Goal: Transaction & Acquisition: Purchase product/service

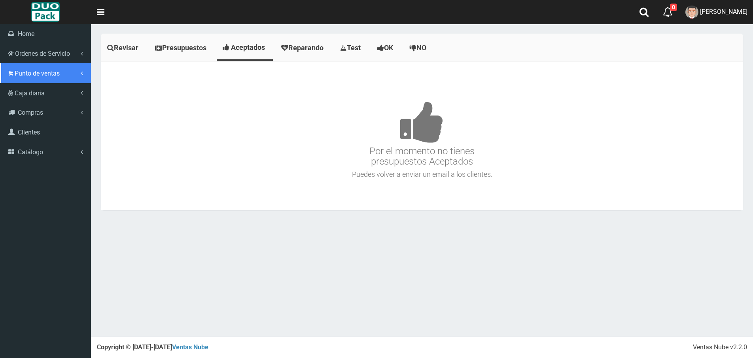
click at [12, 68] on link "Punto de ventas" at bounding box center [45, 73] width 91 height 20
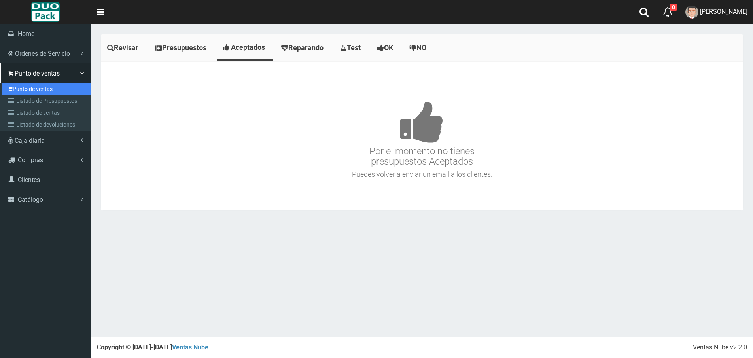
click at [38, 87] on link "Punto de ventas" at bounding box center [46, 89] width 88 height 12
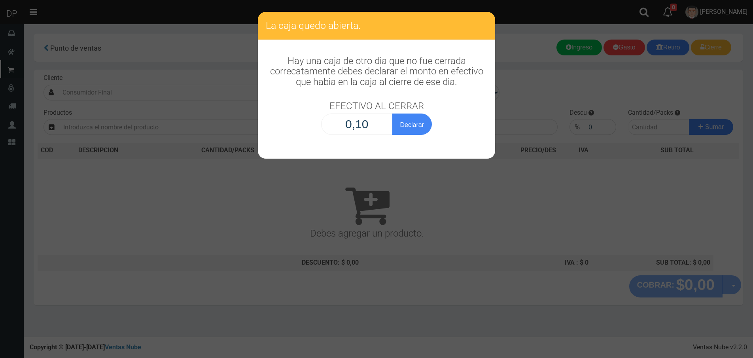
type input "1,00"
click at [393, 114] on button "Declarar" at bounding box center [413, 124] width 40 height 21
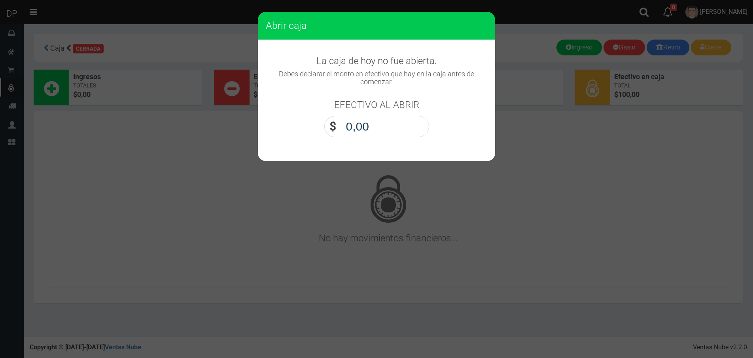
click at [373, 124] on input "0,00" at bounding box center [385, 126] width 88 height 21
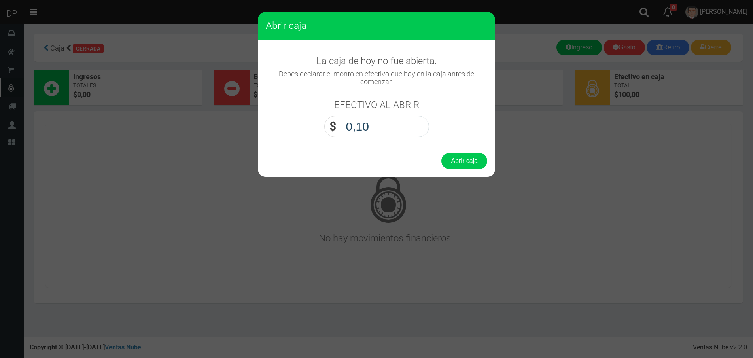
type input "1,00"
click at [442, 153] on button "Abrir caja" at bounding box center [465, 161] width 46 height 16
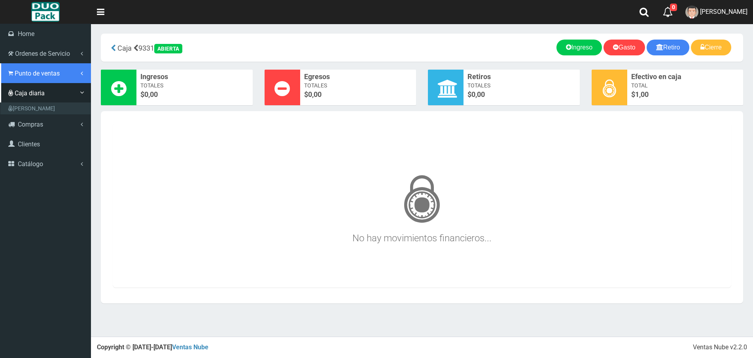
click at [8, 72] on icon at bounding box center [10, 74] width 5 height 8
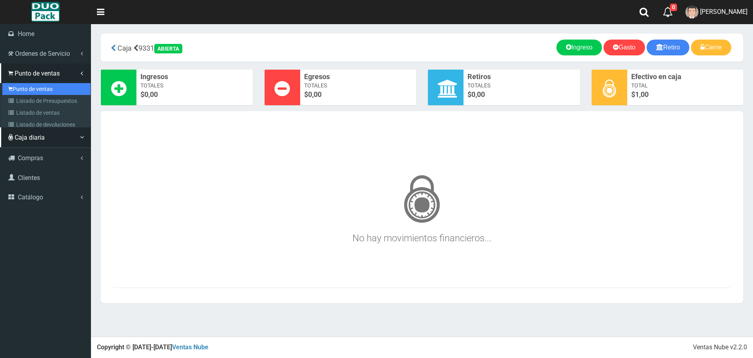
click at [37, 86] on link "Punto de ventas" at bounding box center [46, 89] width 88 height 12
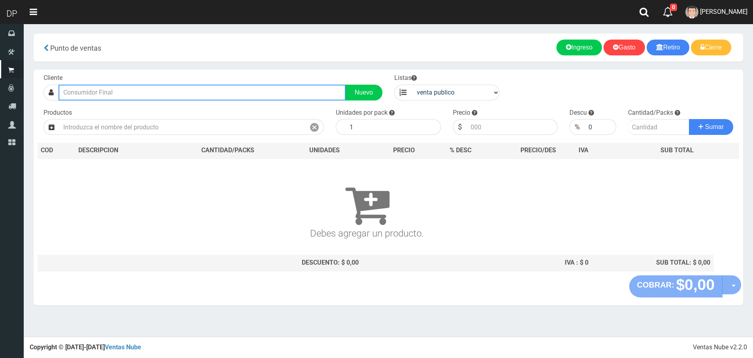
click at [115, 94] on input "text" at bounding box center [202, 93] width 287 height 16
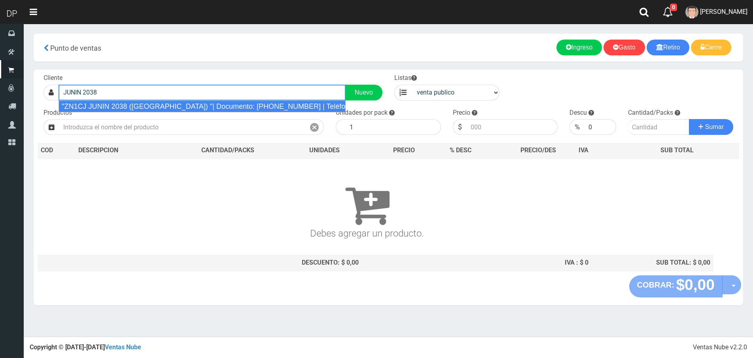
click at [134, 112] on li ""ZN1CJ JUNIN 2038 (VILLA MAIPU) "| Documento: 658087569 | Teléfono:" at bounding box center [202, 107] width 287 height 12
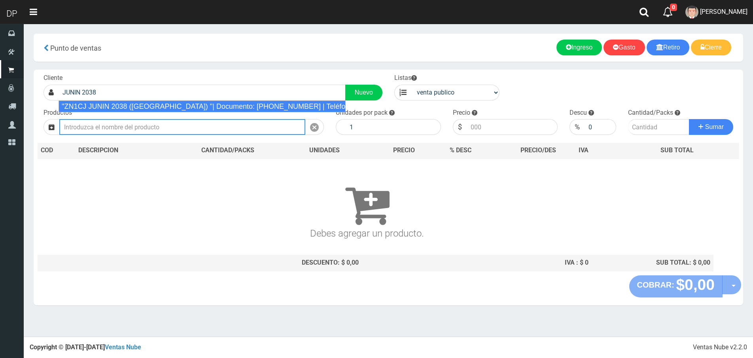
type input ""ZN1CJ JUNIN 2038 (VILLA MAIPU) "| Documento: 658087569 | Teléfono:"
select select "2"
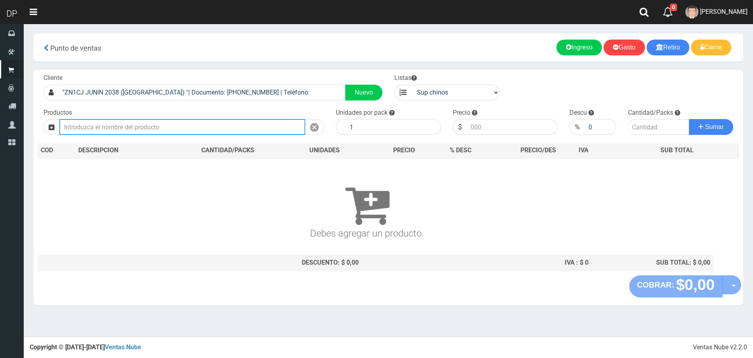
click at [154, 132] on input "text" at bounding box center [182, 127] width 246 height 16
type input "I"
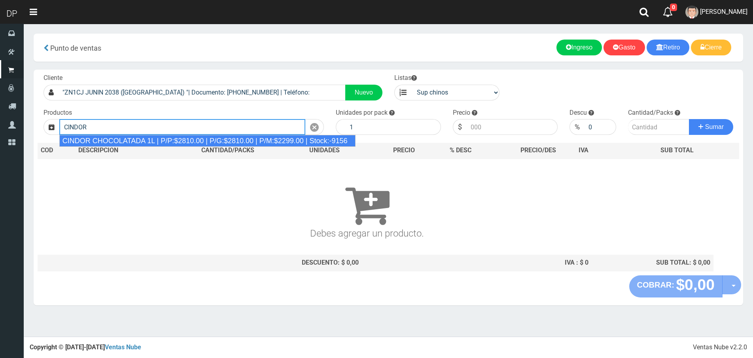
click at [158, 138] on div "CINDOR CHOCOLATADA 1L | P/P:$2810.00 | P/G:$2810.00 | P/M:$2299.00 | Stock:-9156" at bounding box center [207, 141] width 296 height 12
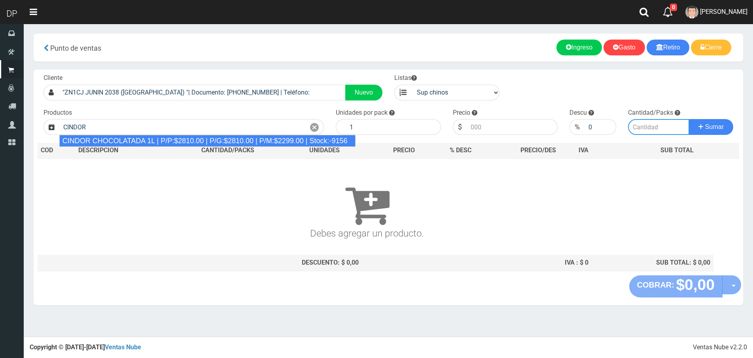
type input "CINDOR CHOCOLATADA 1L | P/P:$2810.00 | P/G:$2810.00 | P/M:$2299.00 | Stock:-9156"
type input "12"
type input "2810.00"
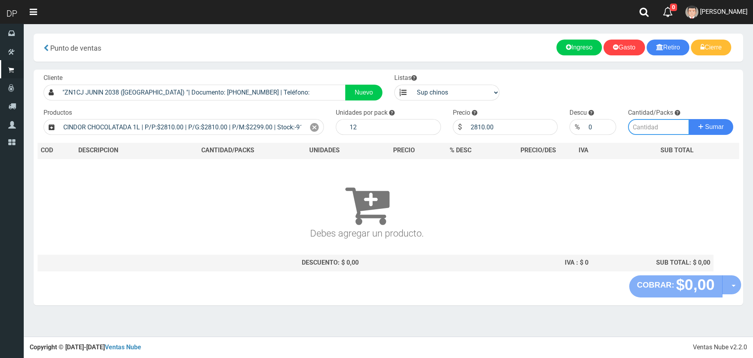
click at [646, 130] on input "number" at bounding box center [658, 127] width 61 height 16
type input "1"
click at [689, 119] on button "Sumar" at bounding box center [711, 127] width 44 height 16
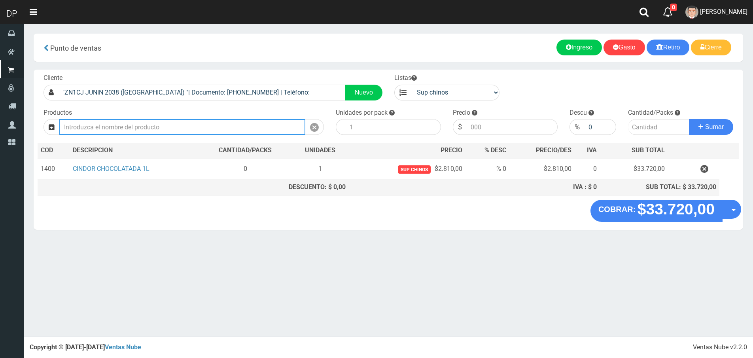
click at [152, 130] on input "text" at bounding box center [182, 127] width 246 height 16
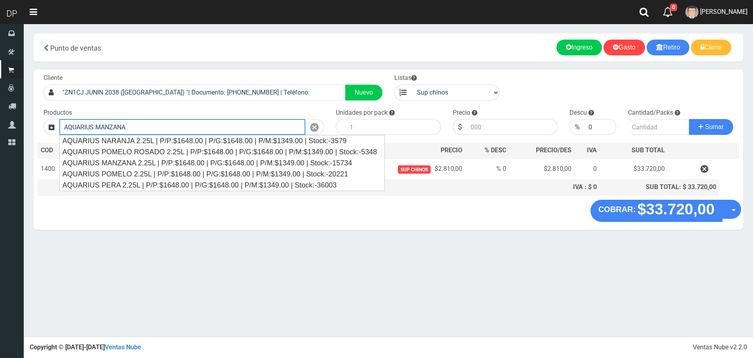
type input "AQUARIUS MANZANA"
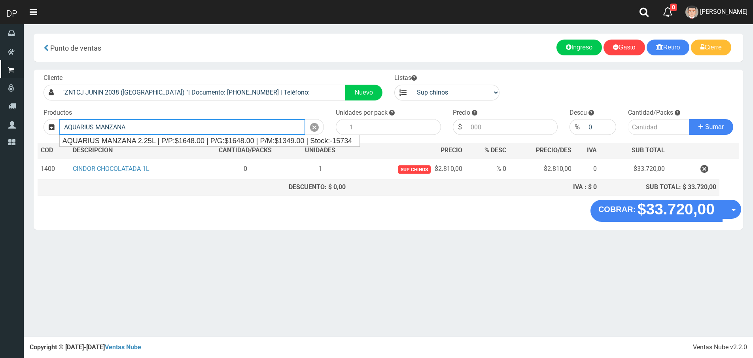
drag, startPoint x: 185, startPoint y: 120, endPoint x: -3, endPoint y: 135, distance: 188.9
click at [0, 135] on html "Cargando... × Nueva alerta × Listo! 0 0 Salir" at bounding box center [376, 179] width 753 height 358
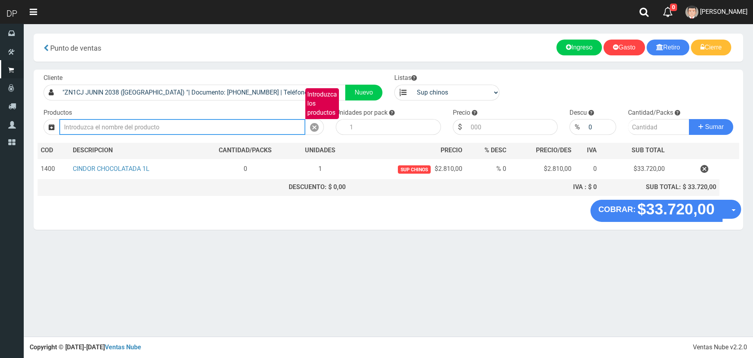
click at [197, 128] on input "Introduzca los productos" at bounding box center [182, 127] width 246 height 16
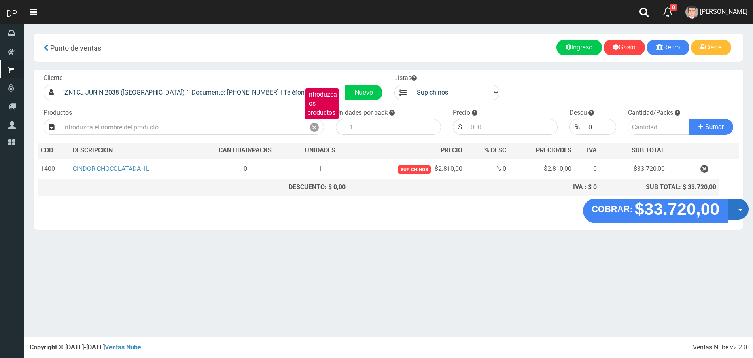
click at [738, 208] on button "Opciones" at bounding box center [738, 209] width 21 height 21
click at [712, 218] on link "Hacer Devolucion" at bounding box center [713, 212] width 71 height 18
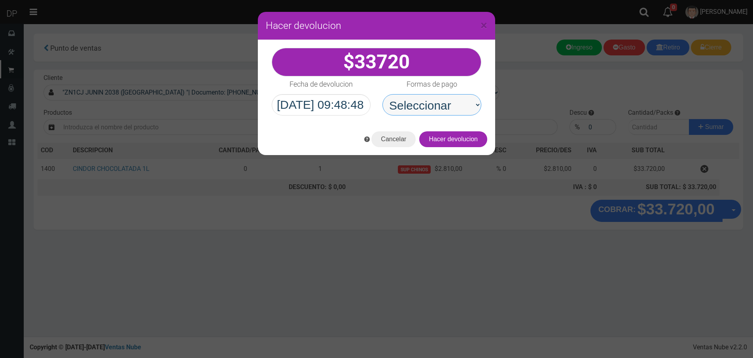
click at [440, 113] on select "Seleccionar Efectivo Tarjeta de Crédito Depósito Débito" at bounding box center [432, 104] width 99 height 21
select select "Efectivo"
click at [383, 94] on select "Seleccionar Efectivo Tarjeta de Crédito Depósito Débito" at bounding box center [432, 104] width 99 height 21
click at [463, 139] on button "Hacer devolucion" at bounding box center [453, 139] width 68 height 16
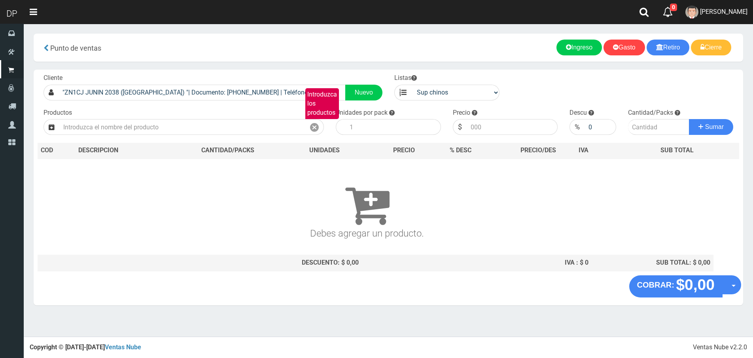
click at [744, 12] on span "AXELL MOYA" at bounding box center [723, 12] width 47 height 8
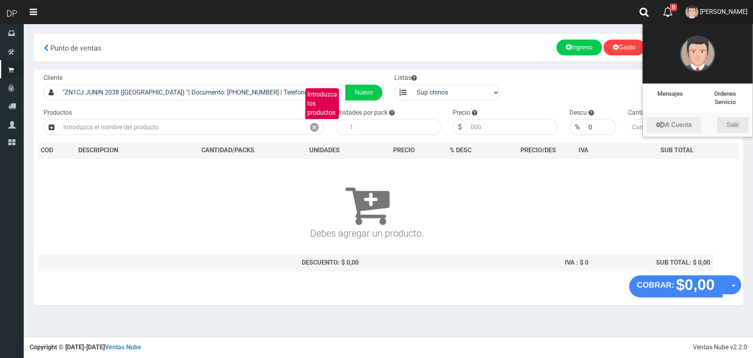
click at [736, 122] on link "Salir" at bounding box center [733, 125] width 32 height 16
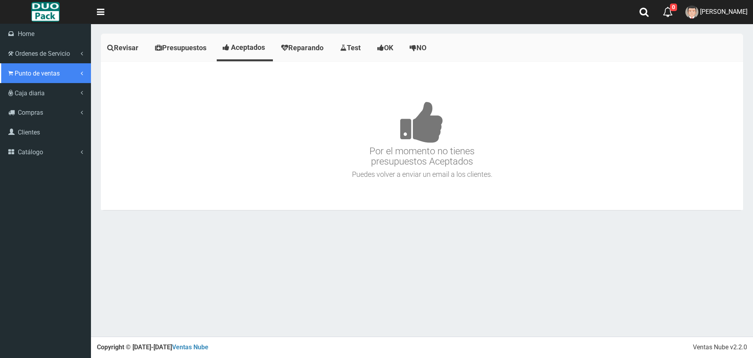
click at [9, 77] on link "Punto de ventas" at bounding box center [45, 73] width 91 height 20
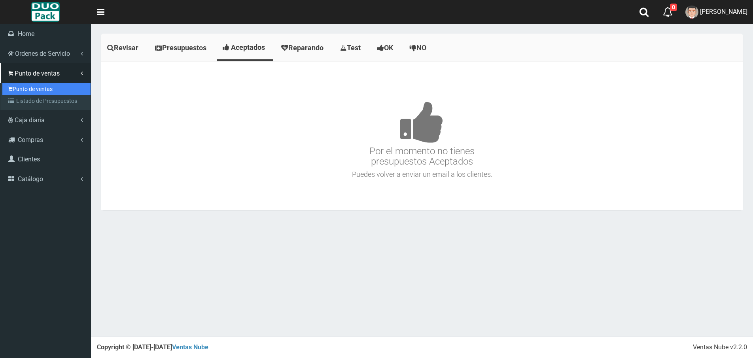
click at [25, 86] on link "Punto de ventas" at bounding box center [46, 89] width 88 height 12
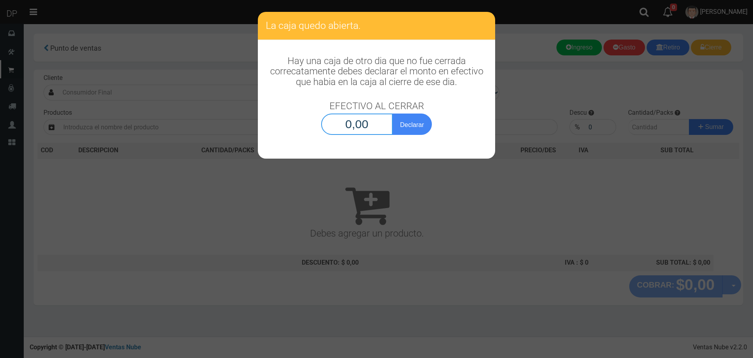
click at [344, 125] on input "0,00" at bounding box center [357, 124] width 72 height 21
type input "1,00"
click at [393, 114] on button "Declarar" at bounding box center [413, 124] width 40 height 21
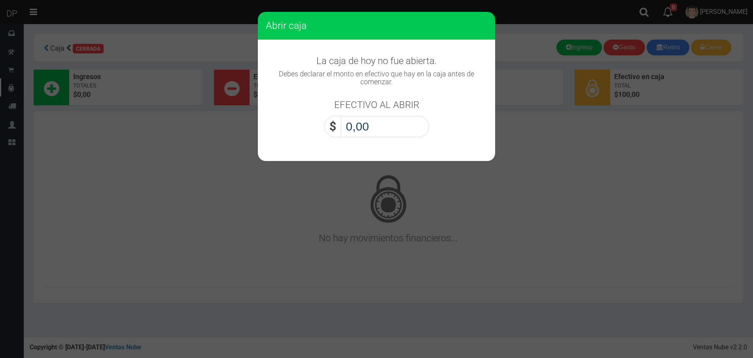
click at [372, 119] on input "0,00" at bounding box center [385, 126] width 88 height 21
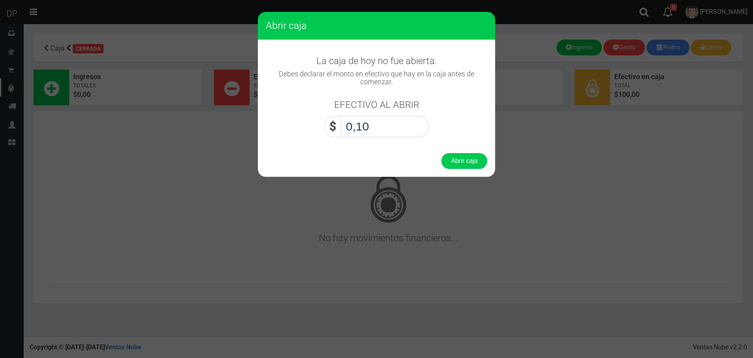
type input "1,00"
click at [442, 153] on button "Abrir caja" at bounding box center [465, 161] width 46 height 16
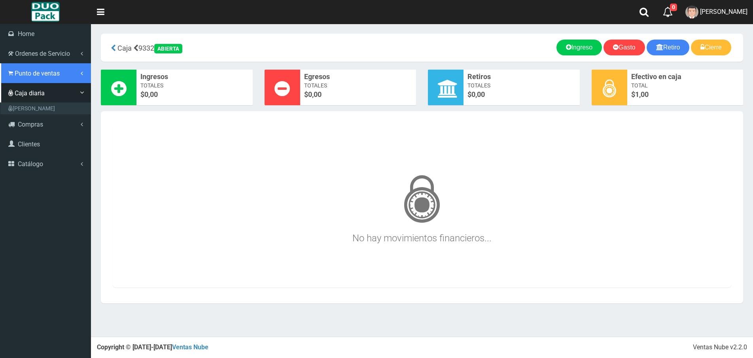
click at [17, 76] on span "Punto de ventas" at bounding box center [37, 74] width 45 height 8
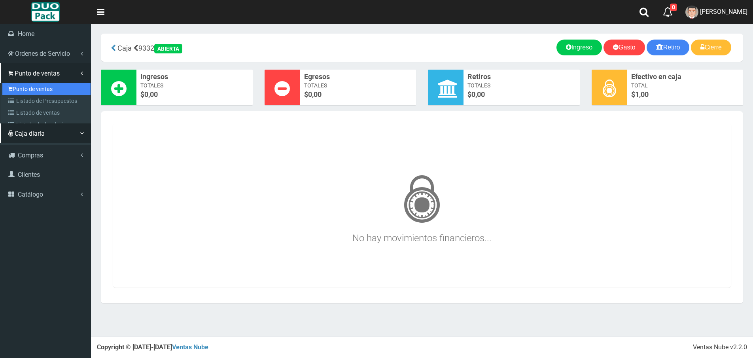
click at [42, 85] on link "Punto de ventas" at bounding box center [46, 89] width 88 height 12
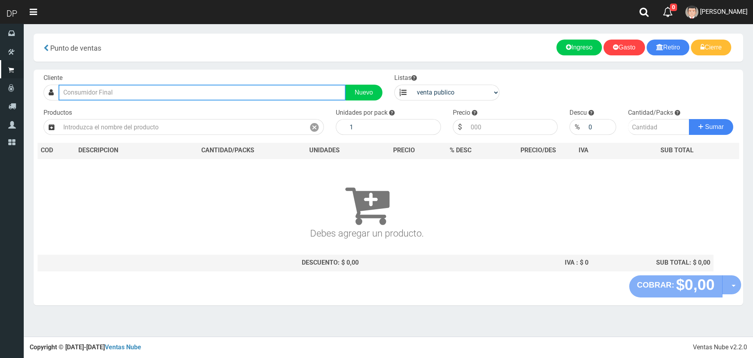
click at [96, 93] on input "text" at bounding box center [202, 93] width 287 height 16
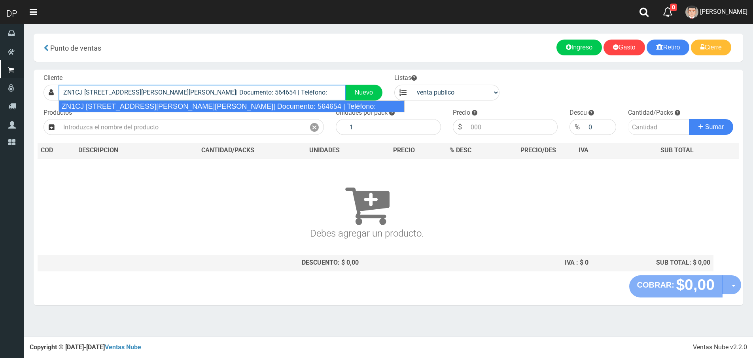
type input "ZN1CJ AV.PRESIDENTE JUAN DOMINGO PERON 3551(SAN ANDRES)| Documento: 564654 | Te…"
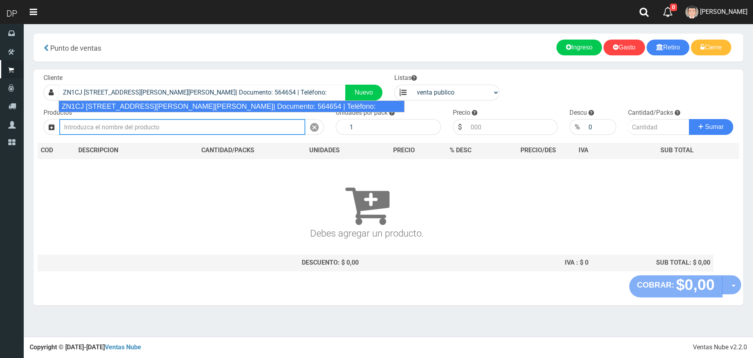
select select "2"
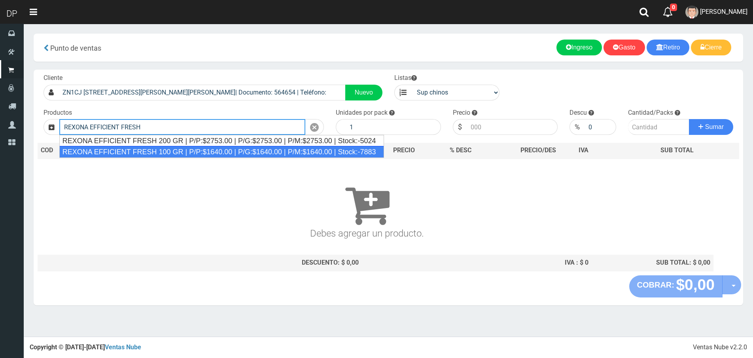
click at [162, 155] on div "REXONA EFFICIENT FRESH 100 GR | P/P:$1640.00 | P/G:$1640.00 | P/M:$1640.00 | St…" at bounding box center [221, 152] width 325 height 12
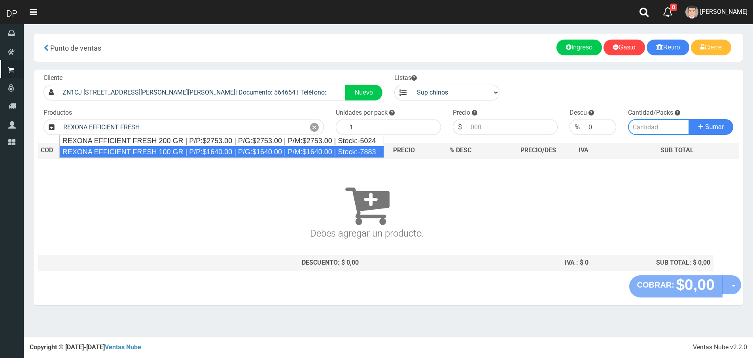
type input "REXONA EFFICIENT FRESH 100 GR | P/P:$1640.00 | P/G:$1640.00 | P/M:$1640.00 | St…"
type input "12"
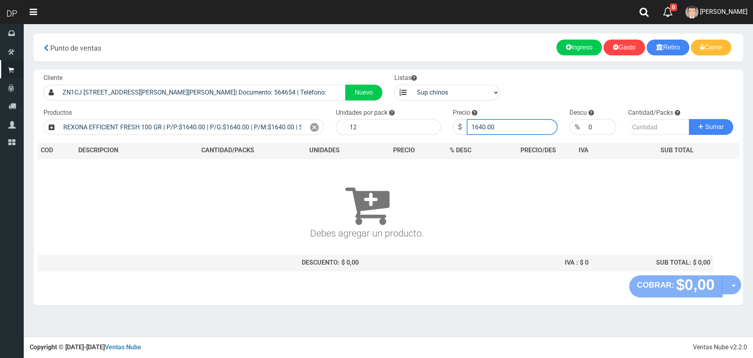
click at [517, 123] on input "1640.00" at bounding box center [512, 127] width 91 height 16
type input "1530"
click at [689, 119] on button "Sumar" at bounding box center [711, 127] width 44 height 16
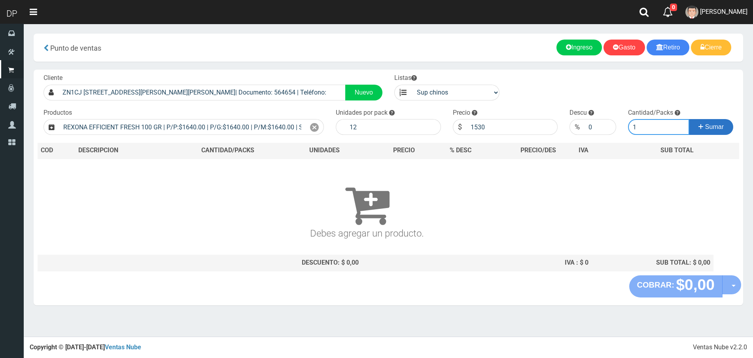
type input "1"
click at [689, 119] on button "Sumar" at bounding box center [711, 127] width 44 height 16
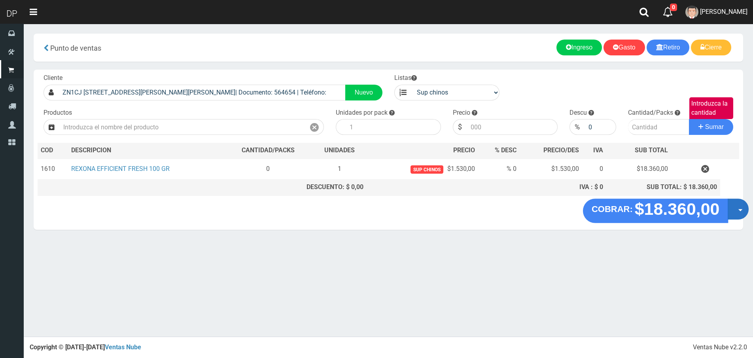
click at [734, 213] on button "Opciones" at bounding box center [738, 209] width 21 height 21
click at [721, 217] on link "Hacer Devolucion" at bounding box center [713, 212] width 71 height 18
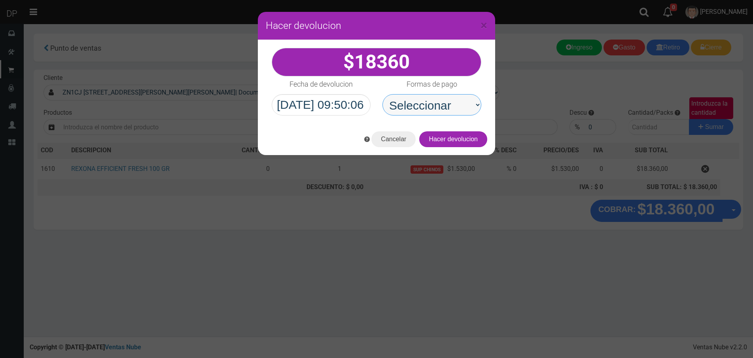
click at [418, 110] on select "Seleccionar Efectivo Tarjeta de Crédito Depósito Débito" at bounding box center [432, 104] width 99 height 21
select select "Efectivo"
click at [383, 94] on select "Seleccionar Efectivo Tarjeta de Crédito Depósito Débito" at bounding box center [432, 104] width 99 height 21
click at [466, 148] on div "Cancelar Hacer devolucion" at bounding box center [376, 139] width 237 height 32
click at [469, 145] on button "Hacer devolucion" at bounding box center [453, 139] width 68 height 16
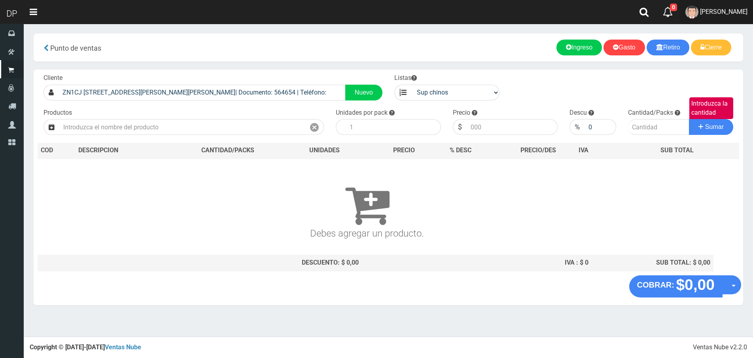
click at [719, 9] on span "FABRIZIO DURE" at bounding box center [723, 12] width 47 height 8
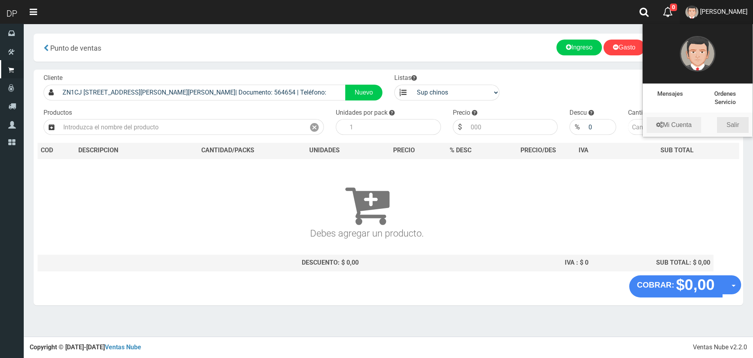
click at [735, 124] on link "Salir" at bounding box center [733, 125] width 32 height 16
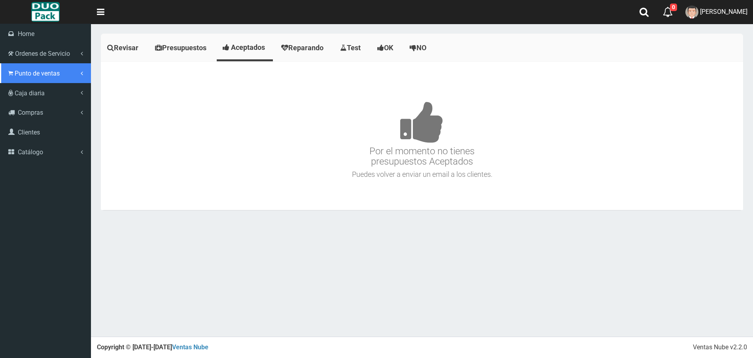
click at [11, 72] on icon at bounding box center [10, 74] width 5 height 8
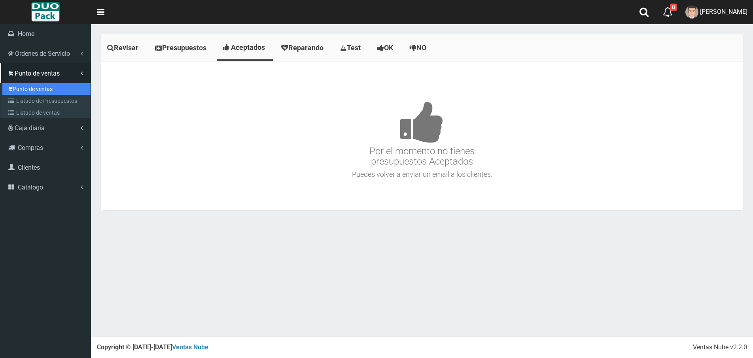
click at [34, 83] on link "Punto de ventas" at bounding box center [46, 89] width 88 height 12
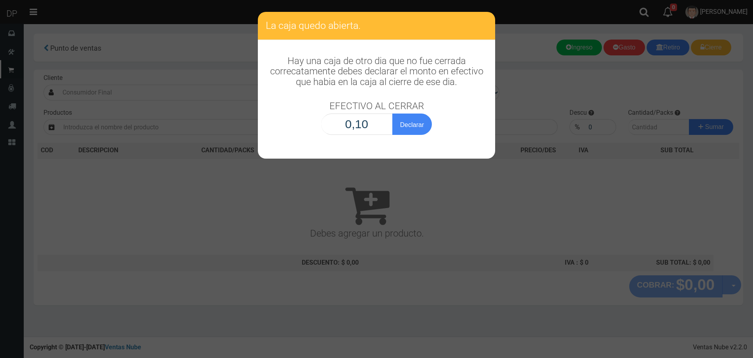
type input "1,00"
click at [393, 114] on button "Declarar" at bounding box center [413, 124] width 40 height 21
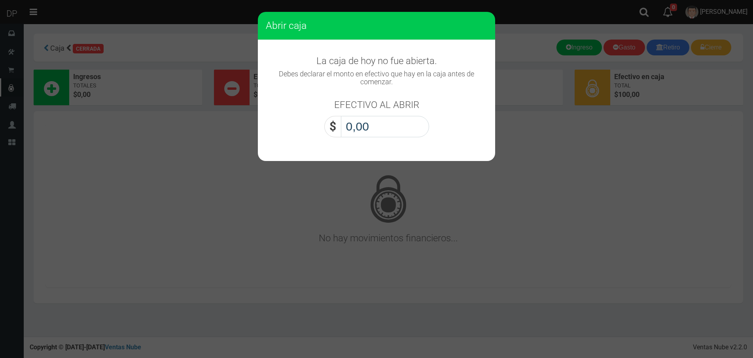
click at [366, 123] on input "0,00" at bounding box center [385, 126] width 88 height 21
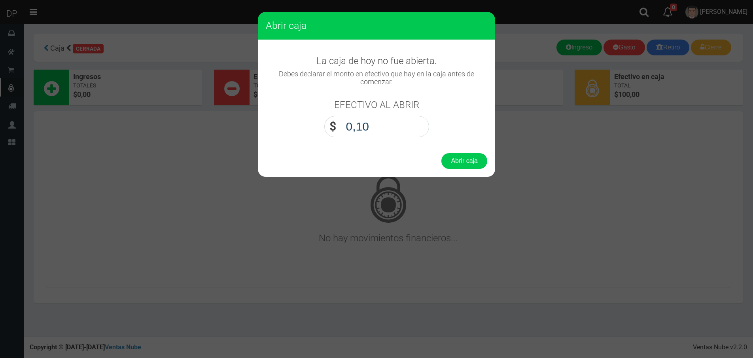
type input "1,00"
click at [464, 165] on button "Abrir caja" at bounding box center [465, 161] width 46 height 16
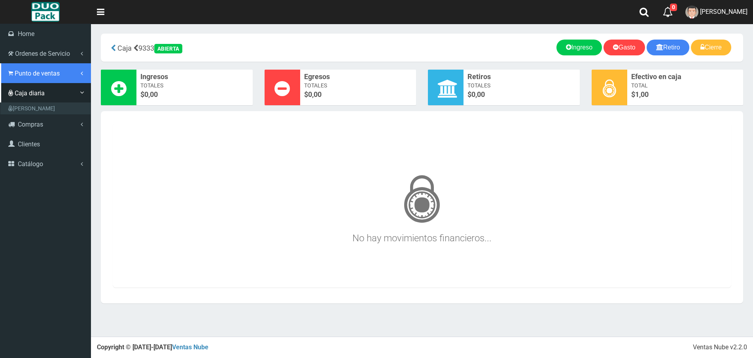
click at [8, 70] on link "Punto de ventas" at bounding box center [45, 73] width 91 height 20
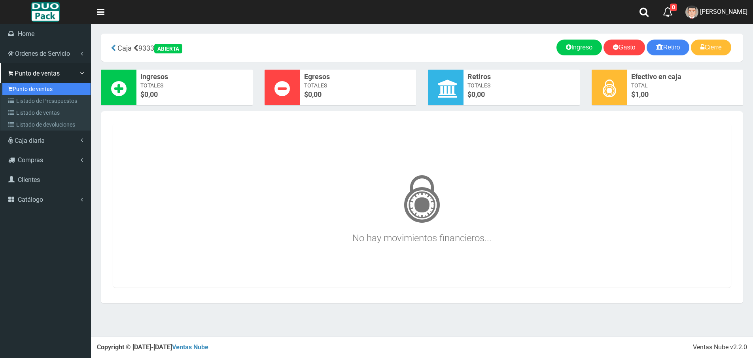
click at [29, 86] on link "Punto de ventas" at bounding box center [46, 89] width 88 height 12
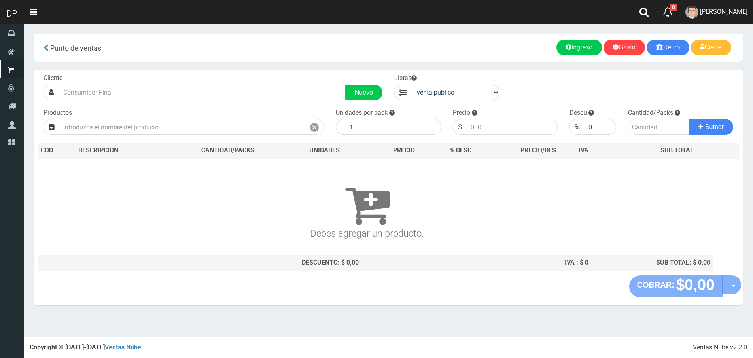
click at [188, 87] on input "text" at bounding box center [202, 93] width 287 height 16
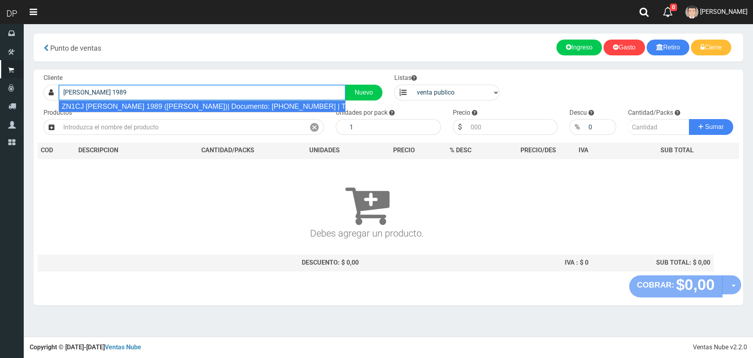
click at [181, 104] on div "ZN1CJ ALVEAR 1989 (BALLESTER)| Documento: 948641646 | Teléfono:" at bounding box center [202, 107] width 287 height 12
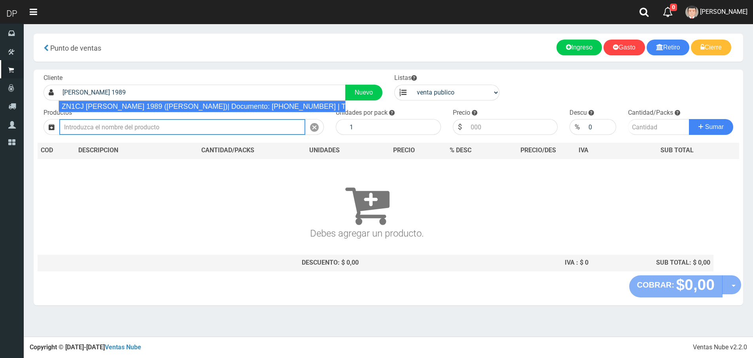
type input "ZN1CJ ALVEAR 1989 (BALLESTER)| Documento: 948641646 | Teléfono:"
select select "2"
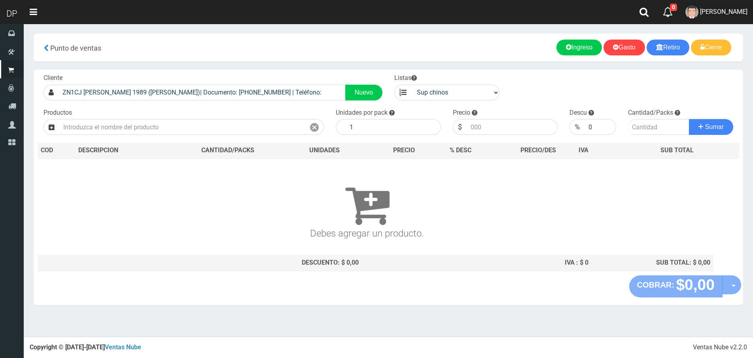
click at [171, 118] on div "Productos" at bounding box center [184, 121] width 292 height 27
click at [173, 123] on input "text" at bounding box center [182, 127] width 246 height 16
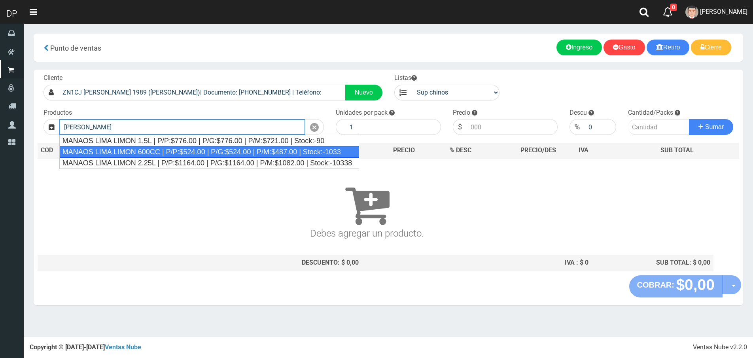
click at [173, 151] on div "MANAOS LIMA LIMON 600CC | P/P:$524.00 | P/G:$524.00 | P/M:$487.00 | Stock:-1033" at bounding box center [209, 152] width 300 height 12
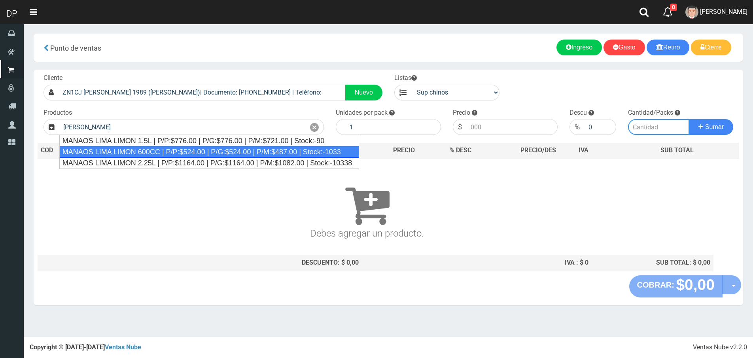
type input "MANAOS LIMA LIMON 600CC | P/P:$524.00 | P/G:$524.00 | P/M:$487.00 | Stock:-1033"
type input "12"
type input "524.00"
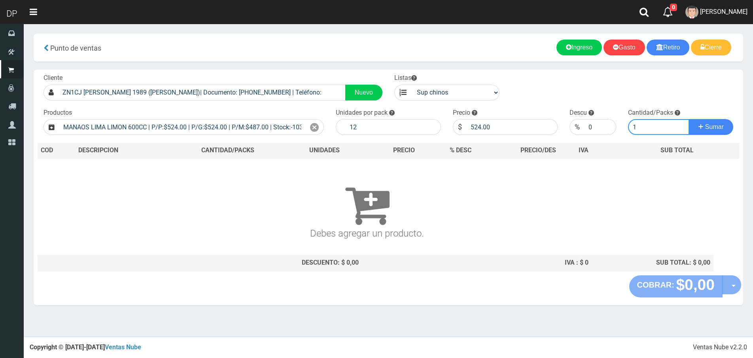
type input "1"
click at [689, 119] on button "Sumar" at bounding box center [711, 127] width 44 height 16
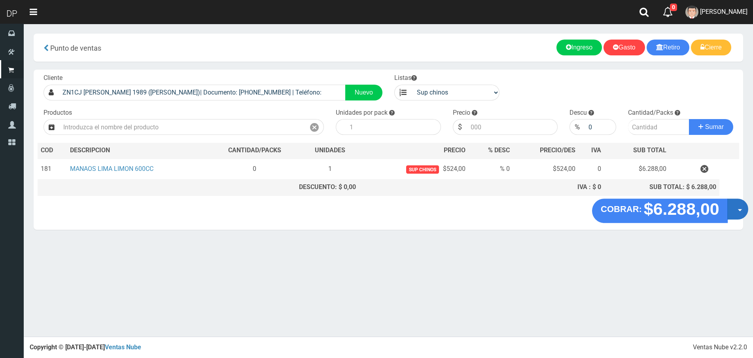
click at [735, 206] on button "Opciones" at bounding box center [738, 209] width 21 height 21
click at [723, 209] on link "Hacer Devolucion" at bounding box center [712, 212] width 71 height 18
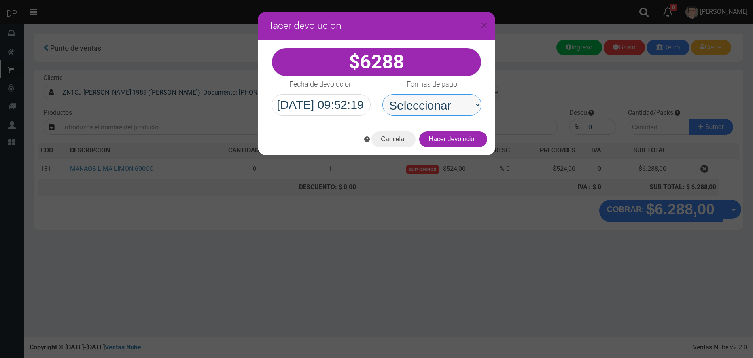
drag, startPoint x: 443, startPoint y: 98, endPoint x: 454, endPoint y: 110, distance: 16.8
click at [454, 112] on select "Seleccionar Efectivo Tarjeta de Crédito Depósito Débito" at bounding box center [432, 104] width 99 height 21
select select "Efectivo"
click at [383, 94] on select "Seleccionar Efectivo Tarjeta de Crédito Depósito Débito" at bounding box center [432, 104] width 99 height 21
click at [459, 135] on button "Hacer devolucion" at bounding box center [453, 139] width 68 height 16
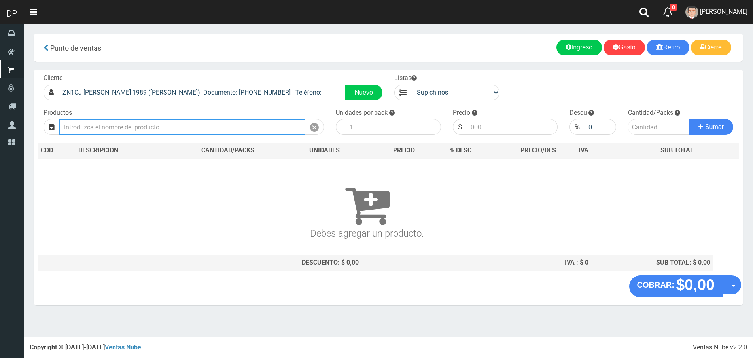
click at [186, 125] on input "text" at bounding box center [182, 127] width 246 height 16
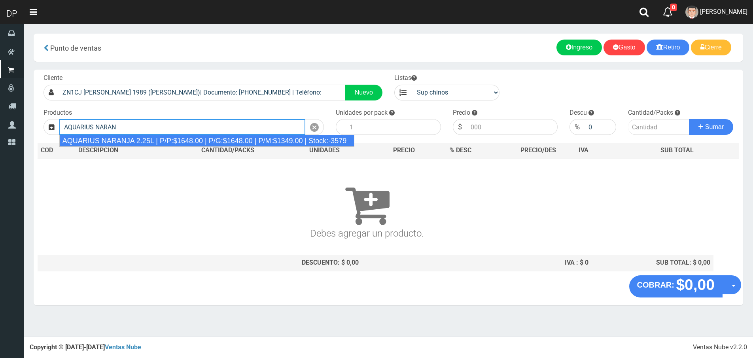
click at [176, 140] on div "AQUARIUS NARANJA 2.25L | P/P:$1648.00 | P/G:$1648.00 | P/M:$1349.00 | Stock:-35…" at bounding box center [207, 141] width 296 height 12
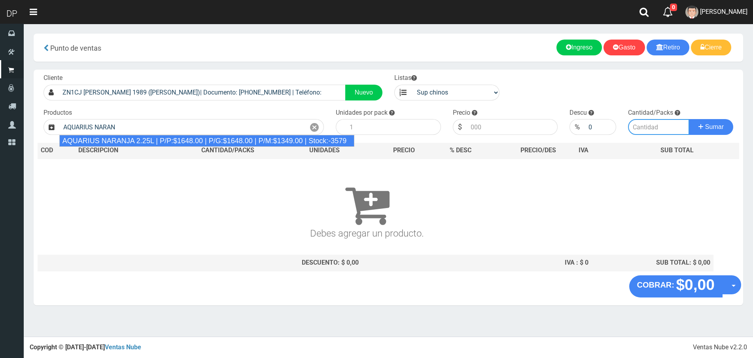
type input "AQUARIUS NARANJA 2.25L | P/P:$1648.00 | P/G:$1648.00 | P/M:$1349.00 | Stock:-35…"
type input "6"
type input "1648.00"
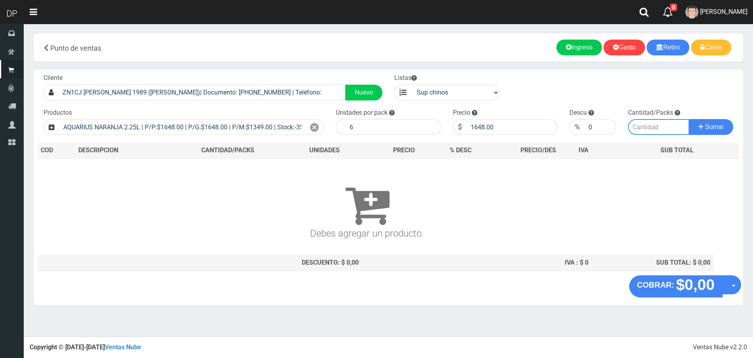
click at [651, 125] on input "number" at bounding box center [658, 127] width 61 height 16
type input "5"
click at [689, 119] on button "Sumar" at bounding box center [711, 127] width 44 height 16
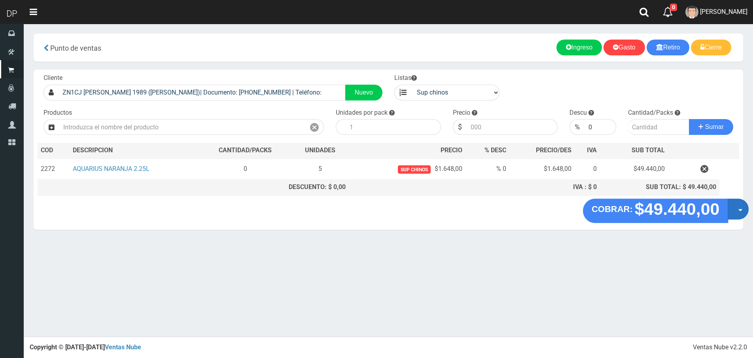
click at [737, 211] on button "Opciones" at bounding box center [738, 209] width 21 height 21
click at [711, 212] on link "Hacer Devolucion" at bounding box center [713, 212] width 71 height 18
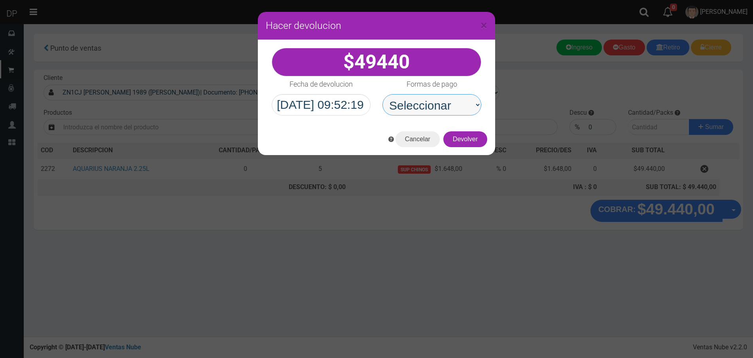
drag, startPoint x: 441, startPoint y: 103, endPoint x: 445, endPoint y: 113, distance: 10.5
click at [441, 103] on select "Seleccionar Efectivo Tarjeta de Crédito Depósito Débito" at bounding box center [432, 104] width 99 height 21
select select "Efectivo"
click at [383, 94] on select "Seleccionar Efectivo Tarjeta de Crédito Depósito Débito" at bounding box center [432, 104] width 99 height 21
click at [469, 145] on button "Devolver" at bounding box center [466, 139] width 44 height 16
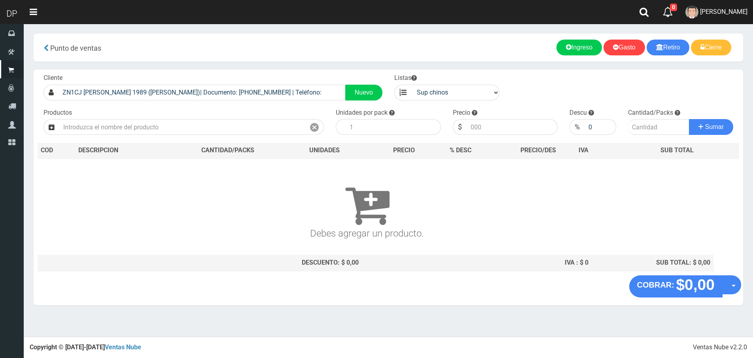
click at [710, 14] on span "Betiana Paola Casco" at bounding box center [723, 12] width 47 height 8
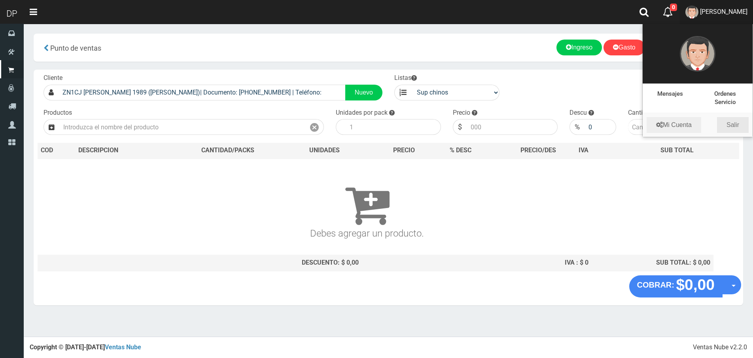
click at [727, 124] on link "Salir" at bounding box center [733, 125] width 32 height 16
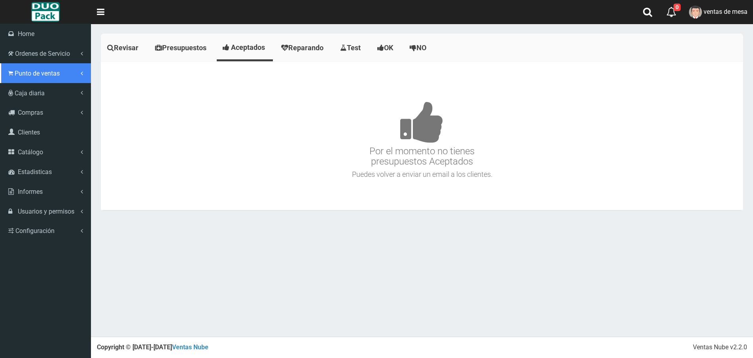
click at [8, 76] on icon at bounding box center [10, 74] width 5 height 8
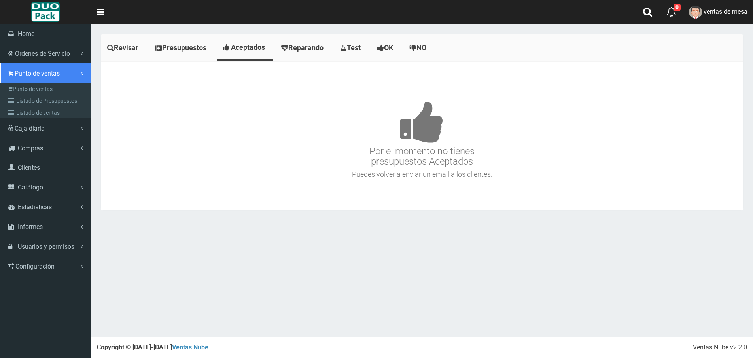
click at [34, 76] on span "Punto de ventas" at bounding box center [37, 74] width 45 height 8
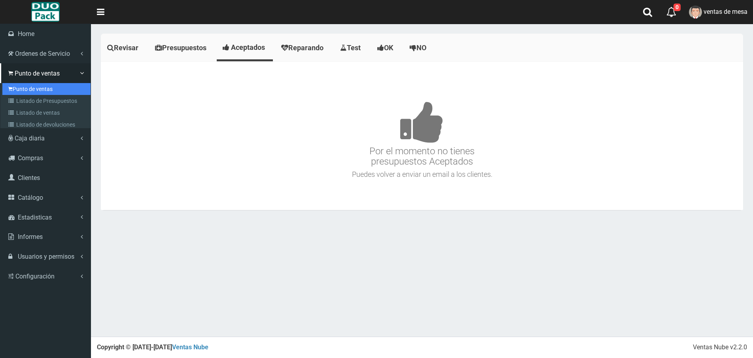
click at [35, 83] on link "Punto de ventas" at bounding box center [46, 89] width 88 height 12
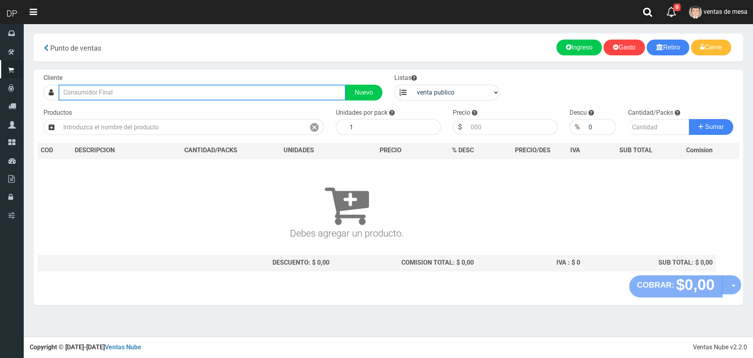
click at [185, 90] on input "text" at bounding box center [202, 93] width 287 height 16
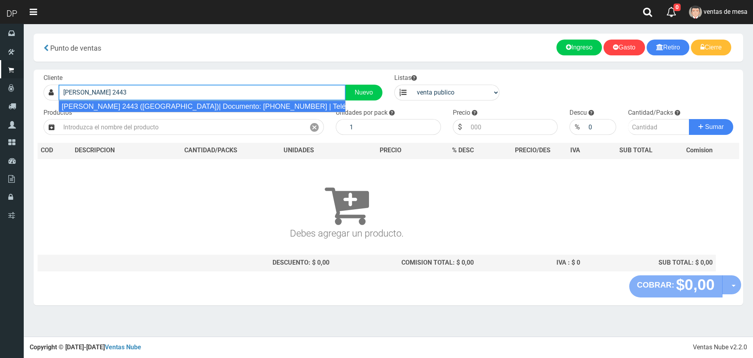
click at [185, 106] on div "[PERSON_NAME] 2443 ([GEOGRAPHIC_DATA])| Documento: [PHONE_NUMBER] | Teléfono:" at bounding box center [202, 107] width 287 height 12
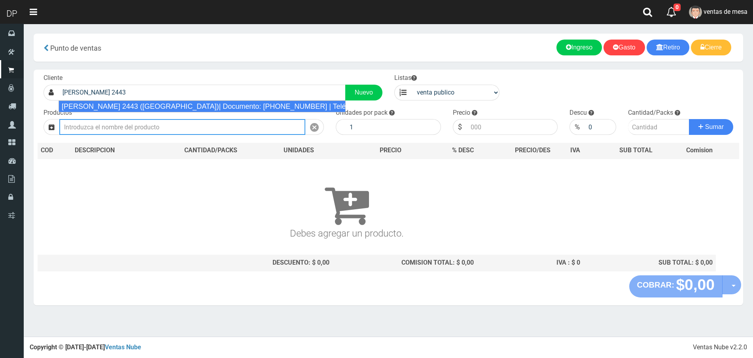
type input "[PERSON_NAME] 2443 ([GEOGRAPHIC_DATA])| Documento: [PHONE_NUMBER] | Teléfono:"
select select "2"
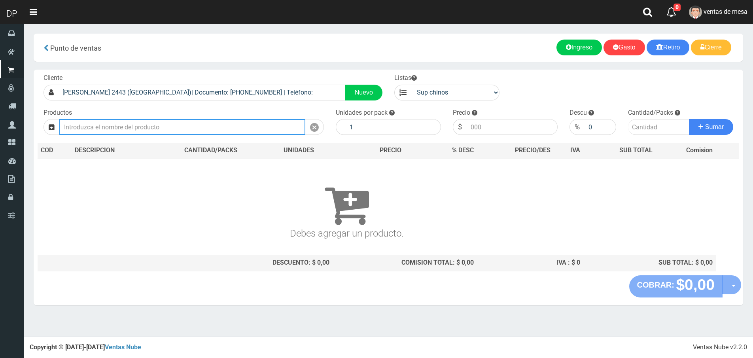
drag, startPoint x: 180, startPoint y: 121, endPoint x: 180, endPoint y: 125, distance: 4.8
click at [180, 121] on input "text" at bounding box center [182, 127] width 246 height 16
click at [180, 125] on input "text" at bounding box center [182, 127] width 246 height 16
type input "G"
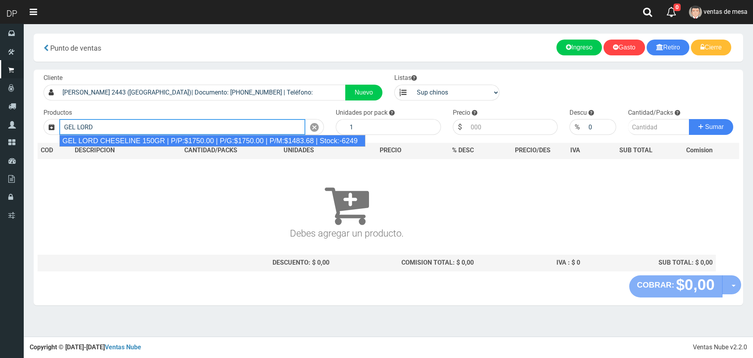
click at [161, 144] on div "GEL LORD CHESELINE 150GR | P/P:$1750.00 | P/G:$1750.00 | P/M:$1483.68 | Stock:-…" at bounding box center [212, 141] width 307 height 12
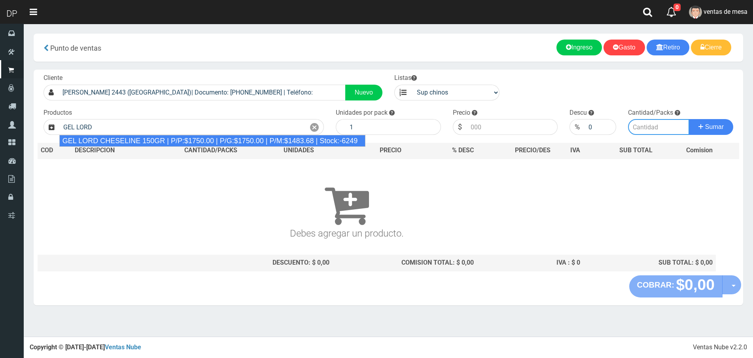
type input "GEL LORD CHESELINE 150GR | P/P:$1750.00 | P/G:$1750.00 | P/M:$1483.68 | Stock:-…"
type input "12"
type input "1750.00"
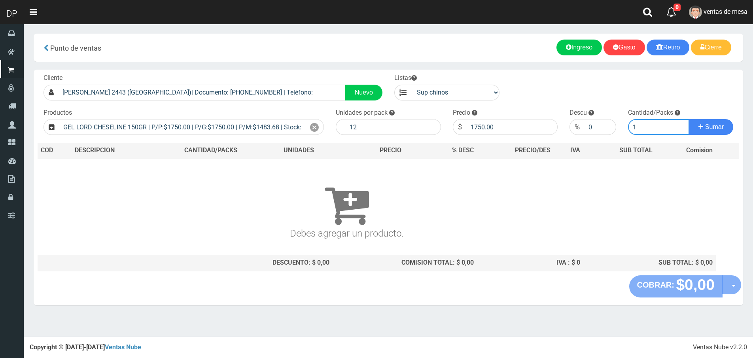
type input "1"
click at [689, 119] on button "Sumar" at bounding box center [711, 127] width 44 height 16
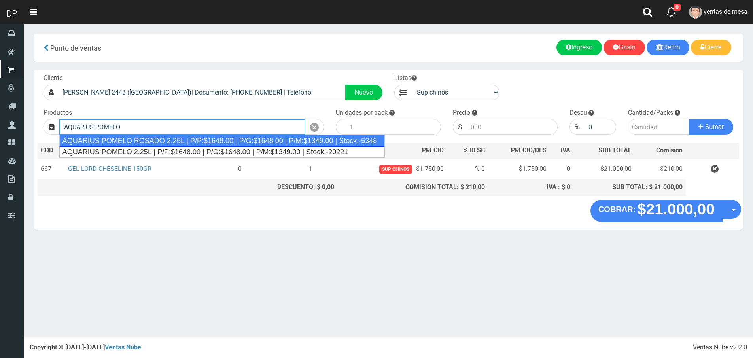
click at [164, 141] on div "AQUARIUS POMELO ROSADO 2.25L | P/P:$1648.00 | P/G:$1648.00 | P/M:$1349.00 | Sto…" at bounding box center [222, 141] width 326 height 12
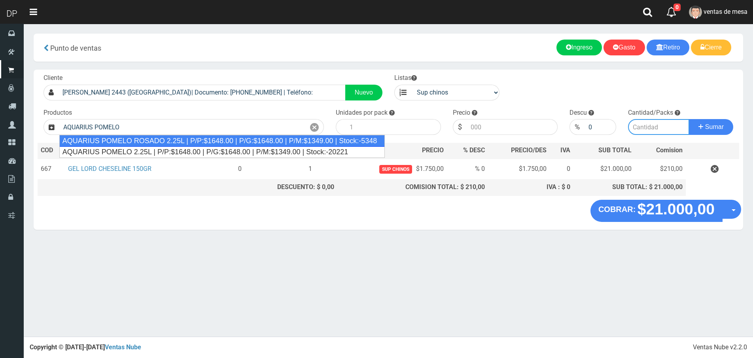
type input "AQUARIUS POMELO ROSADO 2.25L | P/P:$1648.00 | P/G:$1648.00 | P/M:$1349.00 | Sto…"
type input "6"
type input "1648.00"
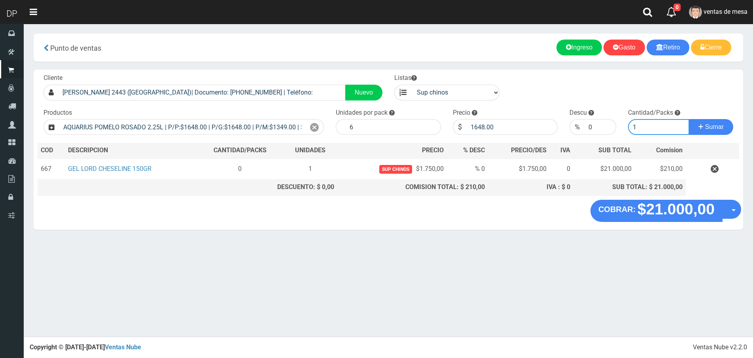
type input "1"
click at [689, 119] on button "Sumar" at bounding box center [711, 127] width 44 height 16
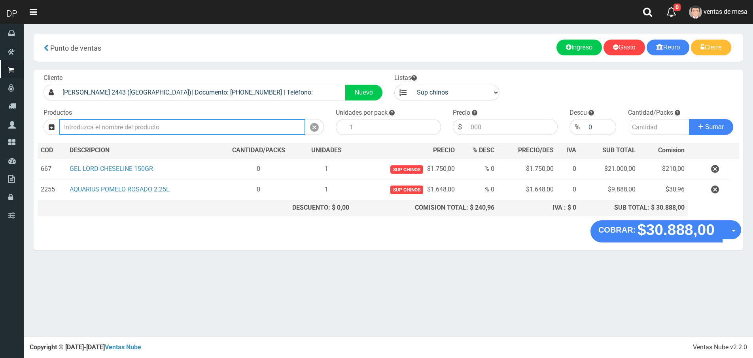
click at [215, 127] on input "text" at bounding box center [182, 127] width 246 height 16
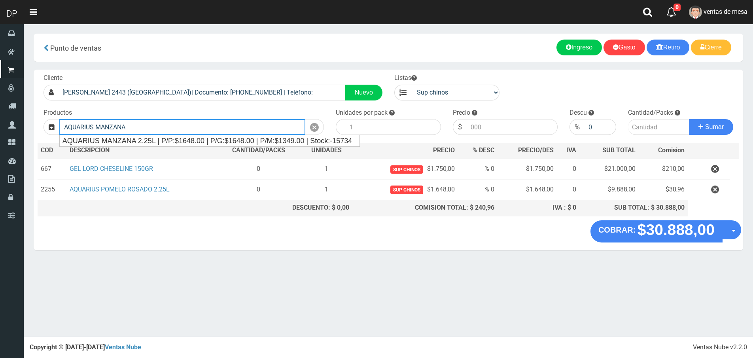
click at [161, 137] on div "AQUARIUS MANZANA 2.25L | P/P:$1648.00 | P/G:$1648.00 | P/M:$1349.00 | Stock:-15…" at bounding box center [210, 140] width 300 height 11
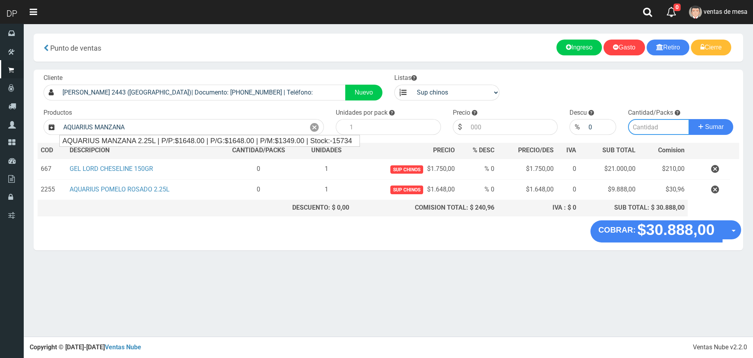
type input "AQUARIUS MANZANA 2.25L | P/P:$1648.00 | P/G:$1648.00 | P/M:$1349.00 | Stock:-15…"
type input "6"
type input "1648.00"
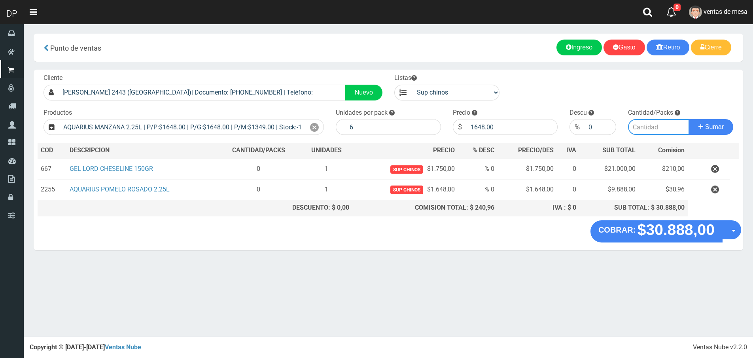
click at [643, 131] on input "number" at bounding box center [658, 127] width 61 height 16
type input "2"
click at [689, 119] on button "Sumar" at bounding box center [711, 127] width 44 height 16
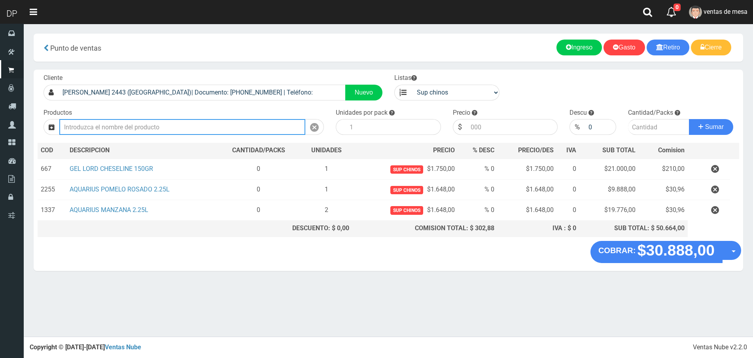
click at [136, 125] on input "text" at bounding box center [182, 127] width 246 height 16
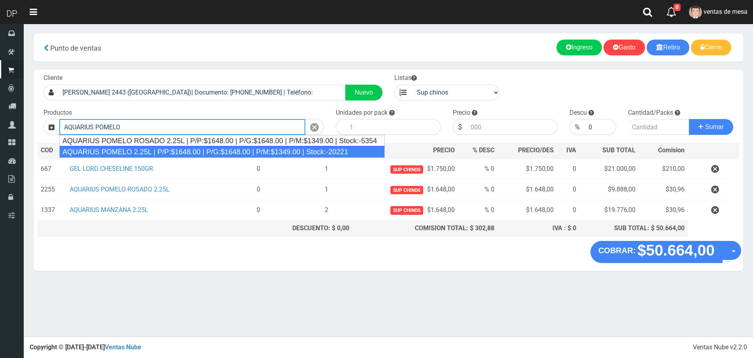
click at [147, 150] on div "AQUARIUS POMELO 2.25L | P/P:$1648.00 | P/G:$1648.00 | P/M:$1349.00 | Stock:-202…" at bounding box center [222, 152] width 326 height 12
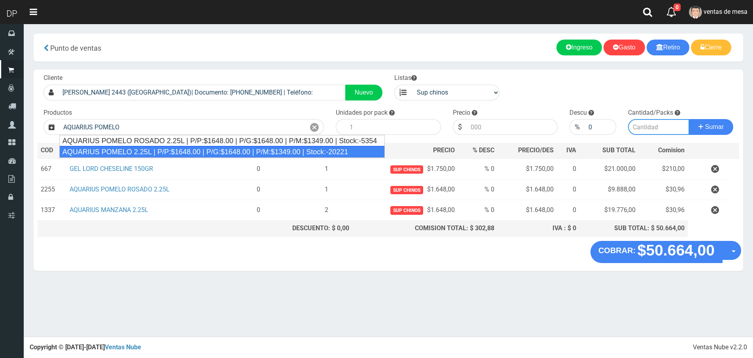
type input "AQUARIUS POMELO 2.25L | P/P:$1648.00 | P/G:$1648.00 | P/M:$1349.00 | Stock:-202…"
type input "6"
type input "1648.00"
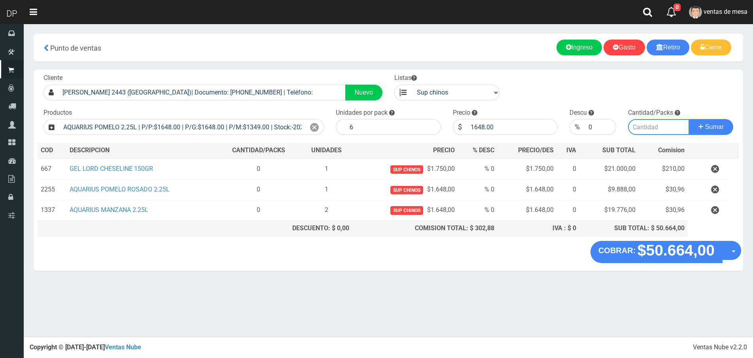
drag, startPoint x: 646, startPoint y: 128, endPoint x: 638, endPoint y: 127, distance: 8.0
click at [645, 128] on input "number" at bounding box center [658, 127] width 61 height 16
type input "2"
click at [689, 119] on button "Sumar" at bounding box center [711, 127] width 44 height 16
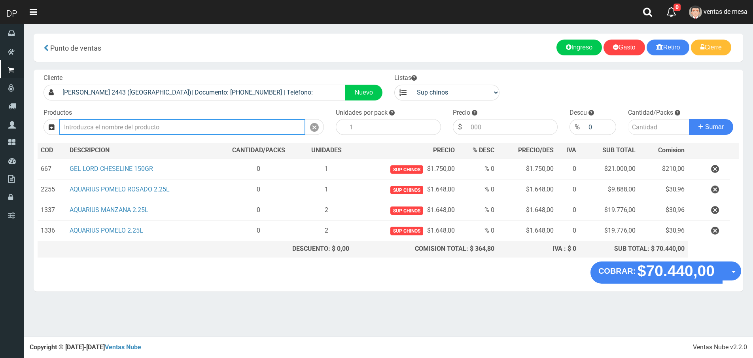
click at [102, 124] on input "text" at bounding box center [182, 127] width 246 height 16
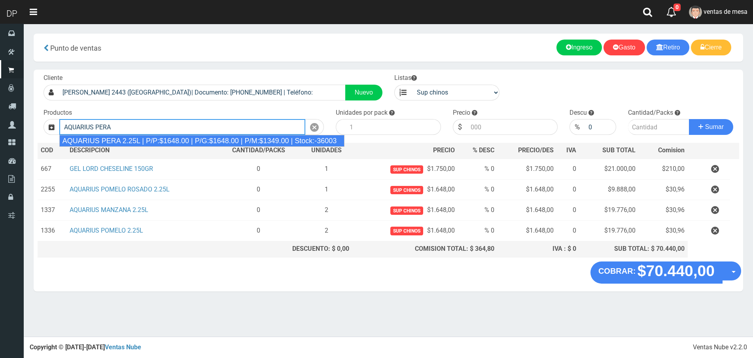
click at [123, 137] on div "AQUARIUS PERA 2.25L | P/P:$1648.00 | P/G:$1648.00 | P/M:$1349.00 | Stock:-36003" at bounding box center [202, 141] width 286 height 12
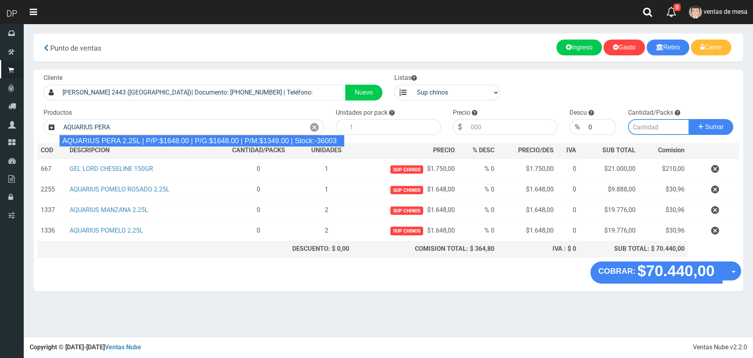
type input "AQUARIUS PERA 2.25L | P/P:$1648.00 | P/G:$1648.00 | P/M:$1349.00 | Stock:-36003"
type input "6"
type input "1648.00"
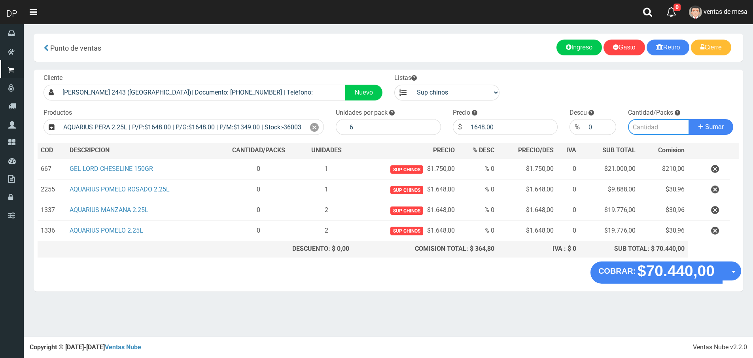
click at [654, 131] on input "number" at bounding box center [658, 127] width 61 height 16
type input "2"
click at [689, 119] on button "Sumar" at bounding box center [711, 127] width 44 height 16
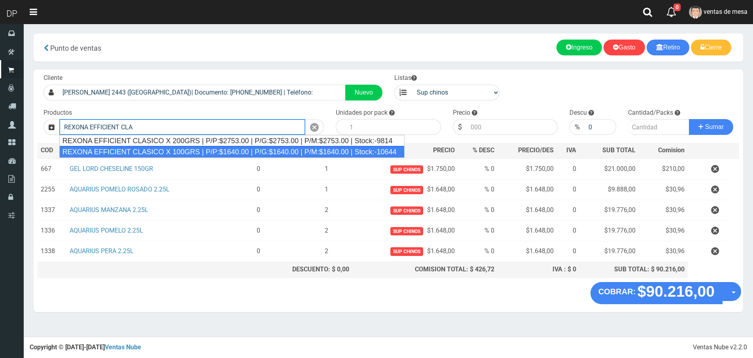
click at [250, 149] on div "REXONA EFFICIENT CLASICO X 100GRS | P/P:$1640.00 | P/G:$1640.00 | P/M:$1640.00 …" at bounding box center [231, 152] width 345 height 12
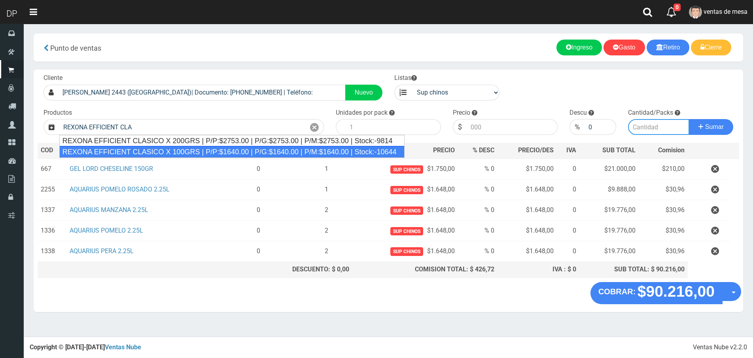
type input "REXONA EFFICIENT CLASICO X 100GRS | P/P:$1640.00 | P/G:$1640.00 | P/M:$1640.00 …"
type input "12"
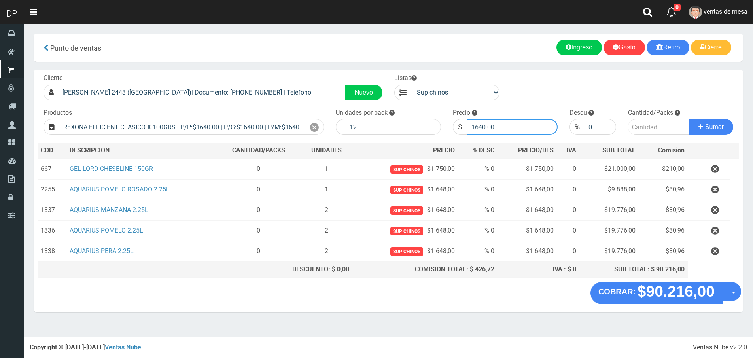
click at [499, 124] on input "1640.00" at bounding box center [512, 127] width 91 height 16
type input "1530"
click at [689, 119] on button "Sumar" at bounding box center [711, 127] width 44 height 16
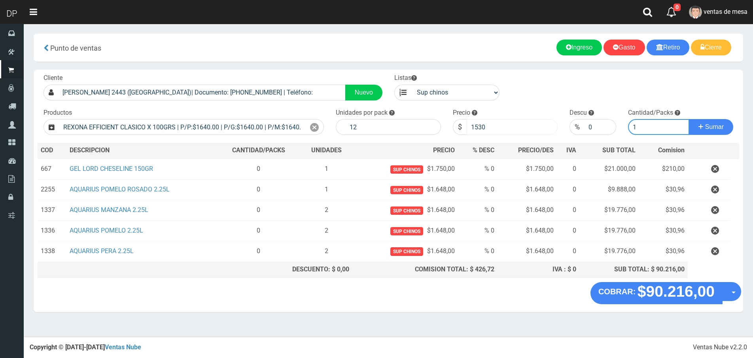
type input "1"
click at [689, 119] on button "Sumar" at bounding box center [711, 127] width 44 height 16
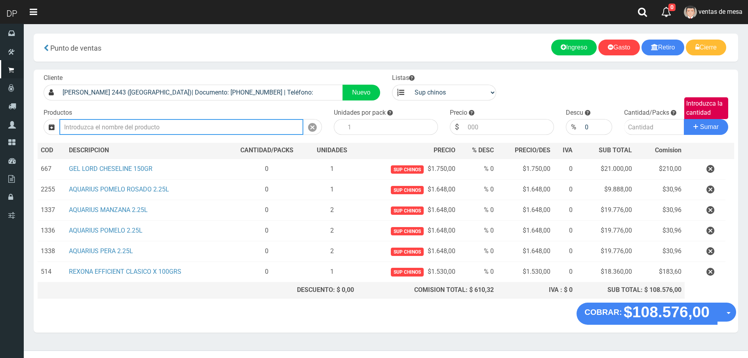
click at [128, 129] on input "text" at bounding box center [181, 127] width 244 height 16
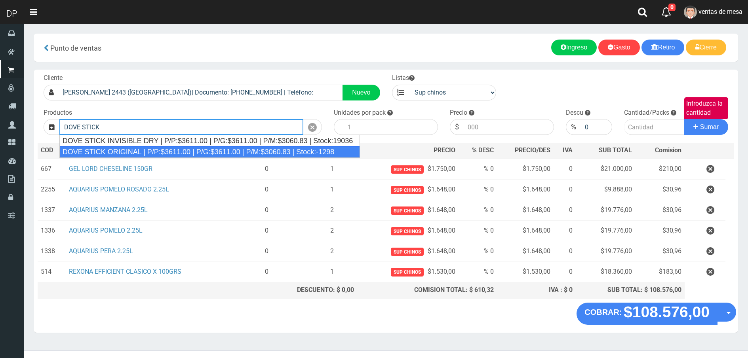
click at [189, 154] on div "DOVE STICK ORIGINAL | P/P:$3611.00 | P/G:$3611.00 | P/M:$3060.83 | Stock:-1298" at bounding box center [209, 152] width 300 height 12
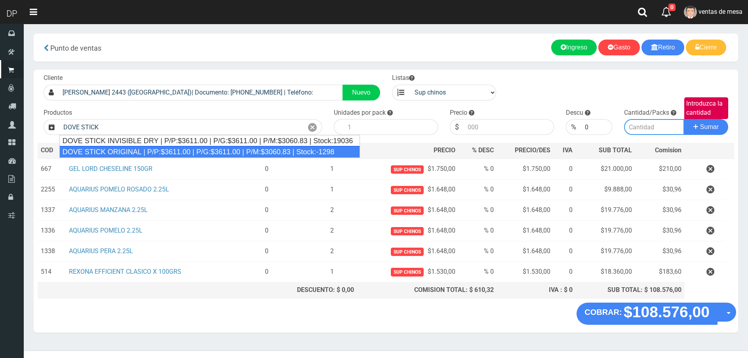
type input "DOVE STICK ORIGINAL | P/P:$3611.00 | P/G:$3611.00 | P/M:$3060.83 | Stock:-1298"
type input "12"
type input "3611.00"
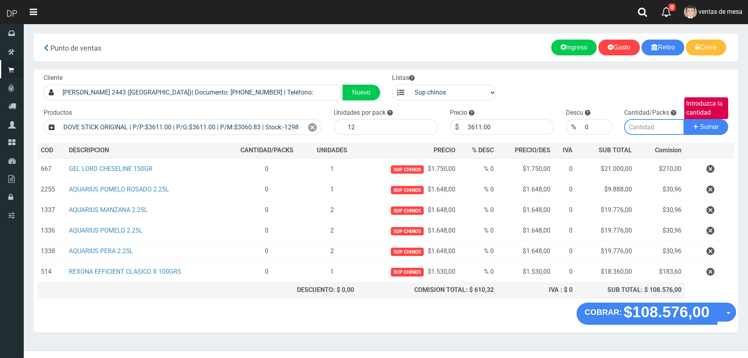
click at [656, 124] on input "Introduzca la cantidad" at bounding box center [654, 127] width 61 height 16
type input "1"
click at [683, 119] on button "Sumar" at bounding box center [705, 127] width 44 height 16
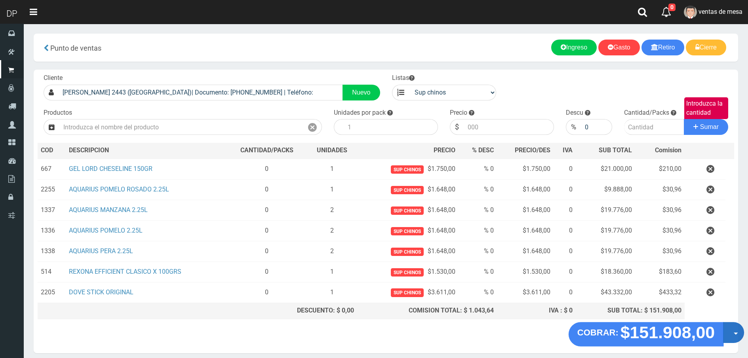
click at [728, 333] on button "Opciones" at bounding box center [733, 332] width 21 height 21
click at [705, 337] on link "Hacer Devolucion" at bounding box center [707, 335] width 71 height 18
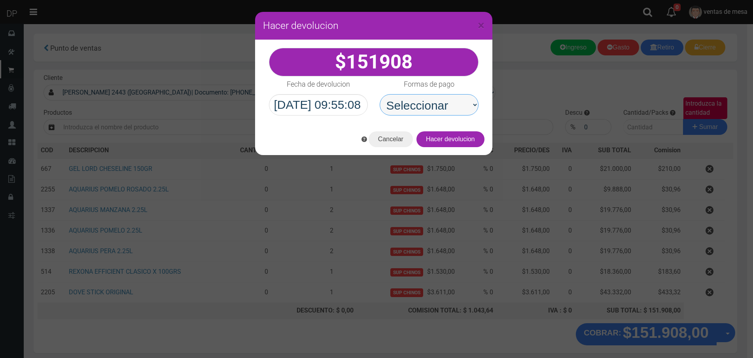
drag, startPoint x: 456, startPoint y: 119, endPoint x: 453, endPoint y: 115, distance: 5.1
click at [450, 101] on select "Seleccionar Efectivo Tarjeta de Crédito Depósito Débito" at bounding box center [429, 104] width 99 height 21
select select "Efectivo"
click at [380, 94] on select "Seleccionar Efectivo Tarjeta de Crédito Depósito Débito" at bounding box center [429, 104] width 99 height 21
click at [484, 152] on div "Cancelar Hacer devolucion" at bounding box center [373, 139] width 237 height 32
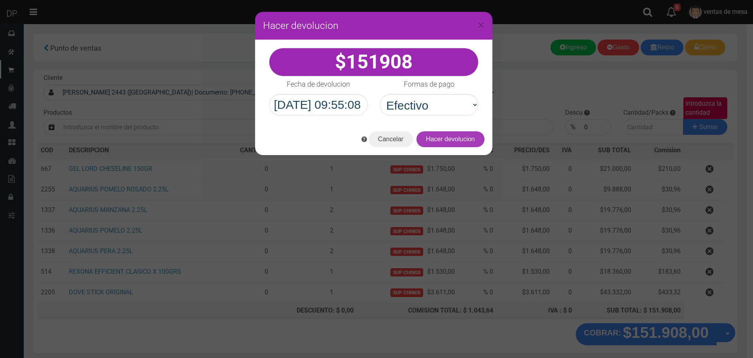
click at [470, 137] on button "Hacer devolucion" at bounding box center [451, 139] width 68 height 16
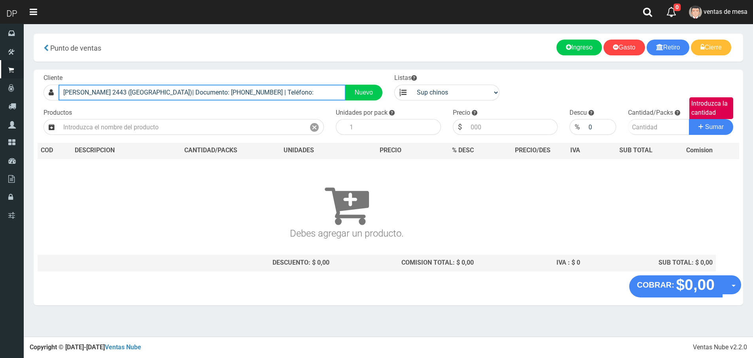
click at [304, 91] on input "ZC BERMUDEZ 2443 (VILLA DEVOTO)| Documento: 125152110 | Teléfono:" at bounding box center [202, 93] width 287 height 16
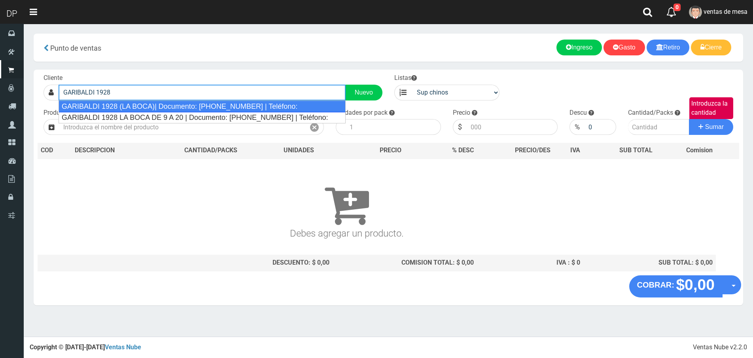
click at [260, 106] on div "GARIBALDI 1928 (LA BOCA)| Documento: 48546549 | Teléfono:" at bounding box center [202, 107] width 287 height 12
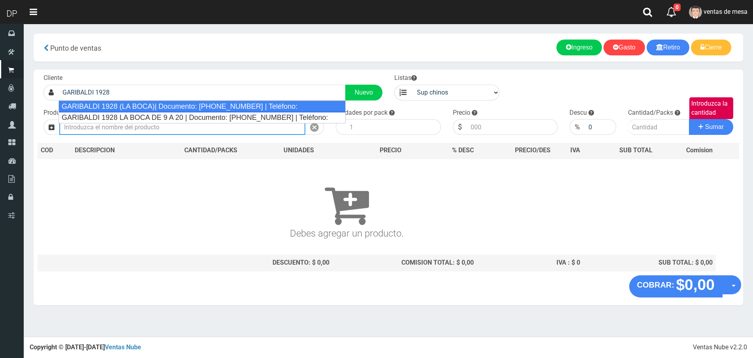
type input "GARIBALDI 1928 (LA BOCA)| Documento: 48546549 | Teléfono:"
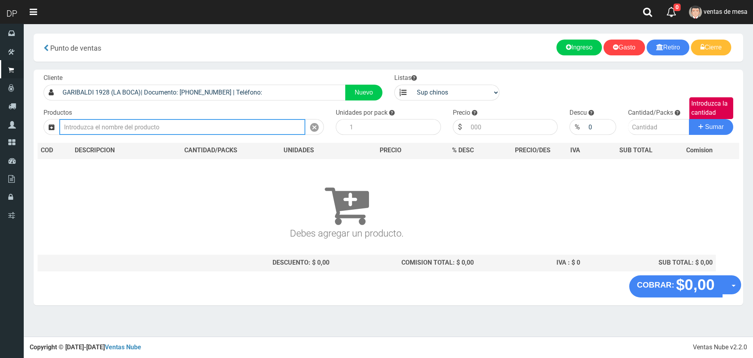
click at [235, 127] on input "text" at bounding box center [182, 127] width 246 height 16
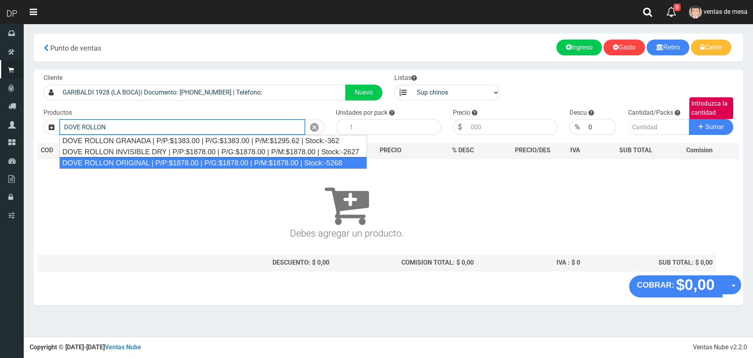
click at [194, 162] on div "DOVE ROLLON ORIGINAL | P/P:$1878.00 | P/G:$1878.00 | P/M:$1878.00 | Stock:-5268" at bounding box center [213, 163] width 308 height 12
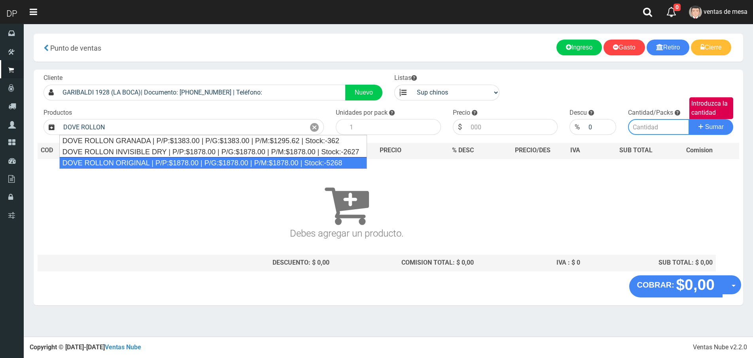
type input "DOVE ROLLON ORIGINAL | P/P:$1878.00 | P/G:$1878.00 | P/M:$1878.00 | Stock:-5268"
type input "12"
type input "1878.00"
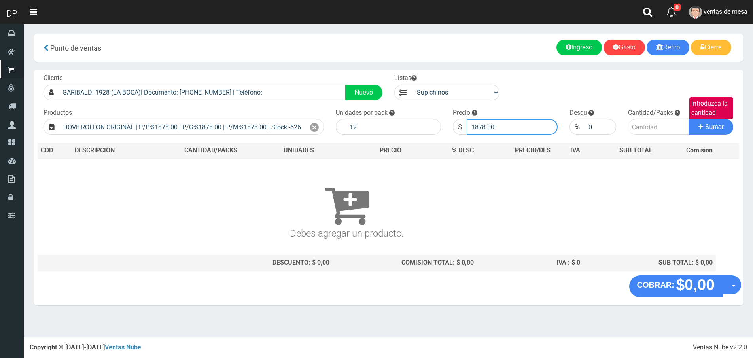
click at [524, 131] on input "1878.00" at bounding box center [512, 127] width 91 height 16
type input "1690"
type input "1690.20"
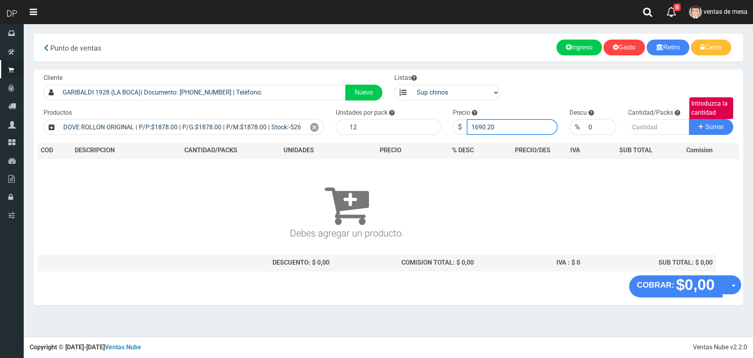
click at [689, 119] on button "Sumar" at bounding box center [711, 127] width 44 height 16
type input "2"
click at [689, 119] on button "Sumar" at bounding box center [711, 127] width 44 height 16
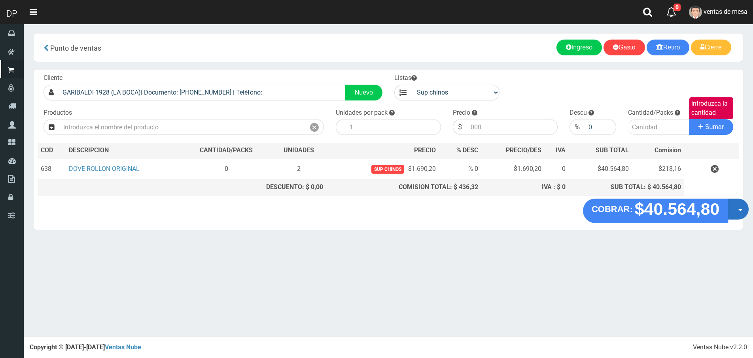
click at [735, 207] on button "Opciones" at bounding box center [738, 209] width 21 height 21
click at [724, 214] on link "Hacer Devolucion" at bounding box center [713, 212] width 71 height 18
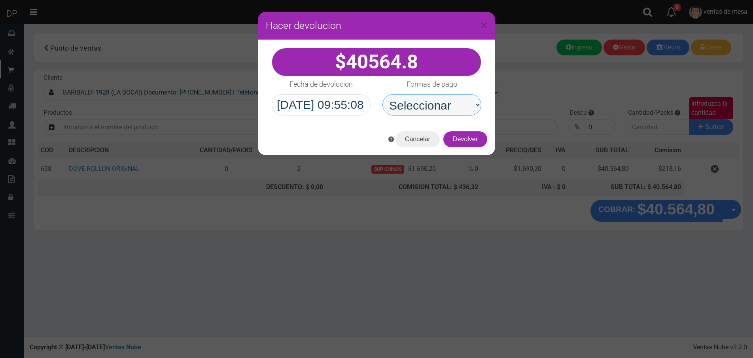
click at [467, 105] on select "Seleccionar Efectivo Tarjeta de Crédito Depósito Débito" at bounding box center [432, 104] width 99 height 21
select select "Efectivo"
click at [383, 94] on select "Seleccionar Efectivo Tarjeta de Crédito Depósito Débito" at bounding box center [432, 104] width 99 height 21
click at [470, 140] on button "Devolver" at bounding box center [466, 139] width 44 height 16
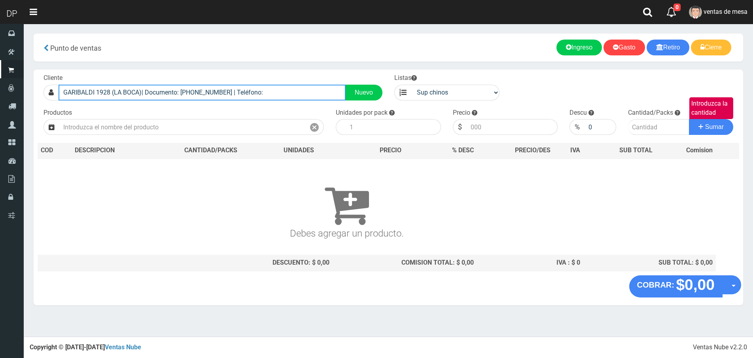
click at [257, 92] on input "GARIBALDI 1928 (LA BOCA)| Documento: 48546549 | Teléfono:" at bounding box center [202, 93] width 287 height 16
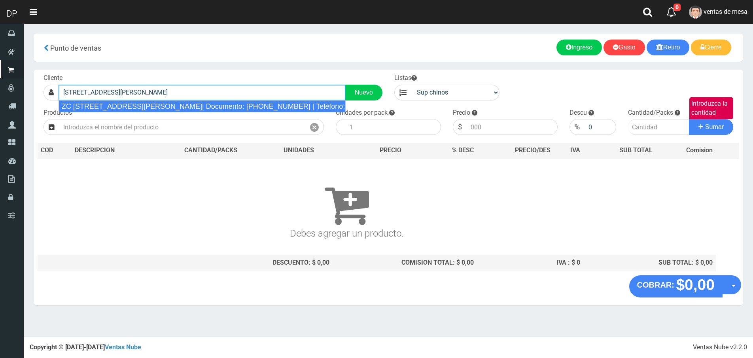
click at [241, 104] on div "ZC AV.SAN MARTIN 2178 (PATERNAL)| Documento: 3151351031 | Teléfono:" at bounding box center [202, 107] width 287 height 12
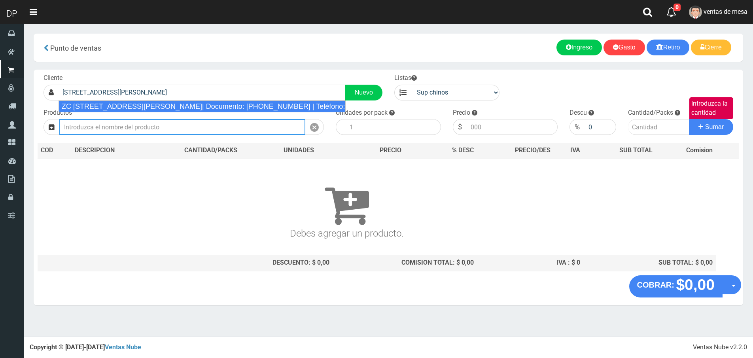
type input "ZC AV.SAN MARTIN 2178 (PATERNAL)| Documento: 3151351031 | Teléfono:"
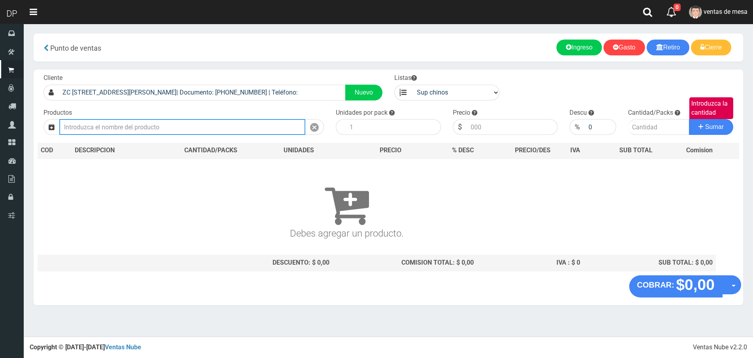
click at [239, 128] on input "text" at bounding box center [182, 127] width 246 height 16
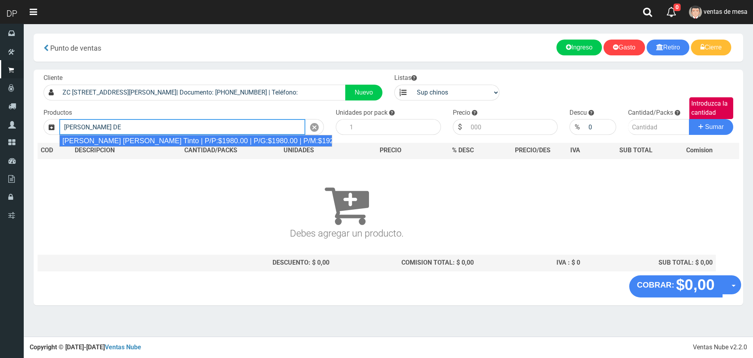
click at [161, 137] on div "Viñas de Balbo Tinto | P/P:$1980.00 | P/G:$1980.00 | P/M:$1920.00 | Stock:-14899" at bounding box center [195, 141] width 273 height 12
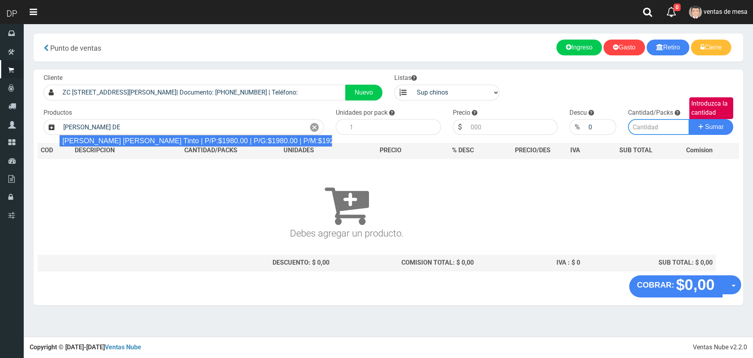
type input "Viñas de Balbo Tinto | P/P:$1980.00 | P/G:$1980.00 | P/M:$1920.00 | Stock:-14899"
type input "6"
type input "1980.00"
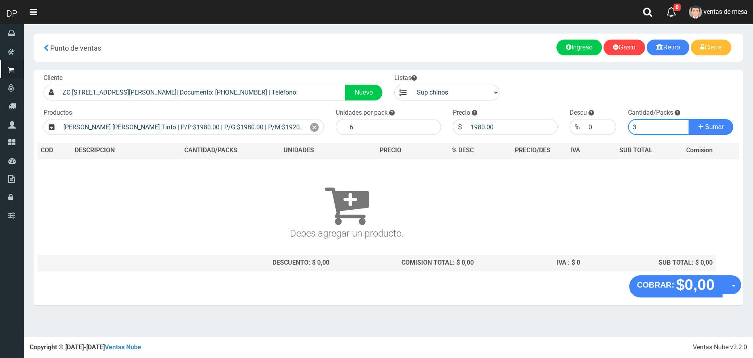
type input "3"
click at [689, 119] on button "Sumar" at bounding box center [711, 127] width 44 height 16
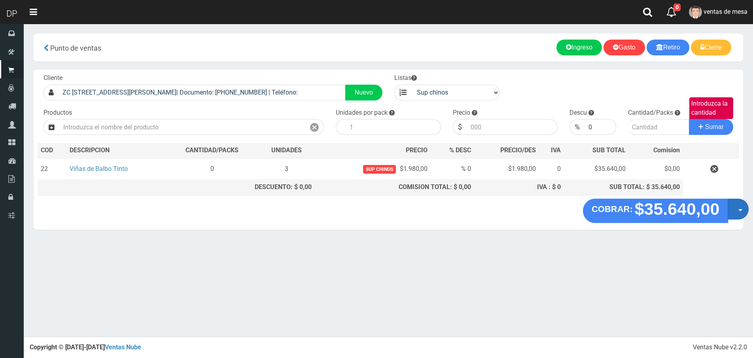
click at [735, 213] on button "Opciones" at bounding box center [738, 209] width 21 height 21
click at [723, 214] on link "Hacer Devolucion" at bounding box center [713, 212] width 71 height 18
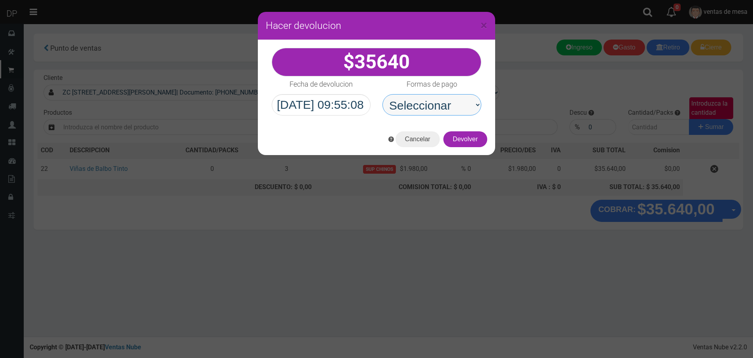
drag, startPoint x: 455, startPoint y: 95, endPoint x: 450, endPoint y: 114, distance: 19.6
click at [455, 95] on select "Seleccionar Efectivo Tarjeta de Crédito Depósito Débito" at bounding box center [432, 104] width 99 height 21
click at [450, 114] on select "Seleccionar Efectivo Tarjeta de Crédito Depósito Débito" at bounding box center [432, 104] width 99 height 21
click at [450, 124] on div "Cancelar Devolver" at bounding box center [376, 139] width 237 height 32
drag, startPoint x: 450, startPoint y: 105, endPoint x: 450, endPoint y: 112, distance: 7.5
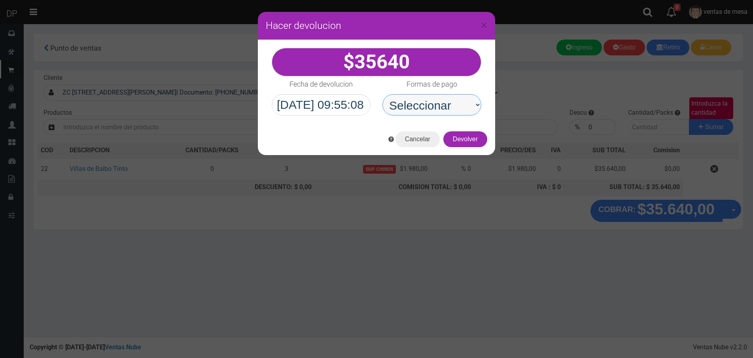
click at [450, 105] on select "Seleccionar Efectivo Tarjeta de Crédito Depósito Débito" at bounding box center [432, 104] width 99 height 21
select select "Efectivo"
click at [383, 94] on select "Seleccionar Efectivo Tarjeta de Crédito Depósito Débito" at bounding box center [432, 104] width 99 height 21
click at [461, 129] on div "Cancelar Devolver" at bounding box center [376, 139] width 237 height 32
click at [465, 137] on button "Devolver" at bounding box center [466, 139] width 44 height 16
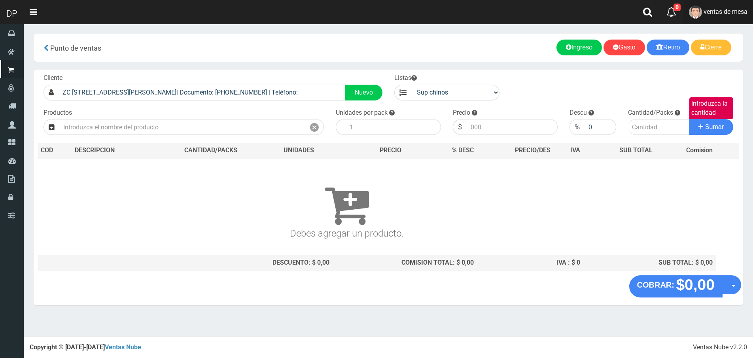
click at [741, 13] on span "ventas de mesa" at bounding box center [726, 12] width 44 height 8
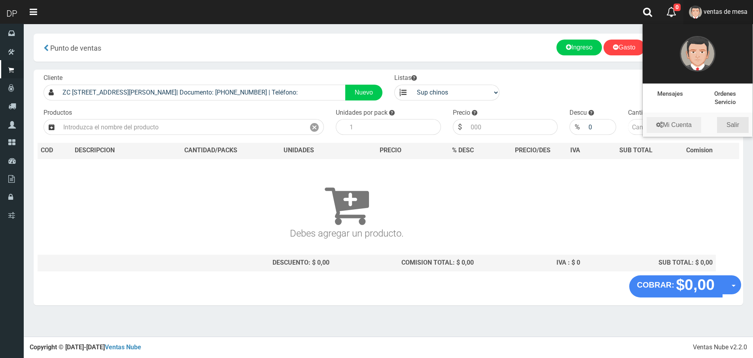
click at [732, 126] on link "Salir" at bounding box center [733, 125] width 32 height 16
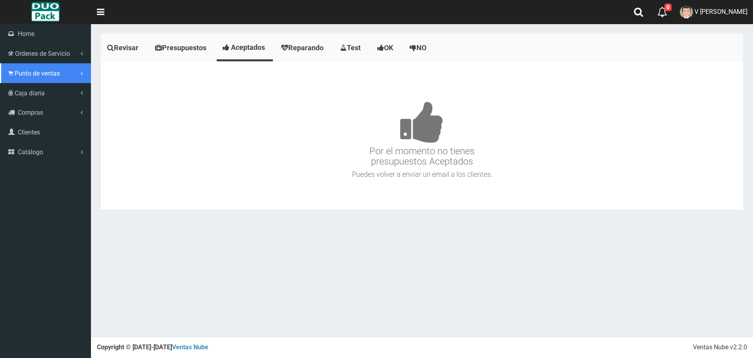
click at [19, 75] on span "Punto de ventas" at bounding box center [37, 74] width 45 height 8
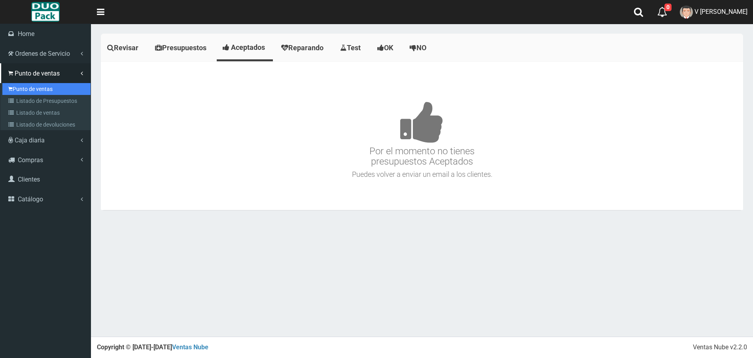
click at [45, 86] on link "Punto de ventas" at bounding box center [46, 89] width 88 height 12
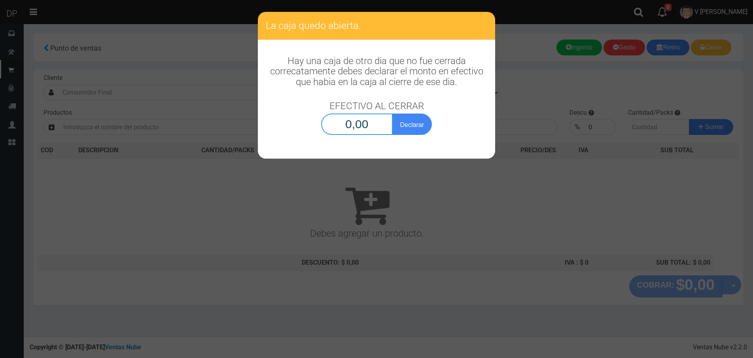
click at [339, 123] on input "0,00" at bounding box center [357, 124] width 72 height 21
type input "1,00"
click at [393, 114] on button "Declarar" at bounding box center [413, 124] width 40 height 21
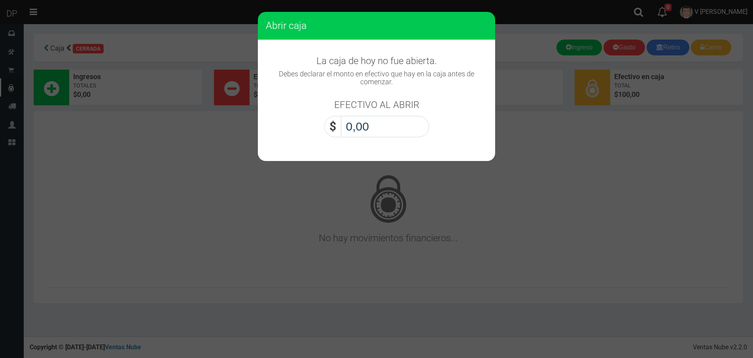
click at [370, 127] on input "0,00" at bounding box center [385, 126] width 88 height 21
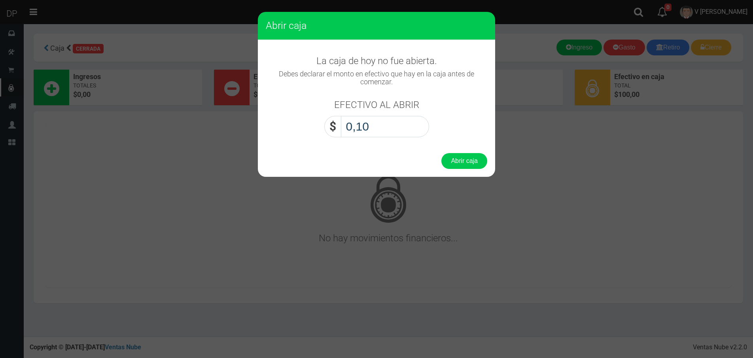
type input "1,00"
click at [442, 153] on button "Abrir caja" at bounding box center [465, 161] width 46 height 16
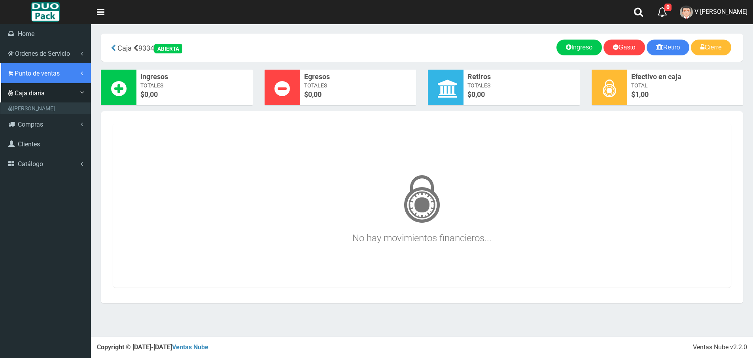
click at [15, 74] on span "Punto de ventas" at bounding box center [37, 74] width 45 height 8
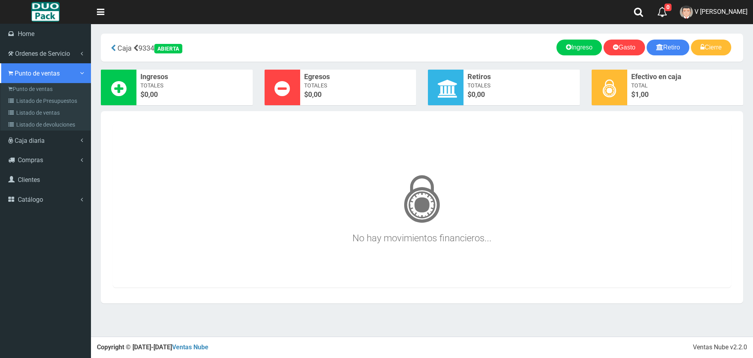
click at [23, 82] on link "Punto de ventas" at bounding box center [45, 73] width 91 height 20
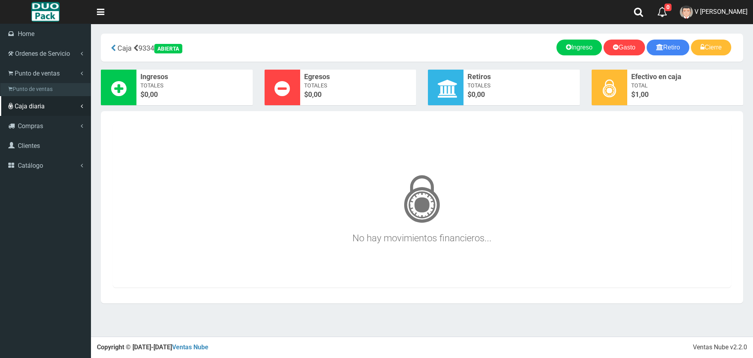
click at [25, 86] on ul "Home Ordenes de Servicio" at bounding box center [45, 100] width 91 height 152
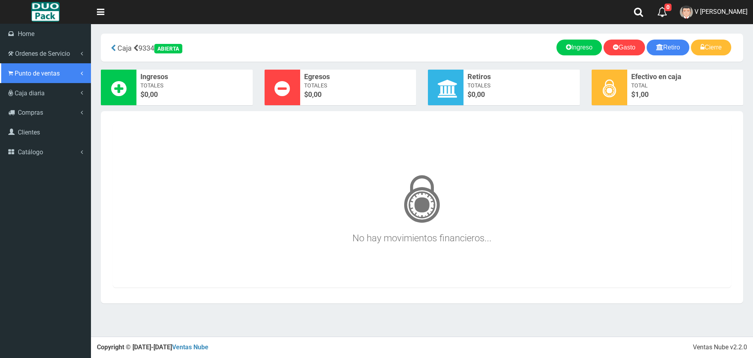
click at [39, 72] on span "Punto de ventas" at bounding box center [37, 74] width 45 height 8
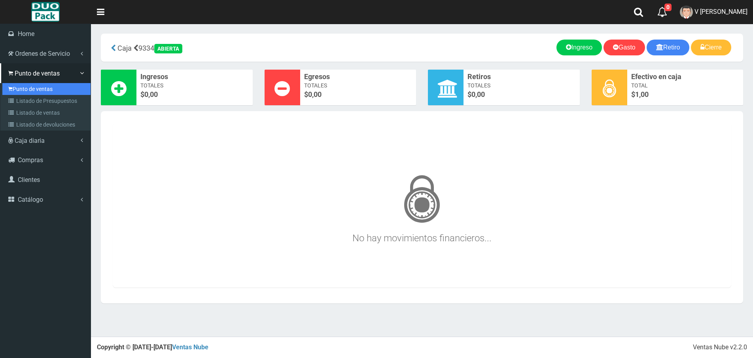
click at [44, 89] on link "Punto de ventas" at bounding box center [46, 89] width 88 height 12
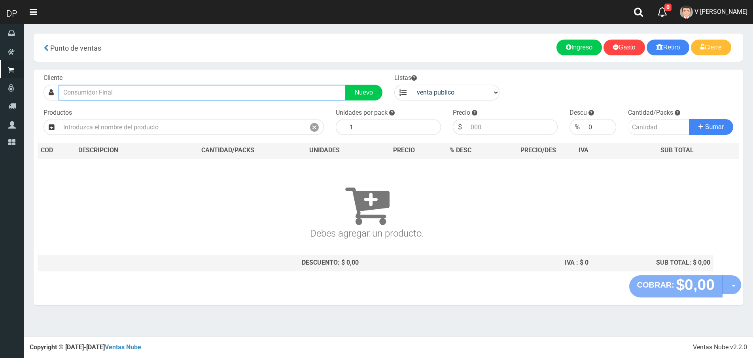
click at [114, 97] on input "text" at bounding box center [202, 93] width 287 height 16
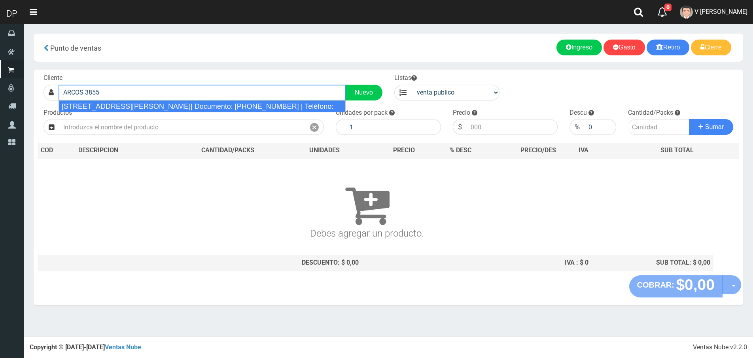
click at [127, 103] on div "SZ5B Arcos 3855 (Nuñez)| Documento: 63446584 | Teléfono:" at bounding box center [202, 107] width 287 height 12
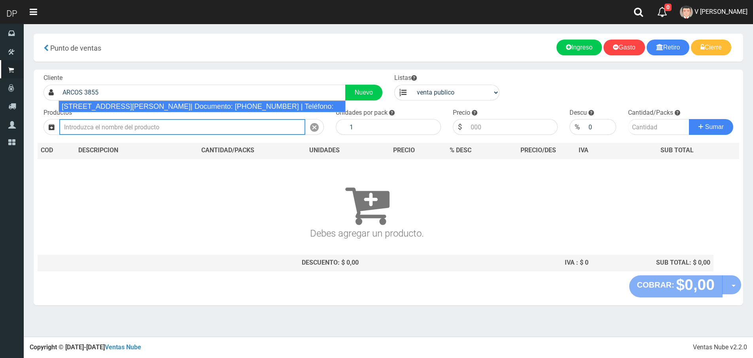
type input "SZ5B Arcos 3855 (Nuñez)| Documento: 63446584 | Teléfono:"
select select "2"
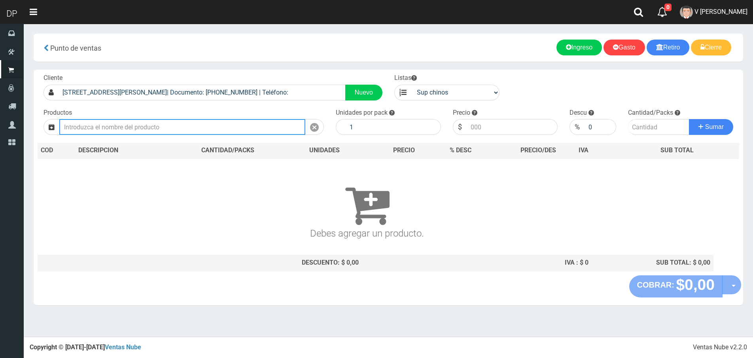
click at [131, 126] on input "text" at bounding box center [182, 127] width 246 height 16
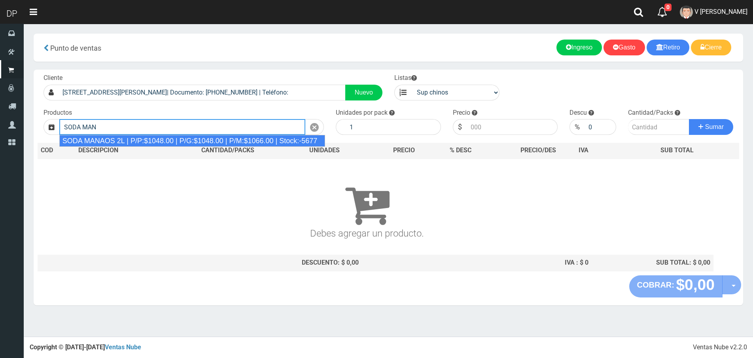
click at [152, 142] on div "SODA MANAOS 2L | P/P:$1048.00 | P/G:$1048.00 | P/M:$1066.00 | Stock:-5677" at bounding box center [192, 141] width 266 height 12
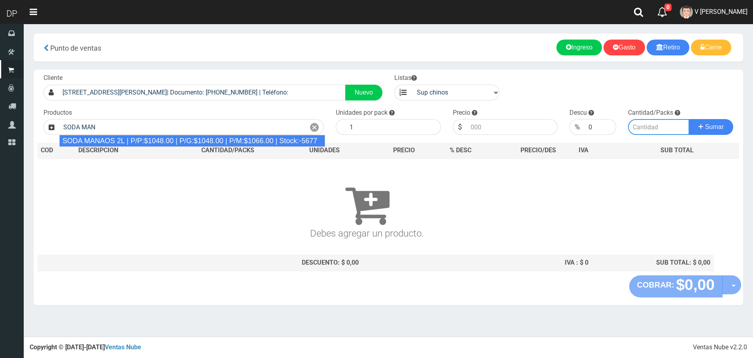
type input "SODA MANAOS 2L | P/P:$1048.00 | P/G:$1048.00 | P/M:$1066.00 | Stock:-5677"
type input "6"
type input "1048.00"
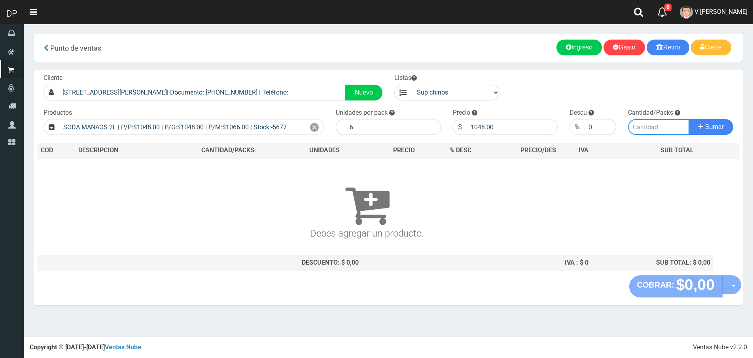
click at [653, 126] on input "number" at bounding box center [658, 127] width 61 height 16
type input "2"
click at [689, 119] on button "Sumar" at bounding box center [711, 127] width 44 height 16
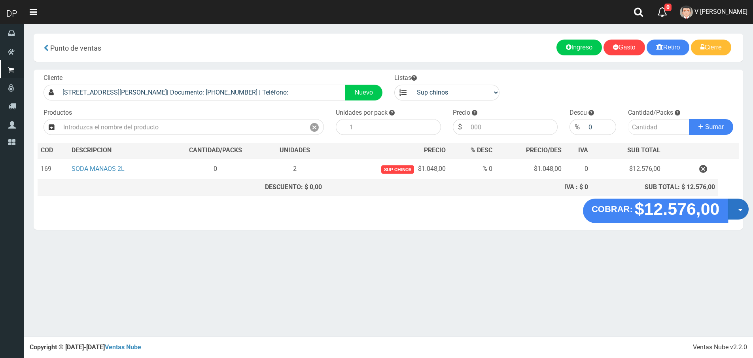
click at [733, 206] on button "Opciones" at bounding box center [738, 209] width 21 height 21
click at [729, 211] on link "Hacer Devolucion" at bounding box center [713, 212] width 71 height 18
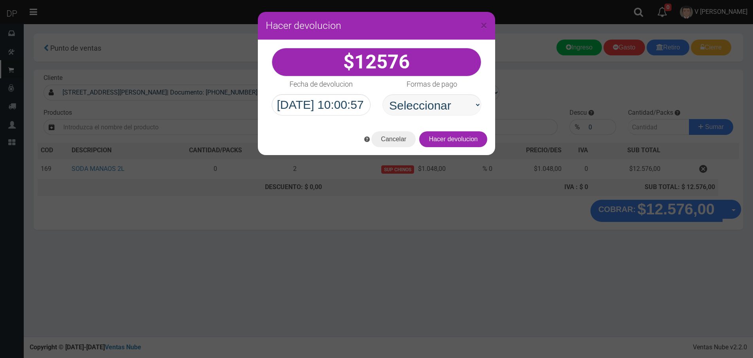
click at [458, 110] on select "Seleccionar Efectivo Tarjeta de Crédito Depósito Débito" at bounding box center [432, 104] width 99 height 21
click at [383, 94] on select "Seleccionar Efectivo Tarjeta de Crédito Depósito Débito" at bounding box center [432, 104] width 99 height 21
click at [451, 103] on select "Seleccionar Efectivo Tarjeta de Crédito Depósito Débito" at bounding box center [432, 104] width 99 height 21
select select "Efectivo"
click at [383, 94] on select "Seleccionar Efectivo Tarjeta de Crédito Depósito Débito" at bounding box center [432, 104] width 99 height 21
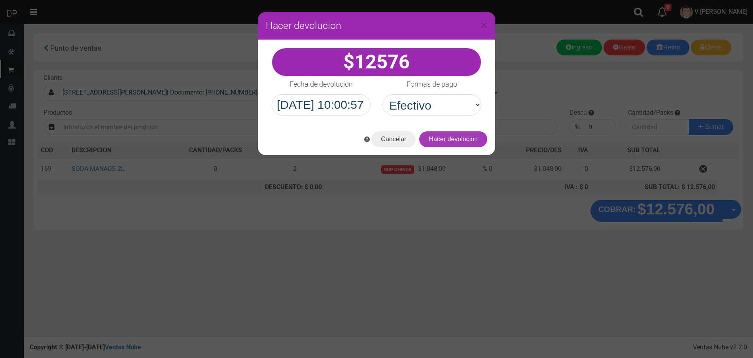
click at [484, 142] on button "Hacer devolucion" at bounding box center [453, 139] width 68 height 16
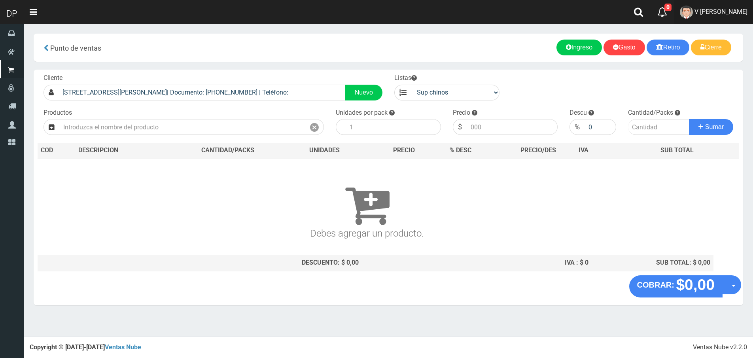
click at [719, 13] on span "V [PERSON_NAME]" at bounding box center [721, 12] width 53 height 8
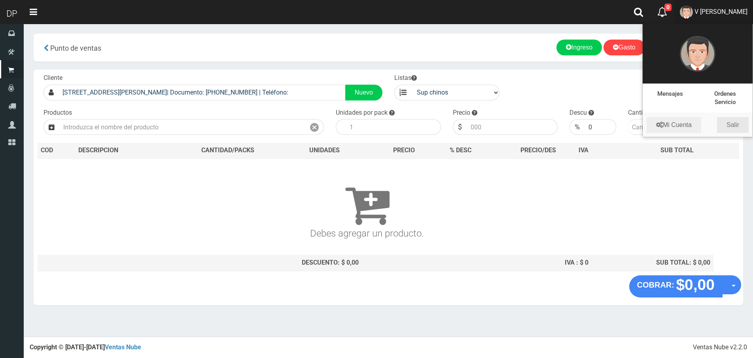
click at [733, 125] on link "Salir" at bounding box center [733, 125] width 32 height 16
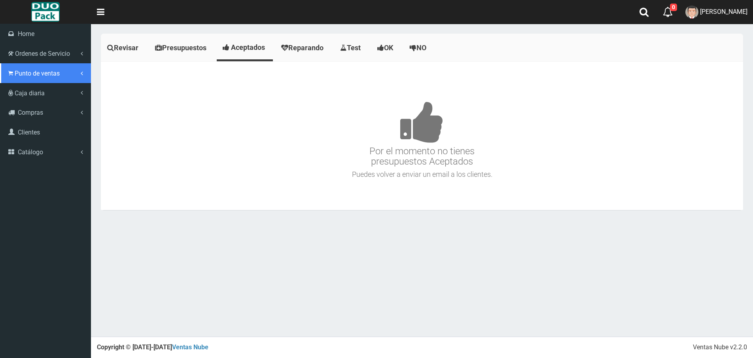
click at [21, 68] on link "Punto de ventas" at bounding box center [45, 73] width 91 height 20
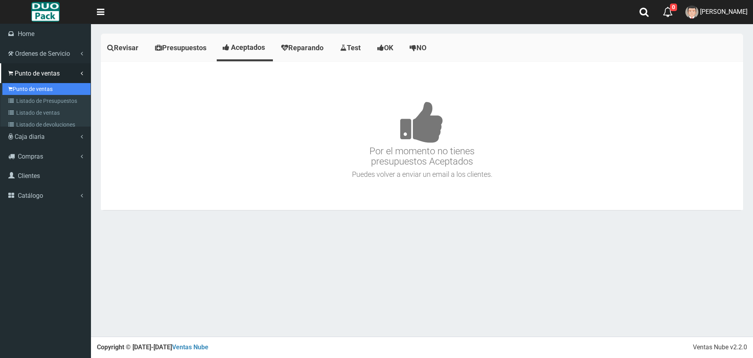
click at [32, 86] on link "Punto de ventas" at bounding box center [46, 89] width 88 height 12
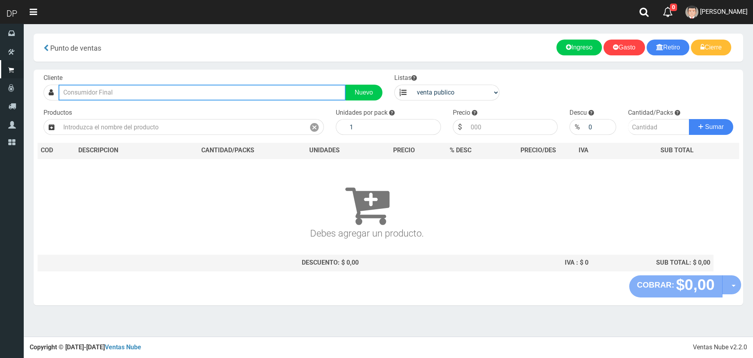
click at [130, 96] on input "text" at bounding box center [202, 93] width 287 height 16
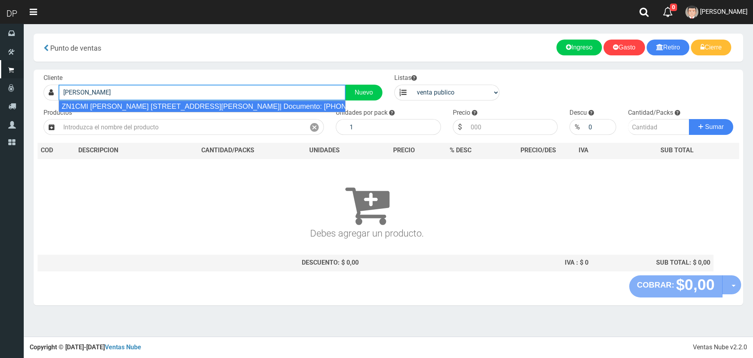
click at [131, 112] on li "ZN1CMI [PERSON_NAME] [STREET_ADDRESS][PERSON_NAME]| Documento: [PHONE_NUMBER] |…" at bounding box center [202, 107] width 287 height 12
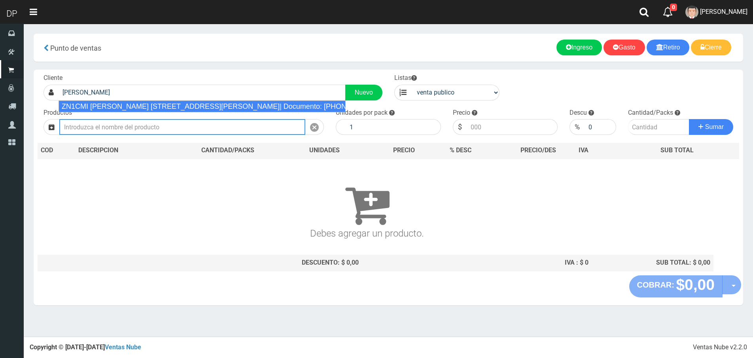
type input "ZN1CMI [PERSON_NAME] [STREET_ADDRESS][PERSON_NAME]| Documento: [PHONE_NUMBER] |…"
select select "2"
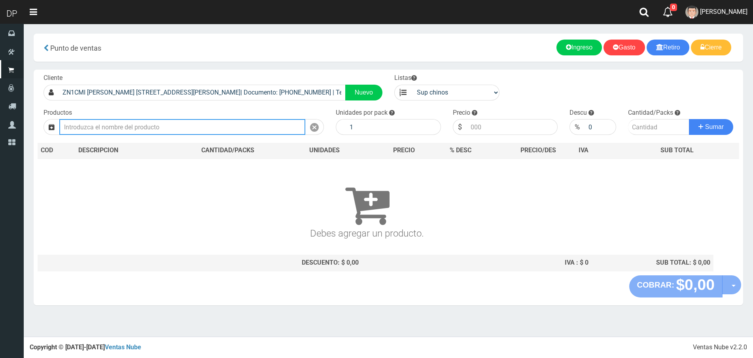
click at [131, 129] on input "text" at bounding box center [182, 127] width 246 height 16
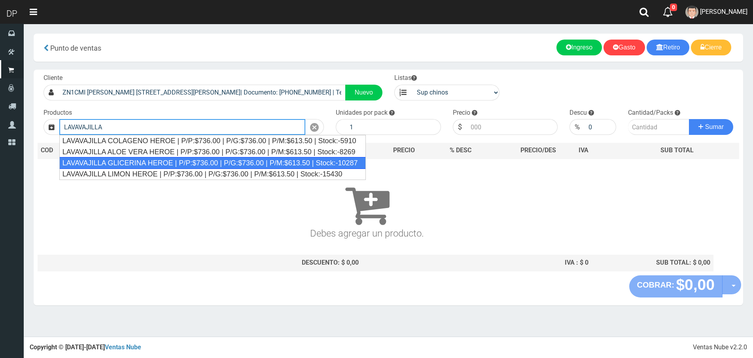
click at [135, 159] on div "LAVAVAJILLA GLICERINA HEROE | P/P:$736.00 | P/G:$736.00 | P/M:$613.50 | Stock:-…" at bounding box center [212, 163] width 307 height 12
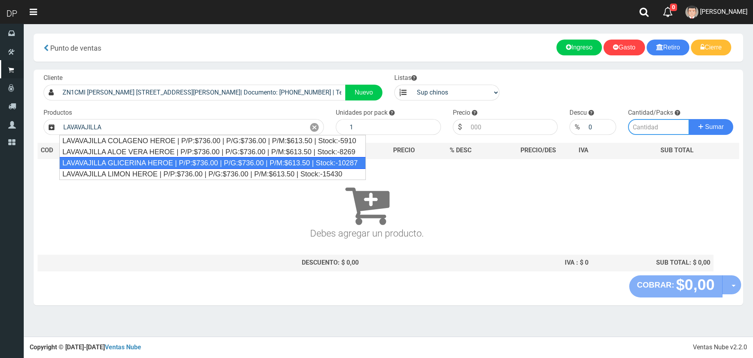
type input "LAVAVAJILLA GLICERINA HEROE | P/P:$736.00 | P/G:$736.00 | P/M:$613.50 | Stock:-…"
type input "15"
type input "736.00"
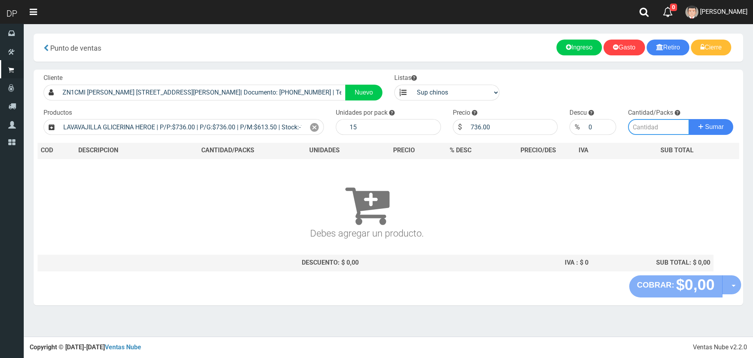
click at [643, 126] on input "number" at bounding box center [658, 127] width 61 height 16
type input "1"
click at [689, 119] on button "Sumar" at bounding box center [711, 127] width 44 height 16
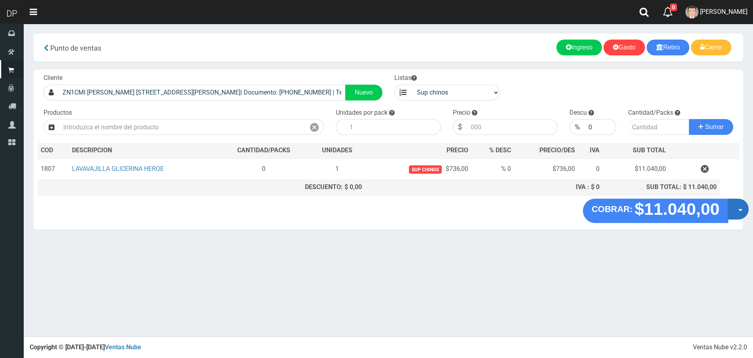
click at [736, 210] on button "Opciones" at bounding box center [738, 209] width 21 height 21
click at [731, 211] on link "Hacer Devolucion" at bounding box center [713, 212] width 71 height 18
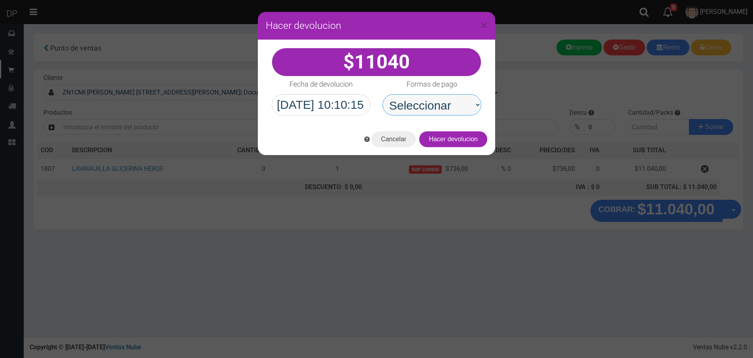
click at [458, 105] on select "Seleccionar Efectivo Tarjeta de Crédito Depósito Débito" at bounding box center [432, 104] width 99 height 21
select select "Efectivo"
click at [383, 94] on select "Seleccionar Efectivo Tarjeta de Crédito Depósito Débito" at bounding box center [432, 104] width 99 height 21
click at [471, 145] on button "Hacer devolucion" at bounding box center [453, 139] width 68 height 16
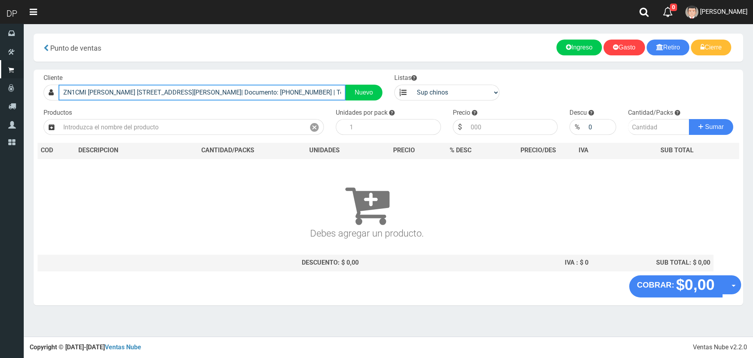
click at [247, 97] on input "ZN1CMI M. BELZU 5170 (MUNRO)| Documento: 456014586 | Teléfono:" at bounding box center [202, 93] width 287 height 16
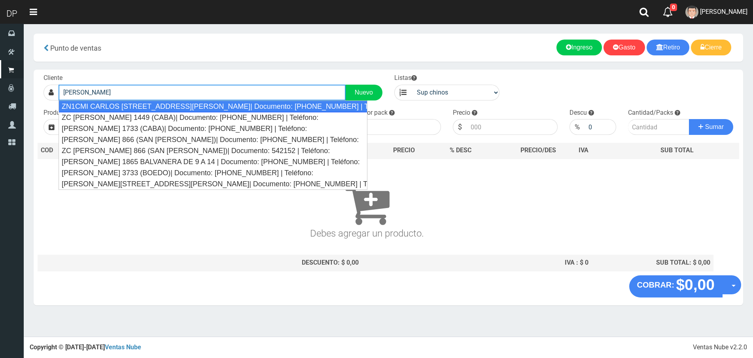
click at [242, 110] on div "ZN1CMI CARLOS CALVO 2125 (MUNRO)| Documento: 1616161616 | Teléfono:" at bounding box center [213, 107] width 309 height 12
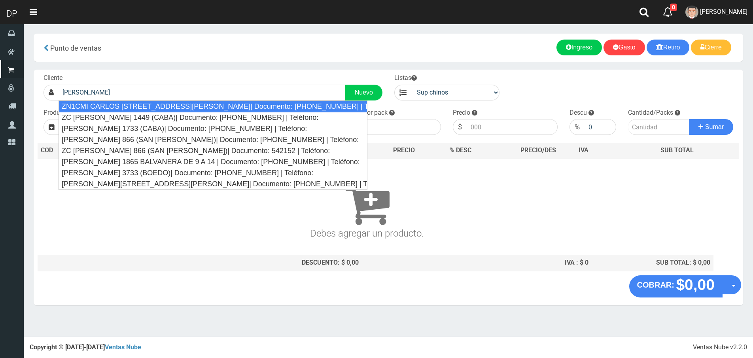
type input "ZN1CMI CARLOS CALVO 2125 (MUNRO)| Documento: 1616161616 | Teléfono:"
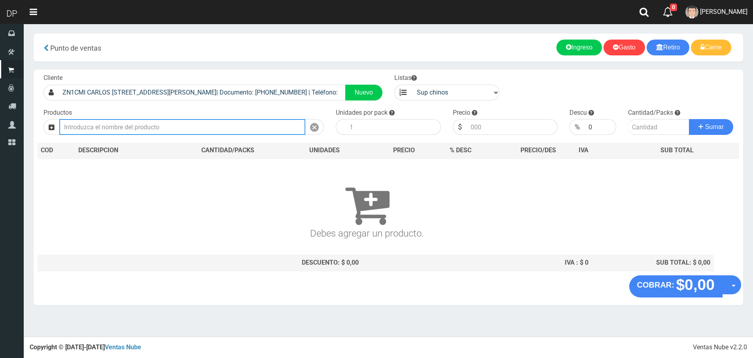
click at [196, 124] on input "text" at bounding box center [182, 127] width 246 height 16
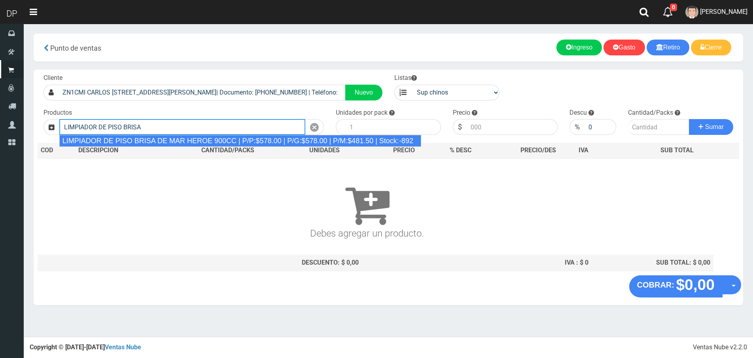
click at [186, 143] on div "LIMPIADOR DE PISO BRISA DE MAR HEROE 900CC | P/P:$578.00 | P/G:$578.00 | P/M:$4…" at bounding box center [240, 141] width 362 height 12
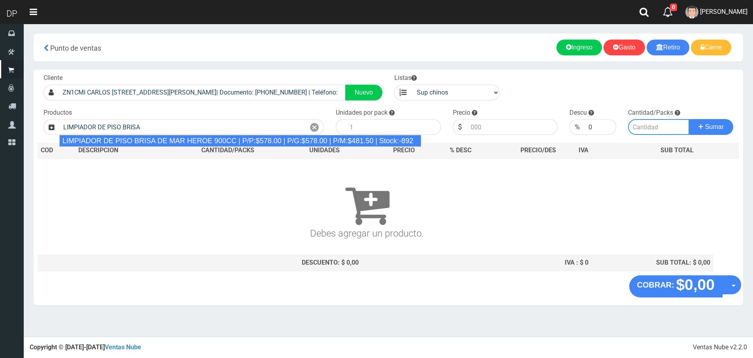
type input "LIMPIADOR DE PISO BRISA DE MAR HEROE 900CC | P/P:$578.00 | P/G:$578.00 | P/M:$4…"
type input "12"
type input "578.00"
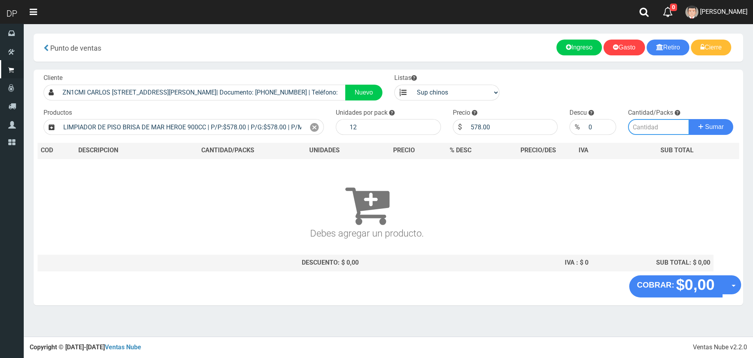
click at [647, 128] on input "number" at bounding box center [658, 127] width 61 height 16
type input "1"
click at [689, 119] on button "Sumar" at bounding box center [711, 127] width 44 height 16
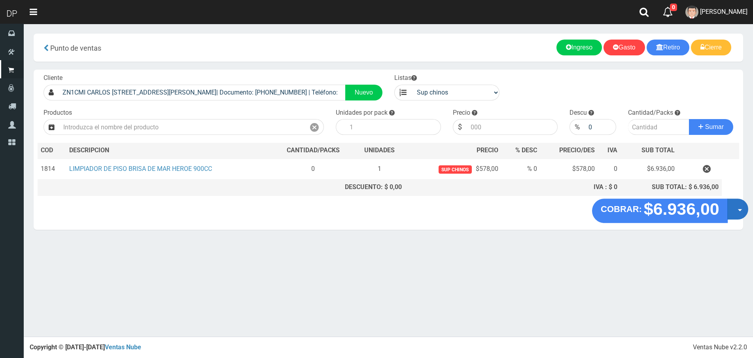
click at [744, 211] on button "Opciones" at bounding box center [738, 209] width 21 height 21
click at [722, 214] on link "Hacer Devolucion" at bounding box center [712, 212] width 71 height 18
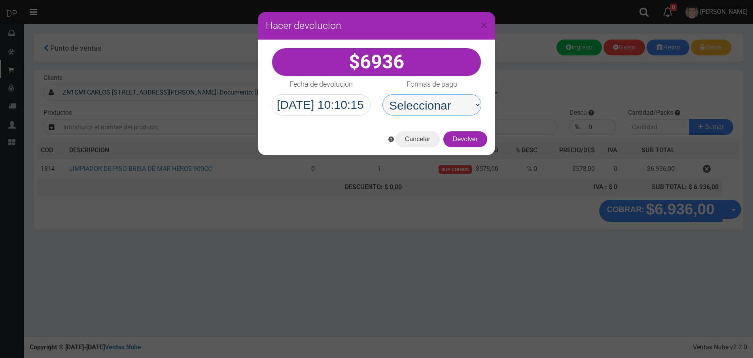
click at [433, 112] on select "Seleccionar Efectivo Tarjeta de Crédito Depósito Débito" at bounding box center [432, 104] width 99 height 21
select select "Efectivo"
click at [383, 94] on select "Seleccionar Efectivo Tarjeta de Crédito Depósito Débito" at bounding box center [432, 104] width 99 height 21
click at [474, 142] on button "Devolver" at bounding box center [466, 139] width 44 height 16
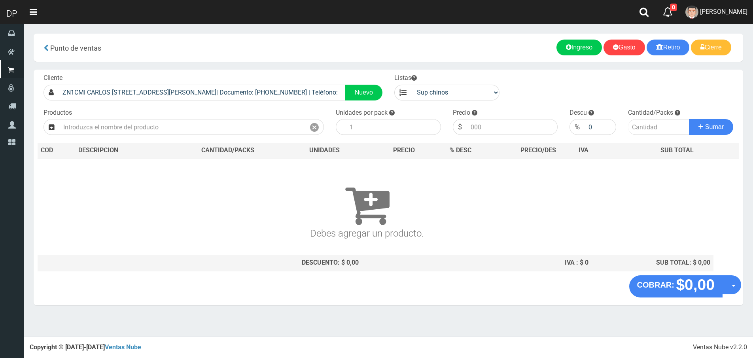
click at [733, 15] on link "FABRIZIO DURE" at bounding box center [716, 12] width 73 height 24
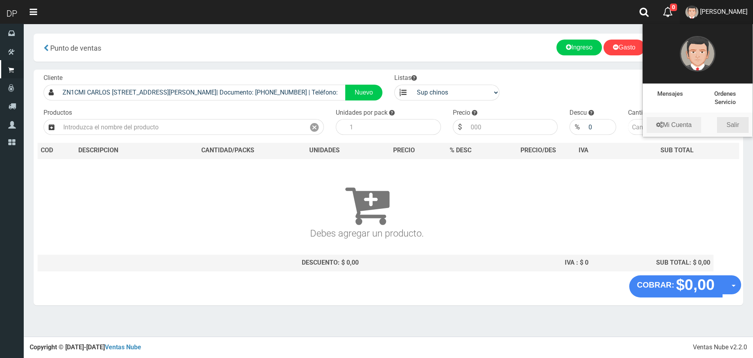
click at [733, 123] on link "Salir" at bounding box center [733, 125] width 32 height 16
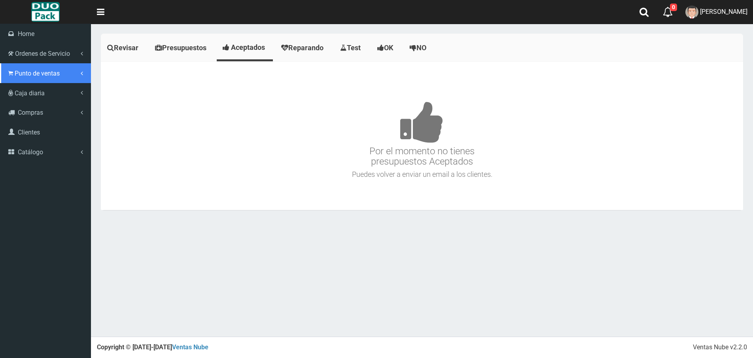
click at [14, 78] on link "Punto de ventas" at bounding box center [45, 73] width 91 height 20
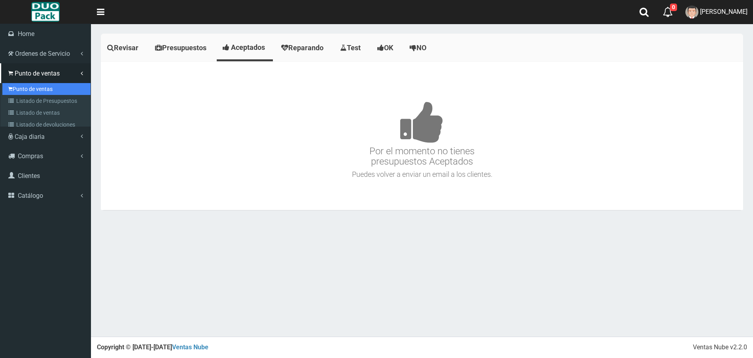
click at [34, 87] on link "Punto de ventas" at bounding box center [46, 89] width 88 height 12
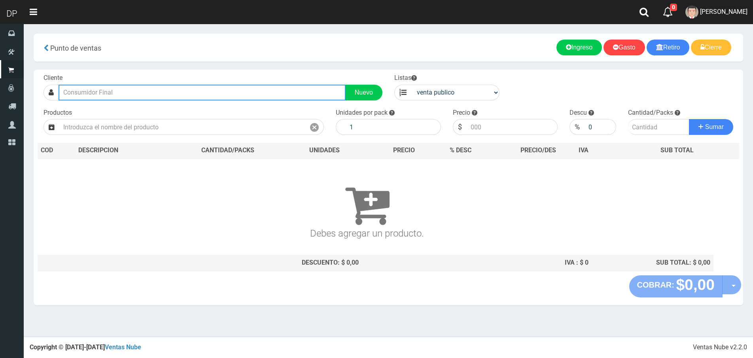
click at [108, 93] on input "text" at bounding box center [202, 93] width 287 height 16
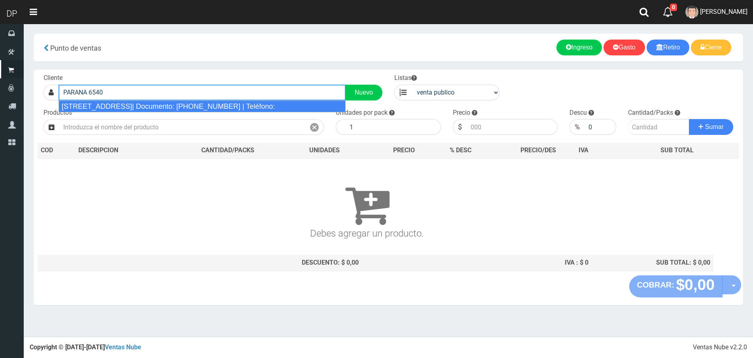
click at [114, 110] on div "[STREET_ADDRESS]| Documento: [PHONE_NUMBER] | Teléfono:" at bounding box center [202, 107] width 287 height 12
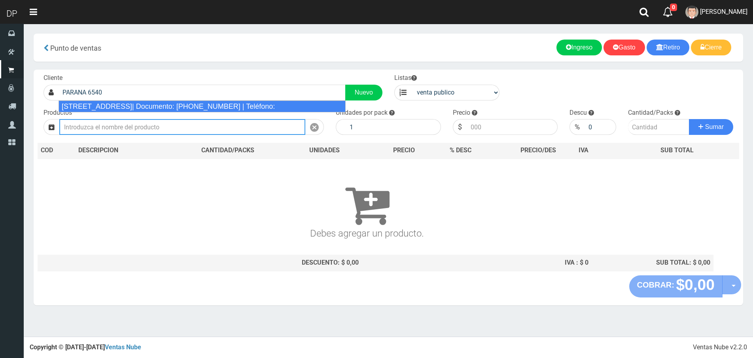
type input "[STREET_ADDRESS]| Documento: [PHONE_NUMBER] | Teléfono:"
select select "2"
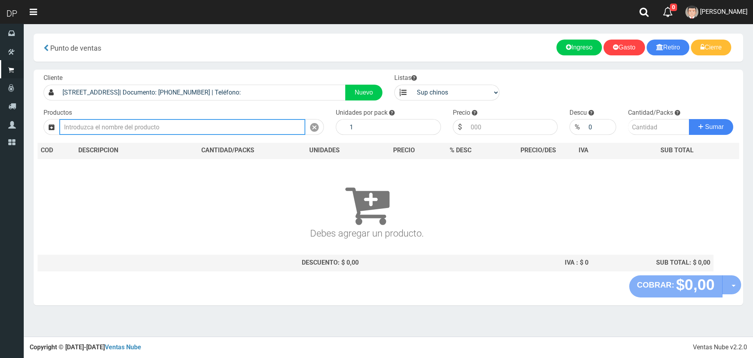
click at [119, 123] on input "text" at bounding box center [182, 127] width 246 height 16
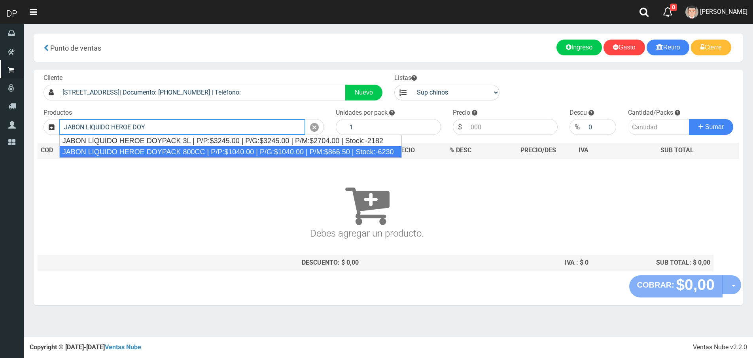
click at [183, 154] on div "JABON LIQUIDO HEROE DOYPACK 800CC | P/P:$1040.00 | P/G:$1040.00 | P/M:$866.50 |…" at bounding box center [230, 152] width 343 height 12
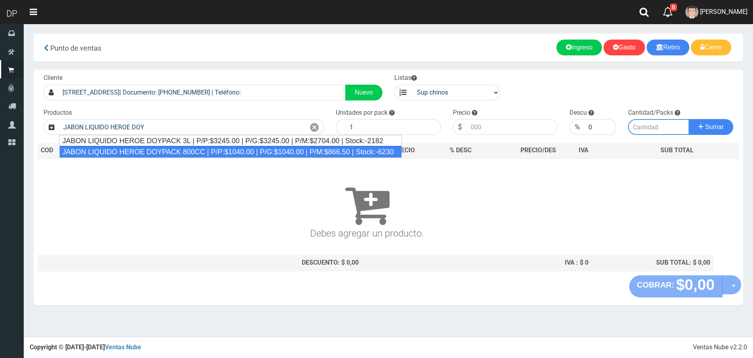
type input "JABON LIQUIDO HEROE DOYPACK 800CC | P/P:$1040.00 | P/G:$1040.00 | P/M:$866.50 |…"
type input "12"
type input "1040.00"
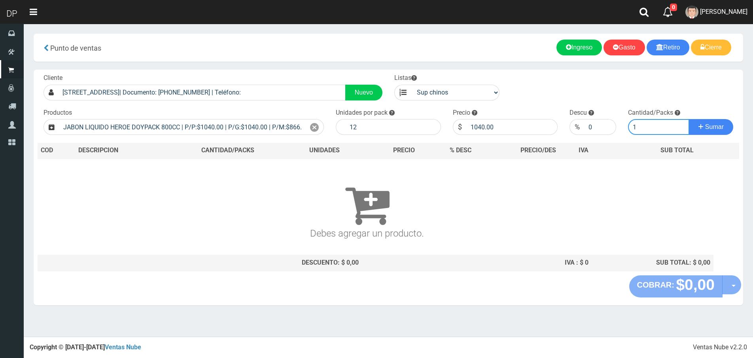
type input "1"
click at [689, 119] on button "Sumar" at bounding box center [711, 127] width 44 height 16
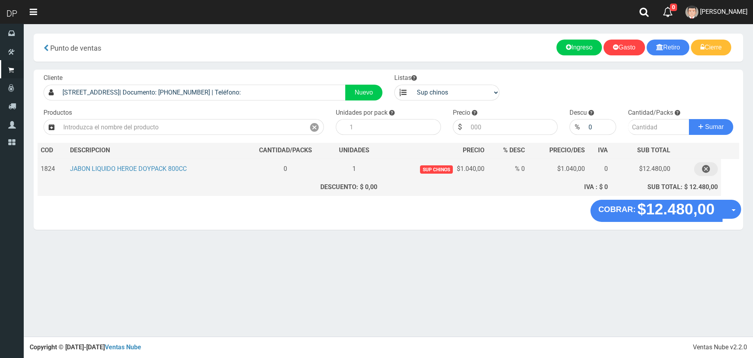
click at [709, 166] on icon "button" at bounding box center [706, 169] width 8 height 14
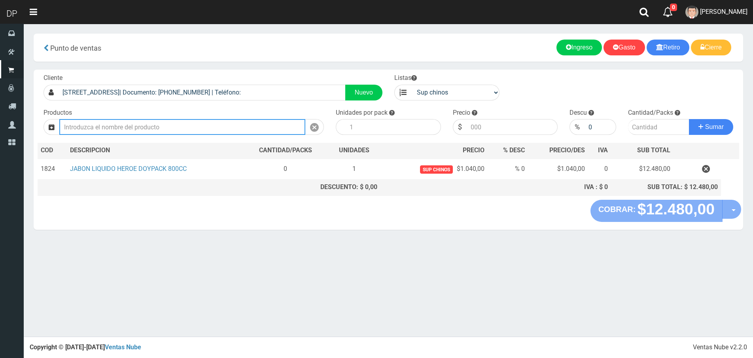
click at [257, 130] on input "text" at bounding box center [182, 127] width 246 height 16
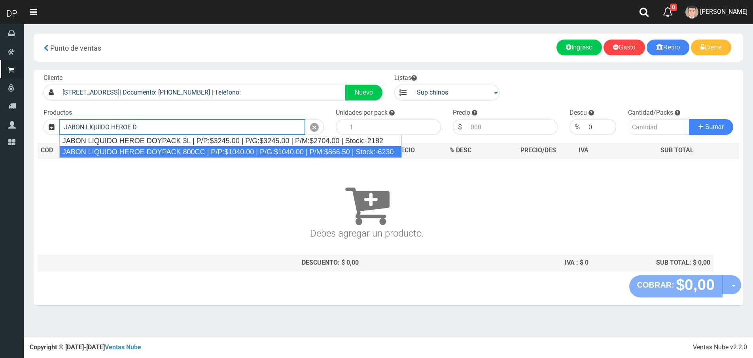
click at [268, 154] on div "JABON LIQUIDO HEROE DOYPACK 800CC | P/P:$1040.00 | P/G:$1040.00 | P/M:$866.50 |…" at bounding box center [230, 152] width 343 height 12
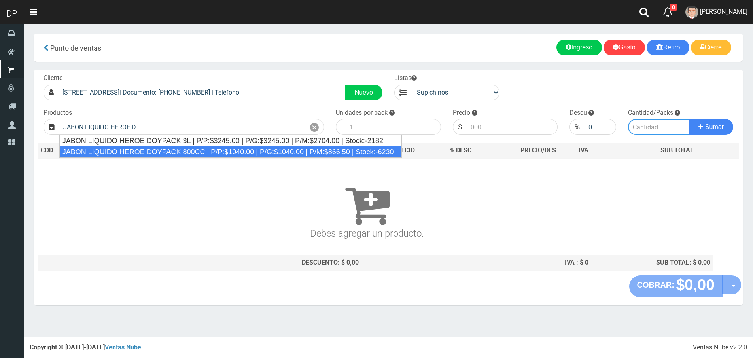
type input "JABON LIQUIDO HEROE DOYPACK 800CC | P/P:$1040.00 | P/G:$1040.00 | P/M:$866.50 |…"
type input "12"
type input "1040.00"
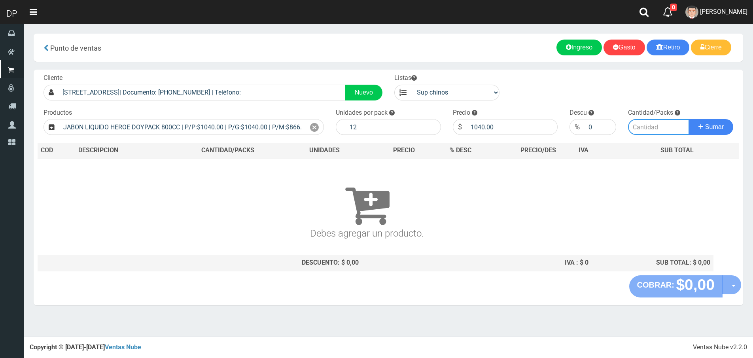
click at [645, 121] on input "number" at bounding box center [658, 127] width 61 height 16
type input "2"
click at [689, 119] on button "Sumar" at bounding box center [711, 127] width 44 height 16
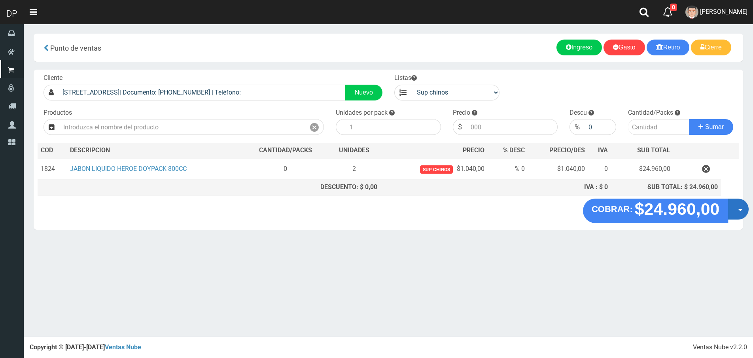
click at [734, 209] on button "Opciones" at bounding box center [738, 209] width 21 height 21
click at [702, 213] on link "Hacer Devolucion" at bounding box center [713, 212] width 71 height 18
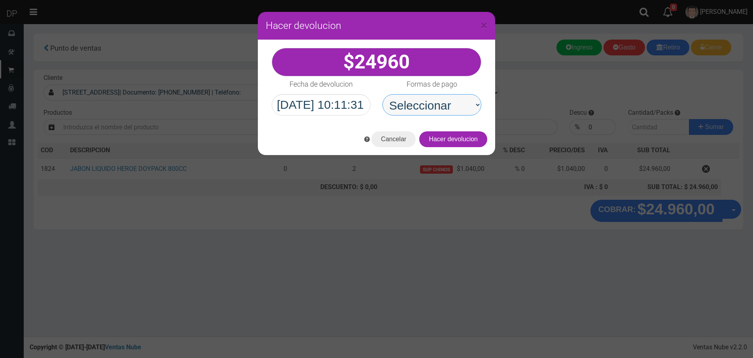
click at [449, 104] on select "Seleccionar Efectivo Tarjeta de Crédito Depósito Débito" at bounding box center [432, 104] width 99 height 21
select select "Efectivo"
click at [383, 94] on select "Seleccionar Efectivo Tarjeta de Crédito Depósito Débito" at bounding box center [432, 104] width 99 height 21
click at [478, 142] on button "Hacer devolucion" at bounding box center [453, 139] width 68 height 16
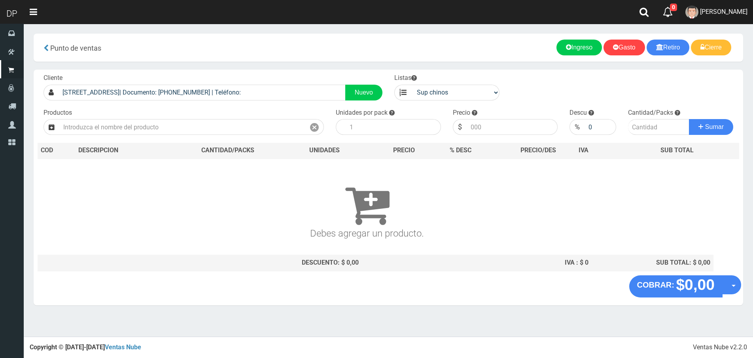
click at [711, 12] on span "AXELL MOYA" at bounding box center [723, 12] width 47 height 8
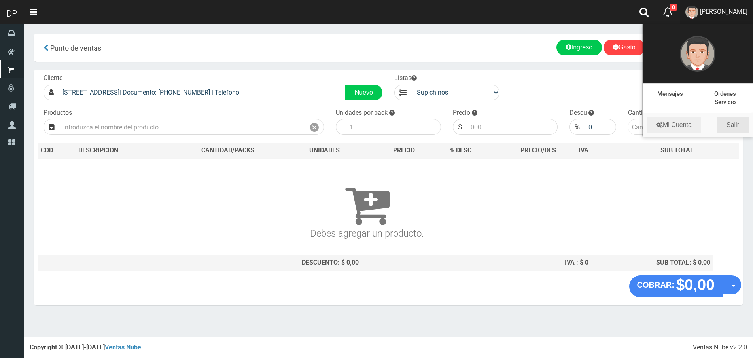
click at [732, 124] on link "Salir" at bounding box center [733, 125] width 32 height 16
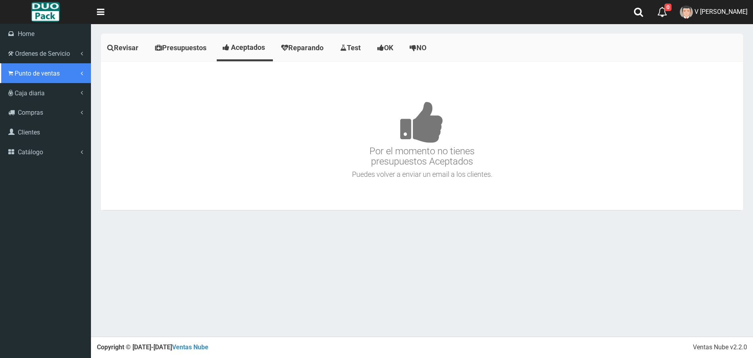
click at [15, 69] on link "Punto de ventas" at bounding box center [45, 73] width 91 height 20
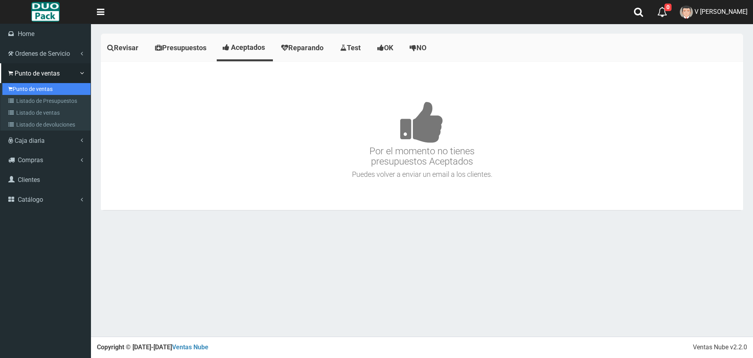
click at [57, 88] on link "Punto de ventas" at bounding box center [46, 89] width 88 height 12
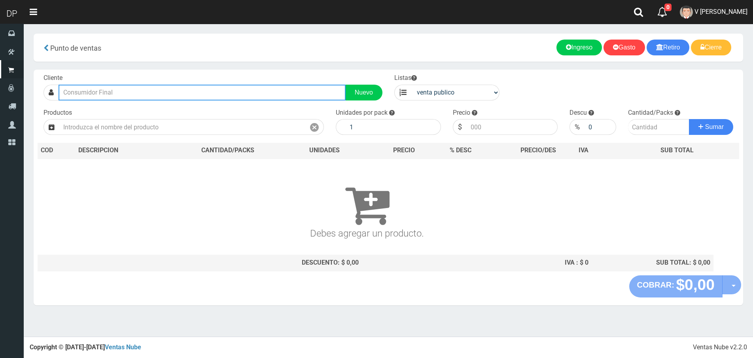
click at [254, 89] on input "text" at bounding box center [202, 93] width 287 height 16
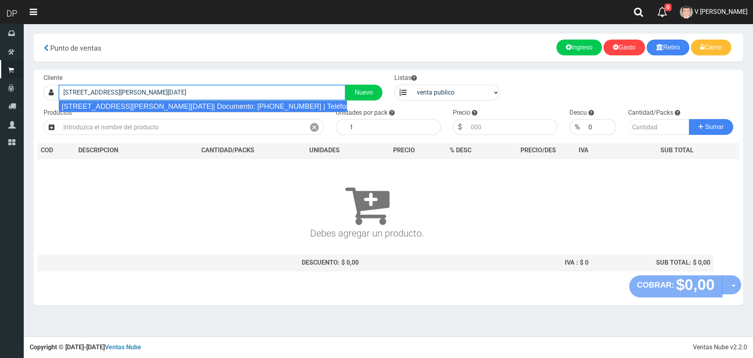
click at [242, 104] on div "[STREET_ADDRESS][PERSON_NAME][DATE]| Documento: [PHONE_NUMBER] | Teléfono:" at bounding box center [203, 107] width 289 height 12
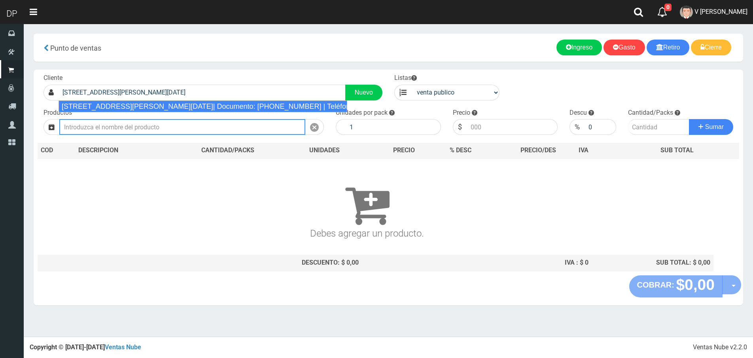
type input "[STREET_ADDRESS][PERSON_NAME][DATE]| Documento: [PHONE_NUMBER] | Teléfono:"
select select "2"
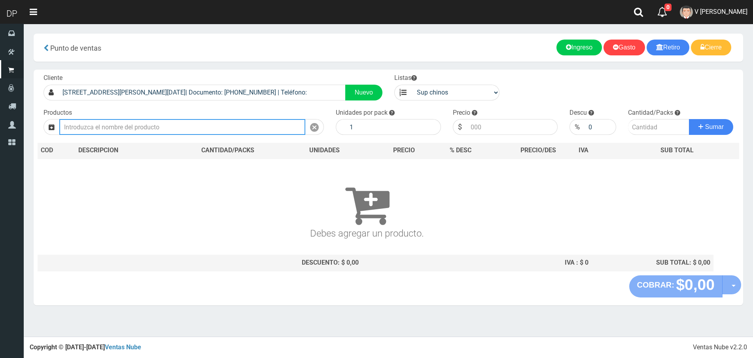
click at [220, 126] on input "text" at bounding box center [182, 127] width 246 height 16
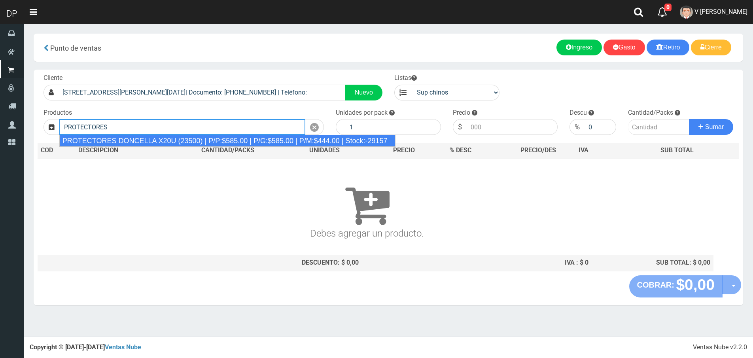
click at [209, 138] on div "PROTECTORES DONCELLA X20U (23500) | P/P:$585.00 | P/G:$585.00 | P/M:$444.00 | S…" at bounding box center [227, 141] width 336 height 12
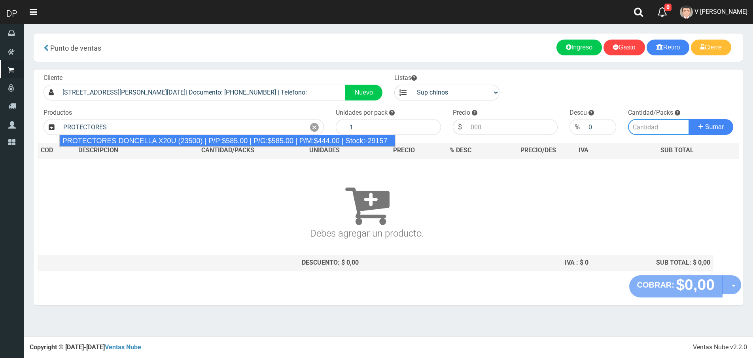
type input "PROTECTORES DONCELLA X20U (23500) | P/P:$585.00 | P/G:$585.00 | P/M:$444.00 | S…"
type input "30"
type input "585.00"
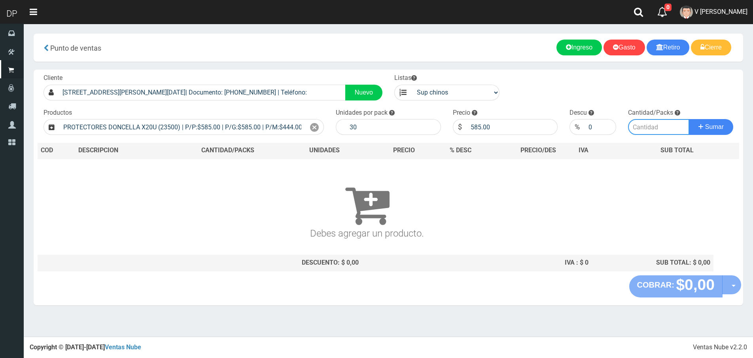
click at [643, 129] on input "number" at bounding box center [658, 127] width 61 height 16
type input "1"
click at [689, 119] on button "Sumar" at bounding box center [711, 127] width 44 height 16
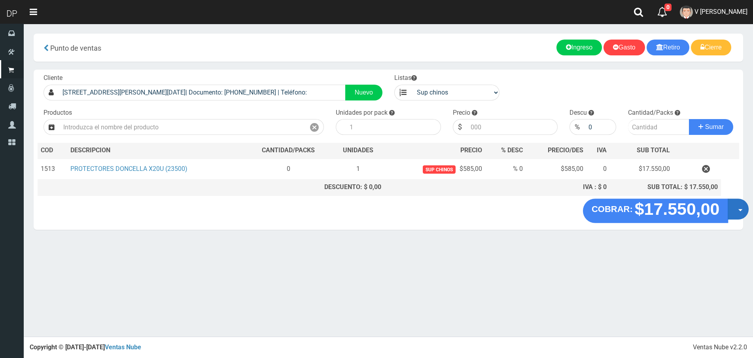
click at [737, 215] on button "Opciones" at bounding box center [738, 209] width 21 height 21
click at [736, 216] on link "Hacer Devolucion" at bounding box center [713, 212] width 71 height 18
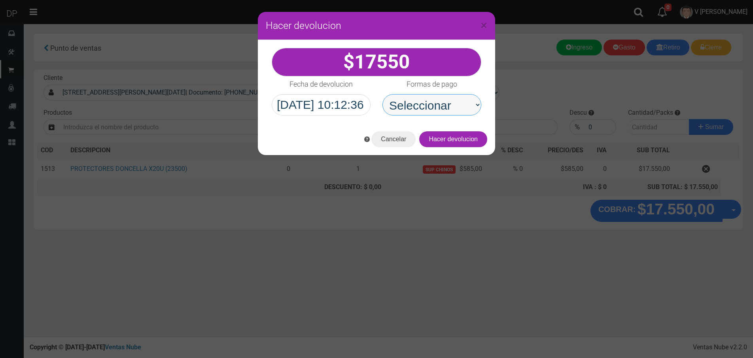
drag, startPoint x: 449, startPoint y: 100, endPoint x: 451, endPoint y: 110, distance: 9.8
click at [449, 100] on select "Seleccionar Efectivo Tarjeta de Crédito Depósito Débito" at bounding box center [432, 104] width 99 height 21
drag, startPoint x: 449, startPoint y: 113, endPoint x: 444, endPoint y: 129, distance: 16.9
click at [449, 114] on select "Seleccionar Efectivo Tarjeta de Crédito Depósito Débito" at bounding box center [432, 104] width 99 height 21
drag, startPoint x: 443, startPoint y: 107, endPoint x: 447, endPoint y: 115, distance: 8.8
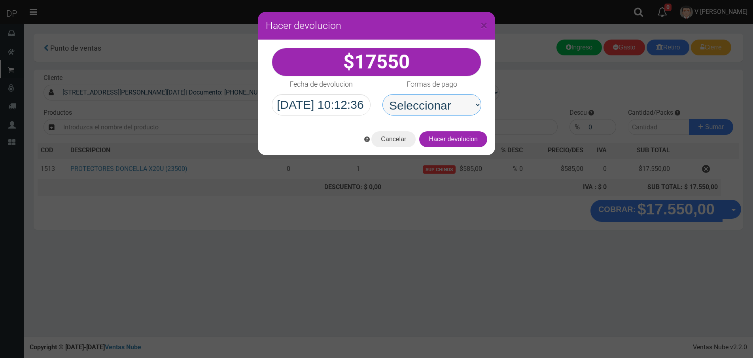
click at [443, 107] on select "Seleccionar Efectivo Tarjeta de Crédito Depósito Débito" at bounding box center [432, 104] width 99 height 21
select select "Efectivo"
click at [383, 94] on select "Seleccionar Efectivo Tarjeta de Crédito Depósito Débito" at bounding box center [432, 104] width 99 height 21
click at [459, 143] on button "Hacer devolucion" at bounding box center [453, 139] width 68 height 16
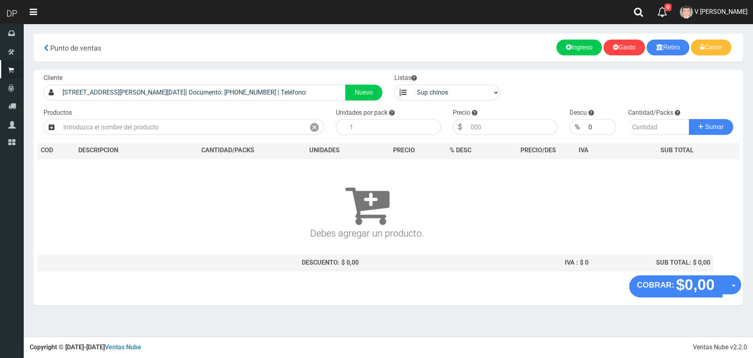
click at [199, 76] on div "Cliente AV DE MAYO 1207 VILLA ADELINA DE 9 A 1330| Documento: 12077777777 | Tel…" at bounding box center [213, 87] width 351 height 27
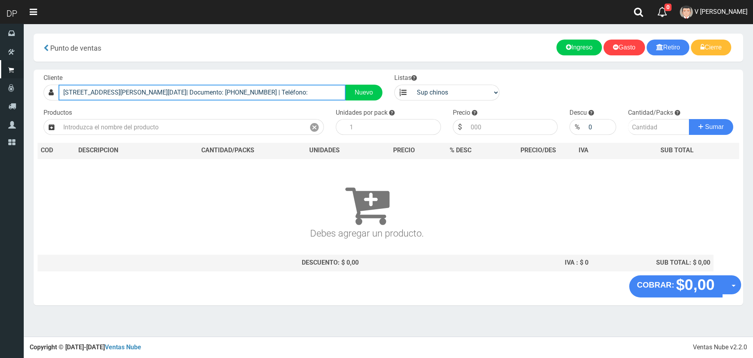
click at [201, 98] on input "AV DE MAYO 1207 VILLA ADELINA DE 9 A 1330| Documento: 12077777777 | Teléfono:" at bounding box center [202, 93] width 287 height 16
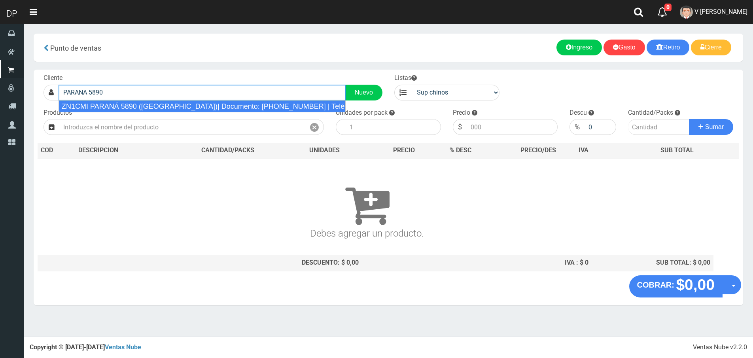
click at [199, 103] on div "ZN1CMI PARANÁ 5890 (VILLA ADELINA)| Documento: 226516161 | Teléfono:" at bounding box center [202, 107] width 287 height 12
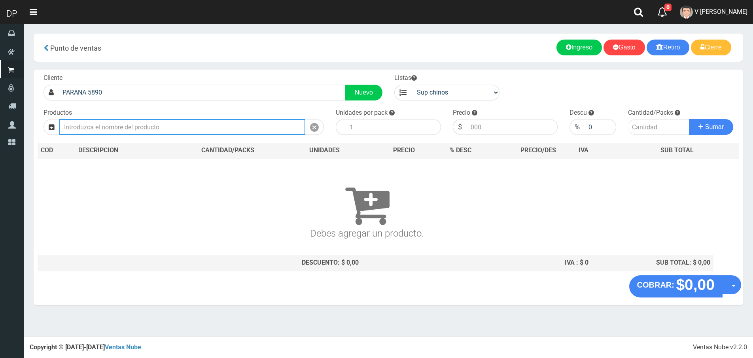
type input "ZN1CMI PARANÁ 5890 (VILLA ADELINA)| Documento: 226516161 | Teléfono:"
click at [178, 135] on input "text" at bounding box center [182, 127] width 246 height 16
click at [177, 132] on input "text" at bounding box center [182, 127] width 246 height 16
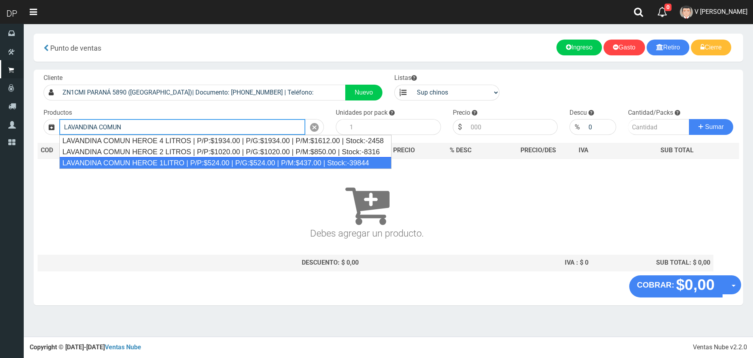
click at [176, 160] on div "LAVANDINA COMUN HEROE 1LITRO | P/P:$524.00 | P/G:$524.00 | P/M:$437.00 | Stock:…" at bounding box center [225, 163] width 333 height 12
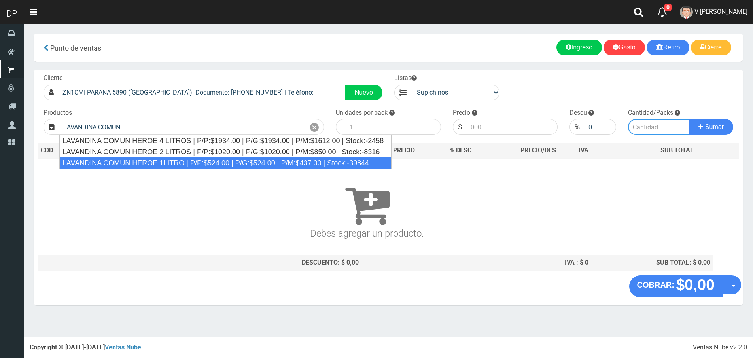
type input "LAVANDINA COMUN HEROE 1LITRO | P/P:$524.00 | P/G:$524.00 | P/M:$437.00 | Stock:…"
type input "15"
type input "524.00"
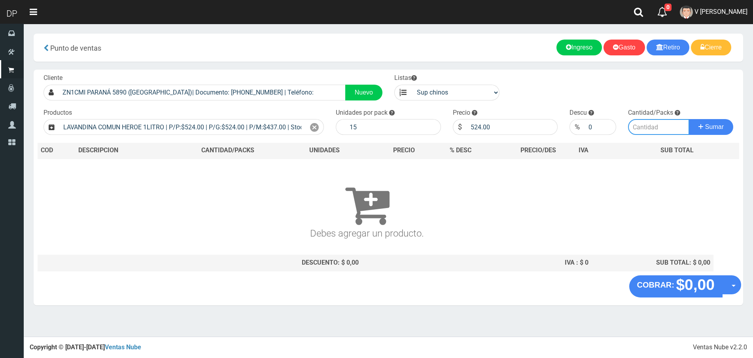
click at [655, 127] on input "number" at bounding box center [658, 127] width 61 height 16
type input "1"
click at [689, 119] on button "Sumar" at bounding box center [711, 127] width 44 height 16
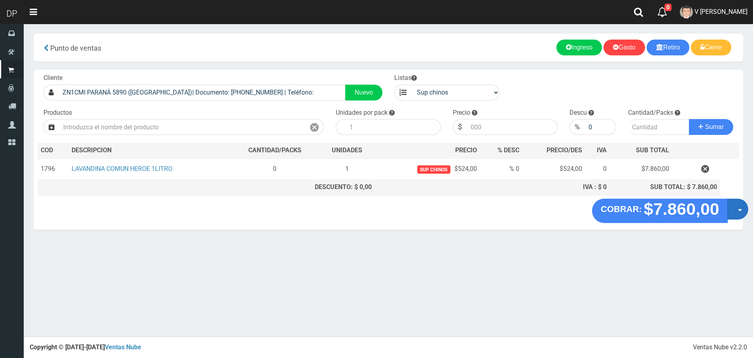
click at [741, 207] on button "Opciones" at bounding box center [738, 209] width 21 height 21
click at [735, 213] on link "Hacer Devolucion" at bounding box center [712, 212] width 71 height 18
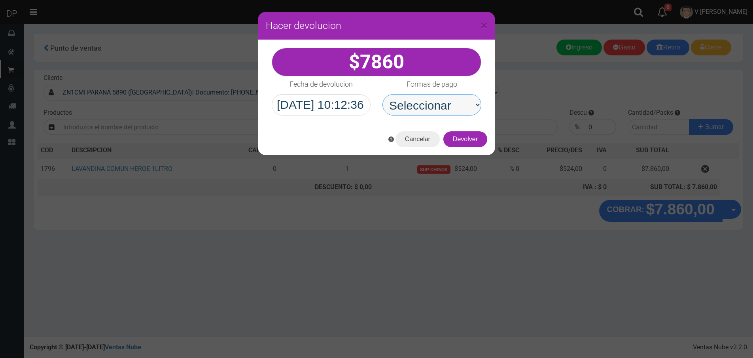
click at [453, 103] on select "Seleccionar Efectivo Tarjeta de Crédito Depósito Débito" at bounding box center [432, 104] width 99 height 21
select select "Efectivo"
click at [383, 94] on select "Seleccionar Efectivo Tarjeta de Crédito Depósito Débito" at bounding box center [432, 104] width 99 height 21
click at [463, 142] on button "Devolver" at bounding box center [466, 139] width 44 height 16
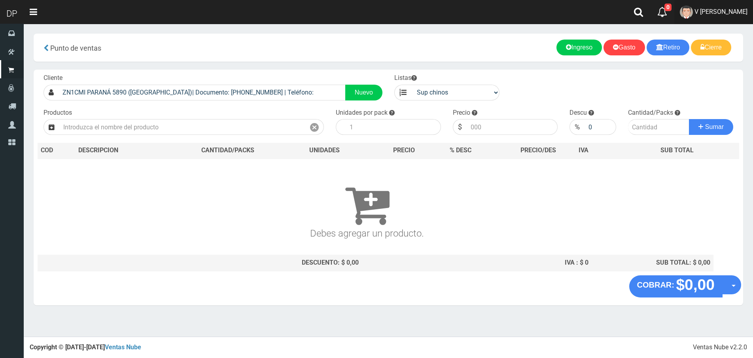
click at [745, 13] on span "V Maria Graciela vargas" at bounding box center [721, 12] width 53 height 8
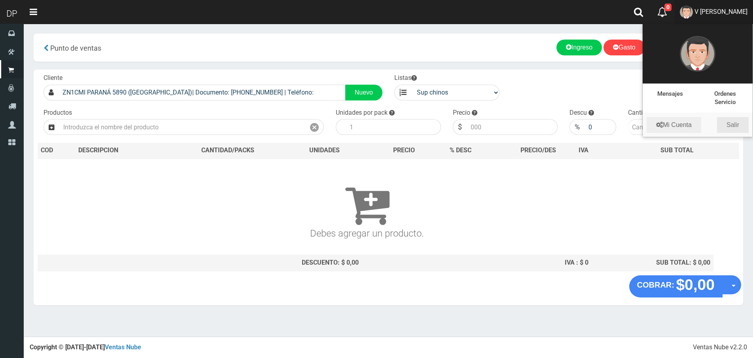
click at [740, 127] on link "Salir" at bounding box center [733, 125] width 32 height 16
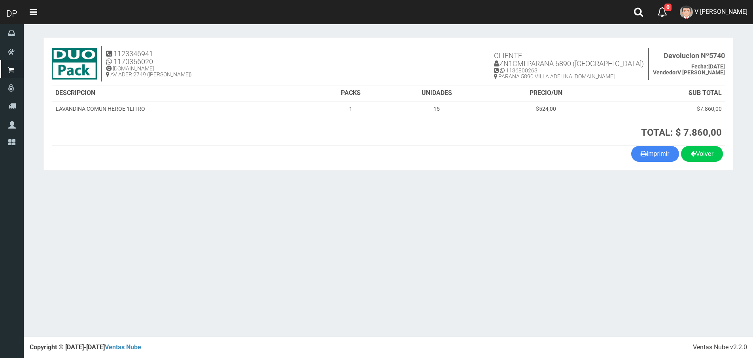
click at [344, 36] on section "× Titulo del Msj texto Mas Texto Cancelar Aceptar 1123346941" at bounding box center [389, 104] width 730 height 160
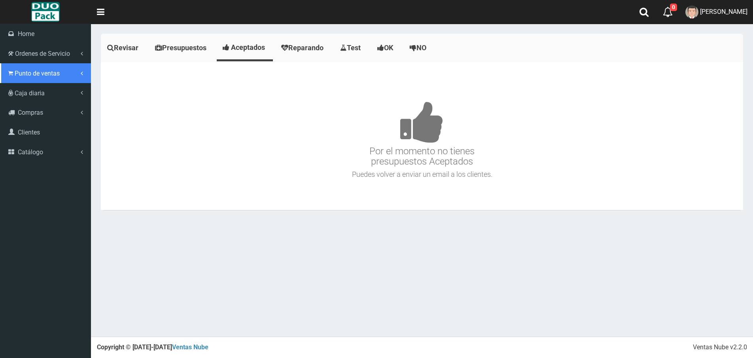
click at [11, 72] on icon at bounding box center [10, 74] width 5 height 8
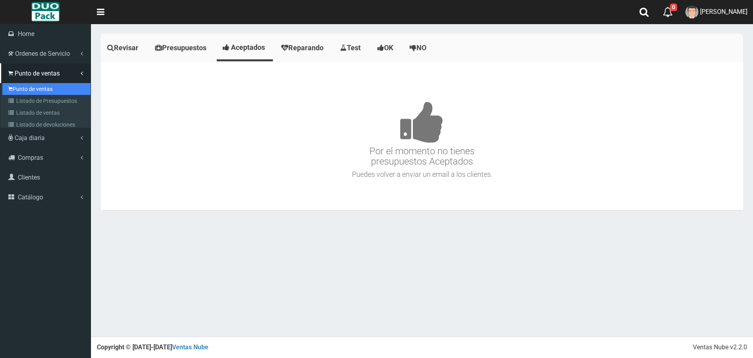
click at [40, 88] on link "Punto de ventas" at bounding box center [46, 89] width 88 height 12
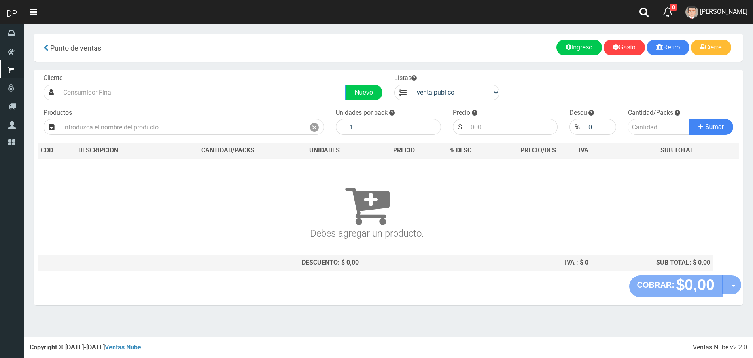
click at [111, 95] on input "text" at bounding box center [202, 93] width 287 height 16
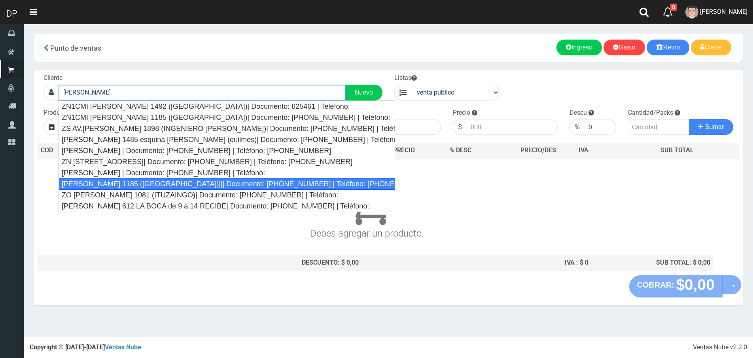
click at [136, 186] on div "ZN MARTIN RODRIGUEZ 1185 (VILLA ADELINA)||| Documento: 11233645 | Teléfono: 112…" at bounding box center [227, 184] width 337 height 12
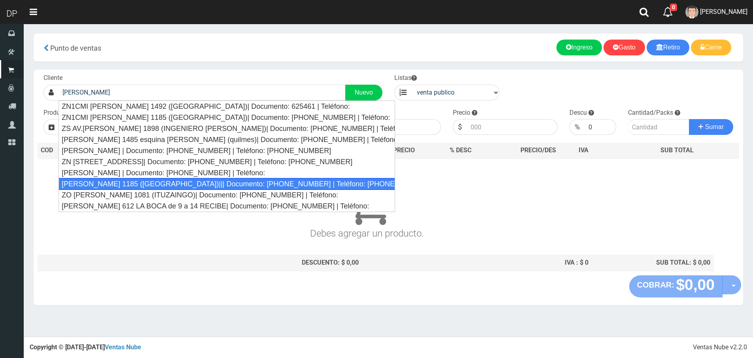
type input "ZN MARTIN RODRIGUEZ 1185 (VILLA ADELINA)||| Documento: 11233645 | Teléfono: 112…"
select select "2"
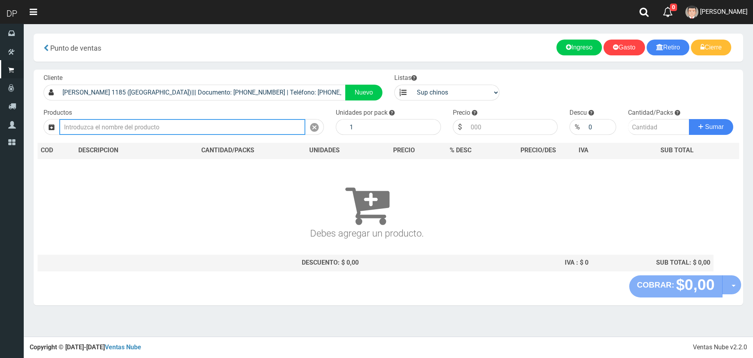
click at [158, 131] on input "text" at bounding box center [182, 127] width 246 height 16
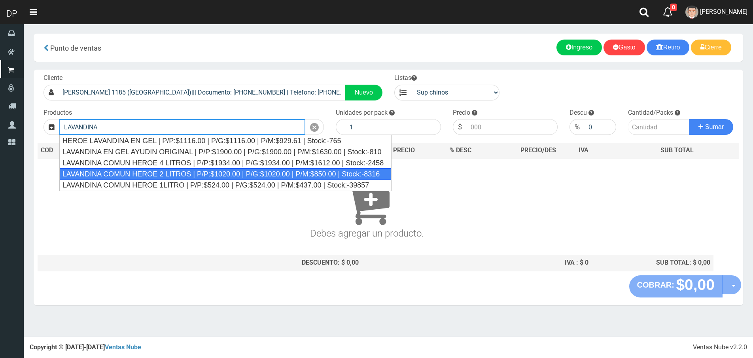
click at [175, 176] on div "LAVANDINA COMUN HEROE 2 LITROS | P/P:$1020.00 | P/G:$1020.00 | P/M:$850.00 | St…" at bounding box center [225, 174] width 333 height 12
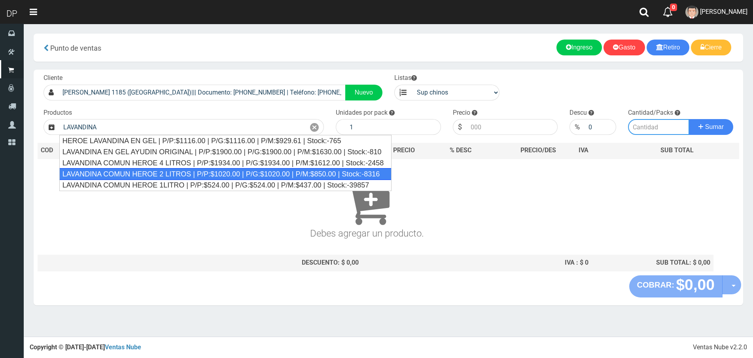
type input "LAVANDINA COMUN HEROE 2 LITROS | P/P:$1020.00 | P/G:$1020.00 | P/M:$850.00 | St…"
type input "8"
type input "1020.00"
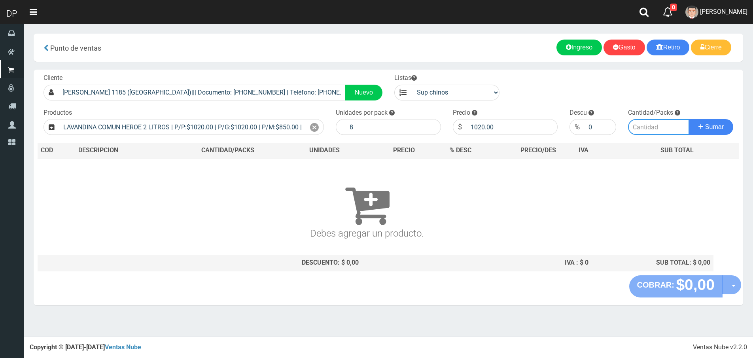
click at [650, 124] on input "number" at bounding box center [658, 127] width 61 height 16
type input "1"
click at [689, 119] on button "Sumar" at bounding box center [711, 127] width 44 height 16
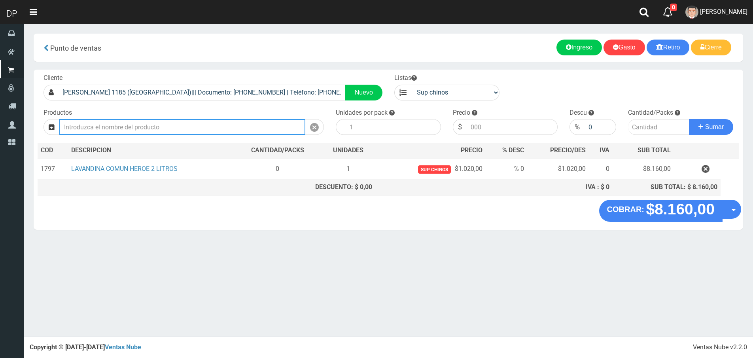
click at [267, 128] on input "text" at bounding box center [182, 127] width 246 height 16
type input "A"
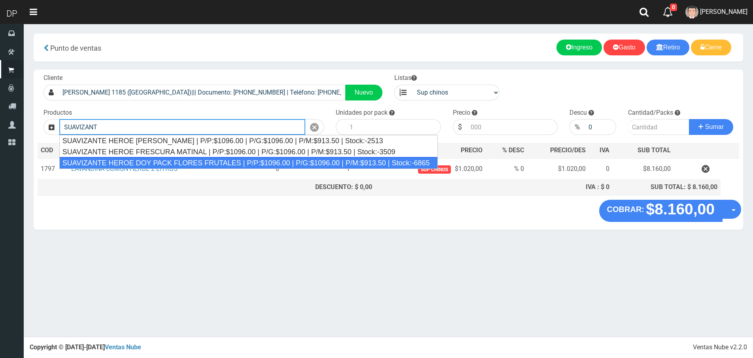
click at [242, 163] on div "SUAVIZANTE HEROE DOY PACK FLORES FRUTALES | P/P:$1096.00 | P/G:$1096.00 | P/M:$…" at bounding box center [248, 163] width 379 height 12
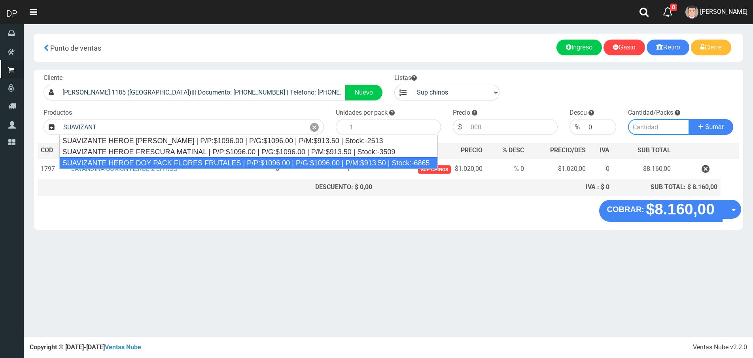
type input "SUAVIZANTE HEROE DOY PACK FLORES FRUTALES | P/P:$1096.00 | P/G:$1096.00 | P/M:$…"
type input "12"
type input "1096.00"
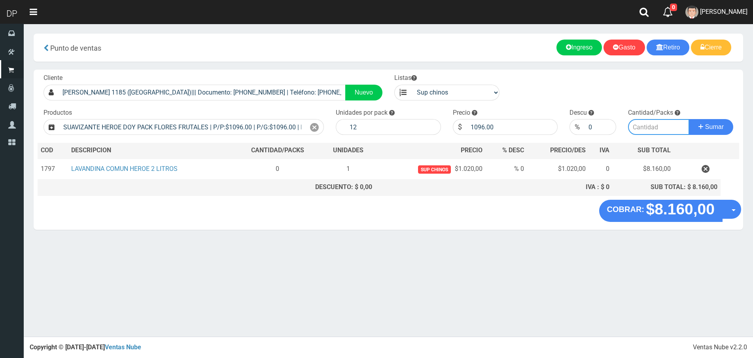
click at [651, 125] on input "number" at bounding box center [658, 127] width 61 height 16
type input "1"
click at [689, 119] on button "Sumar" at bounding box center [711, 127] width 44 height 16
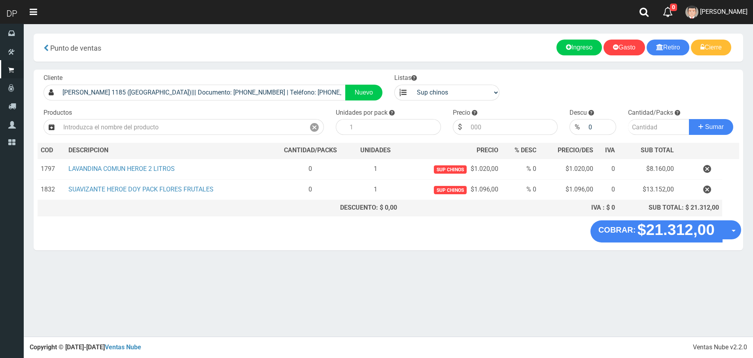
click at [744, 230] on section "× Titulo del Msj texto Mas Texto Cancelar Aceptar Punto de ventas Ingreso" at bounding box center [389, 146] width 730 height 245
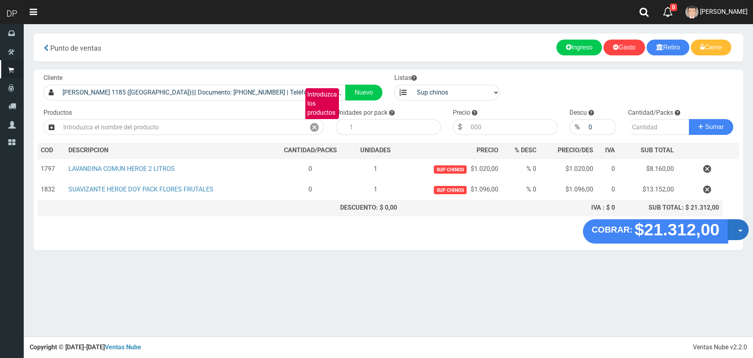
click at [732, 235] on button "Opciones" at bounding box center [738, 229] width 21 height 21
click at [708, 232] on link "Hacer Devolucion" at bounding box center [713, 232] width 71 height 18
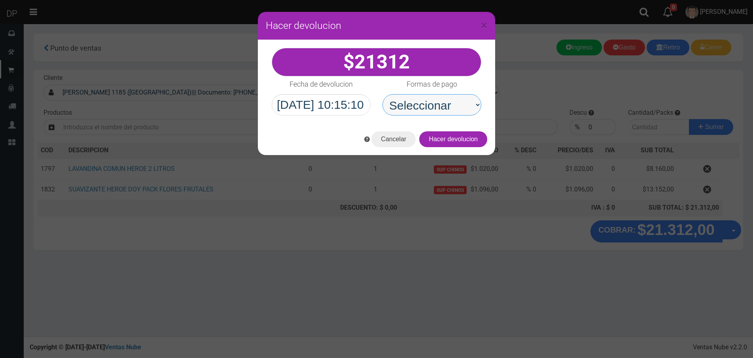
click at [411, 102] on select "Seleccionar Efectivo Tarjeta de Crédito Depósito Débito" at bounding box center [432, 104] width 99 height 21
select select "Efectivo"
click at [383, 94] on select "Seleccionar Efectivo Tarjeta de Crédito Depósito Débito" at bounding box center [432, 104] width 99 height 21
click at [482, 140] on button "Hacer devolucion" at bounding box center [453, 139] width 68 height 16
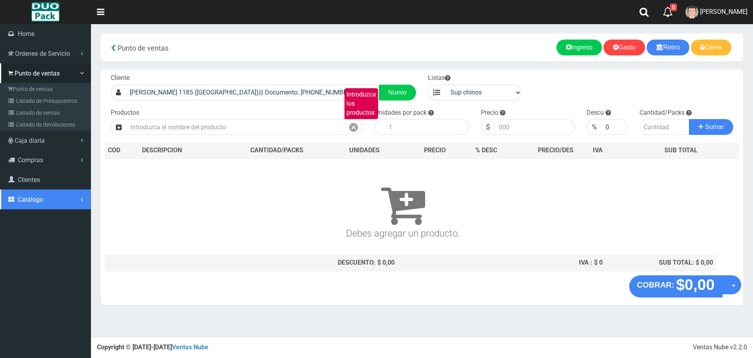
click at [51, 199] on link "Catálogo" at bounding box center [45, 200] width 91 height 20
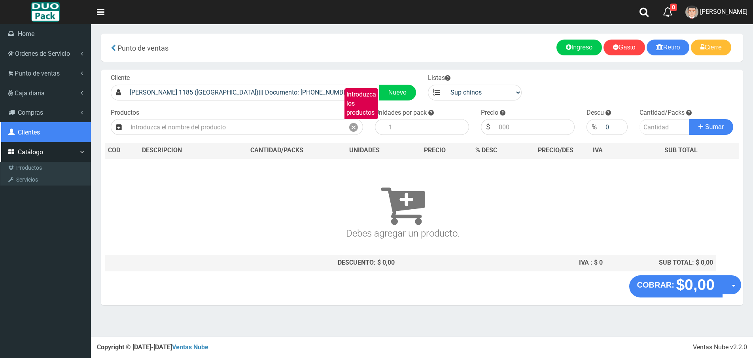
click at [55, 135] on link "Clientes" at bounding box center [45, 132] width 91 height 20
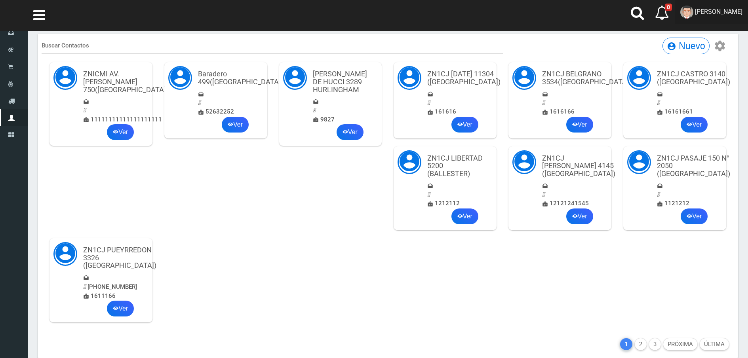
click at [730, 19] on link "AXELL MOYA" at bounding box center [710, 12] width 73 height 24
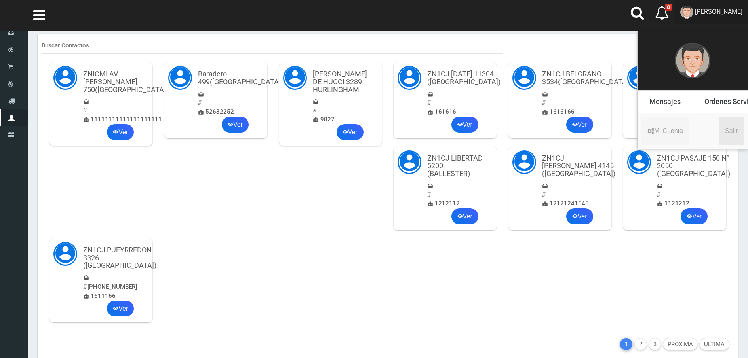
click at [726, 133] on link "Salir" at bounding box center [731, 131] width 25 height 28
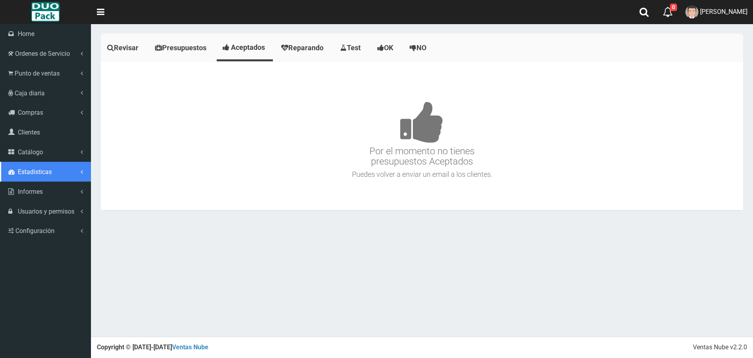
click at [15, 176] on link "Estadisticas" at bounding box center [45, 172] width 91 height 20
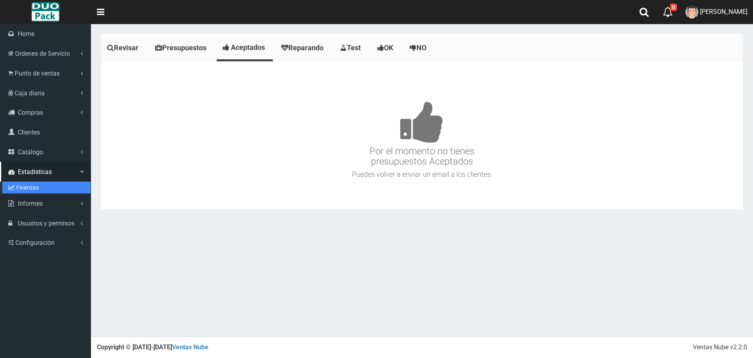
click at [31, 190] on link "Finanzas" at bounding box center [46, 188] width 88 height 12
